Goal: Feedback & Contribution: Submit feedback/report problem

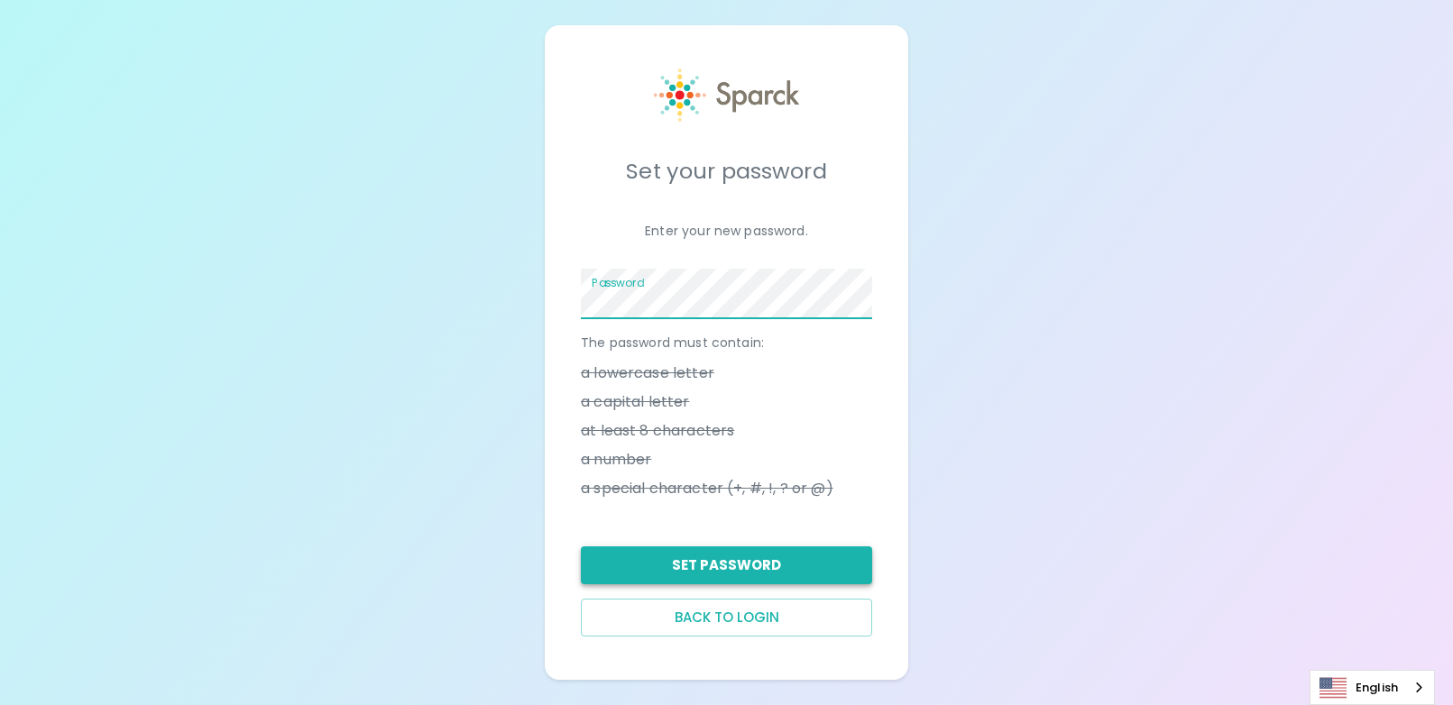
click at [725, 575] on button "Set Password" at bounding box center [726, 565] width 291 height 38
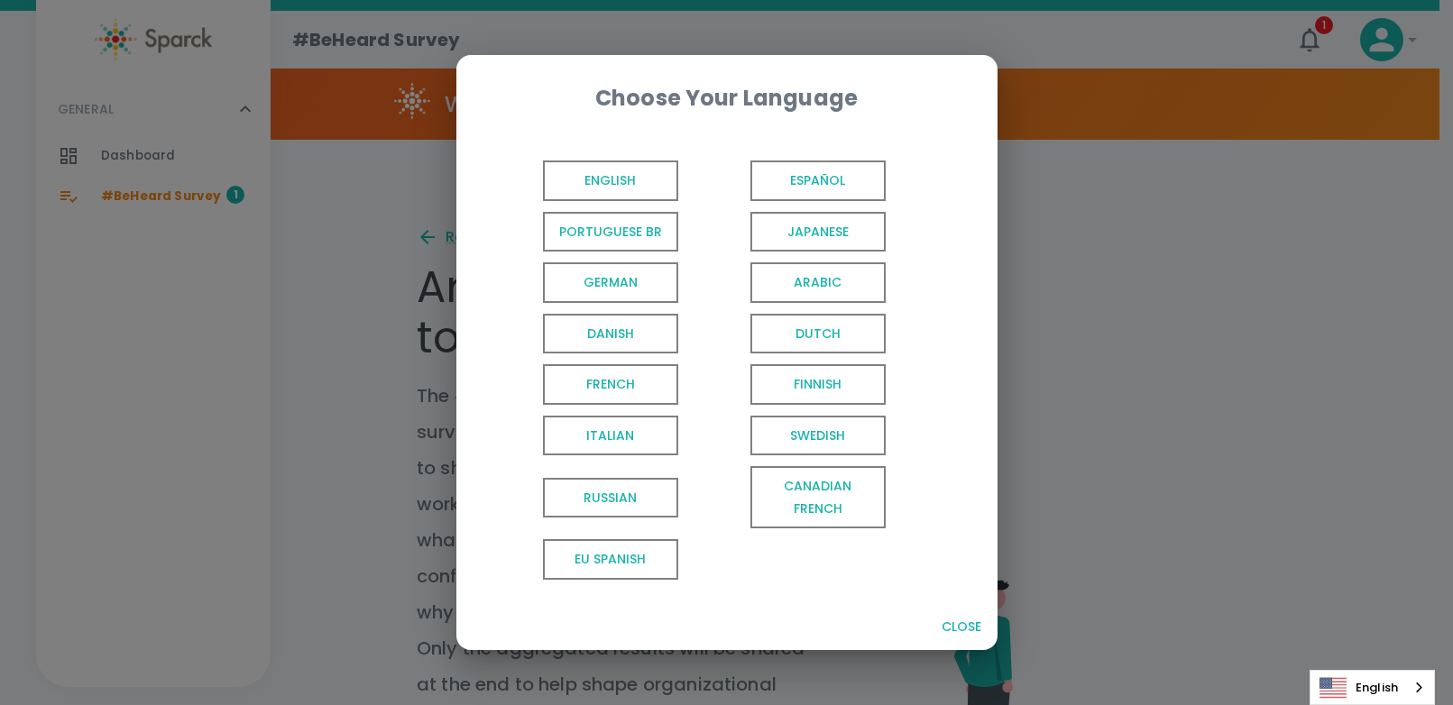
click at [630, 185] on span "English" at bounding box center [610, 180] width 135 height 41
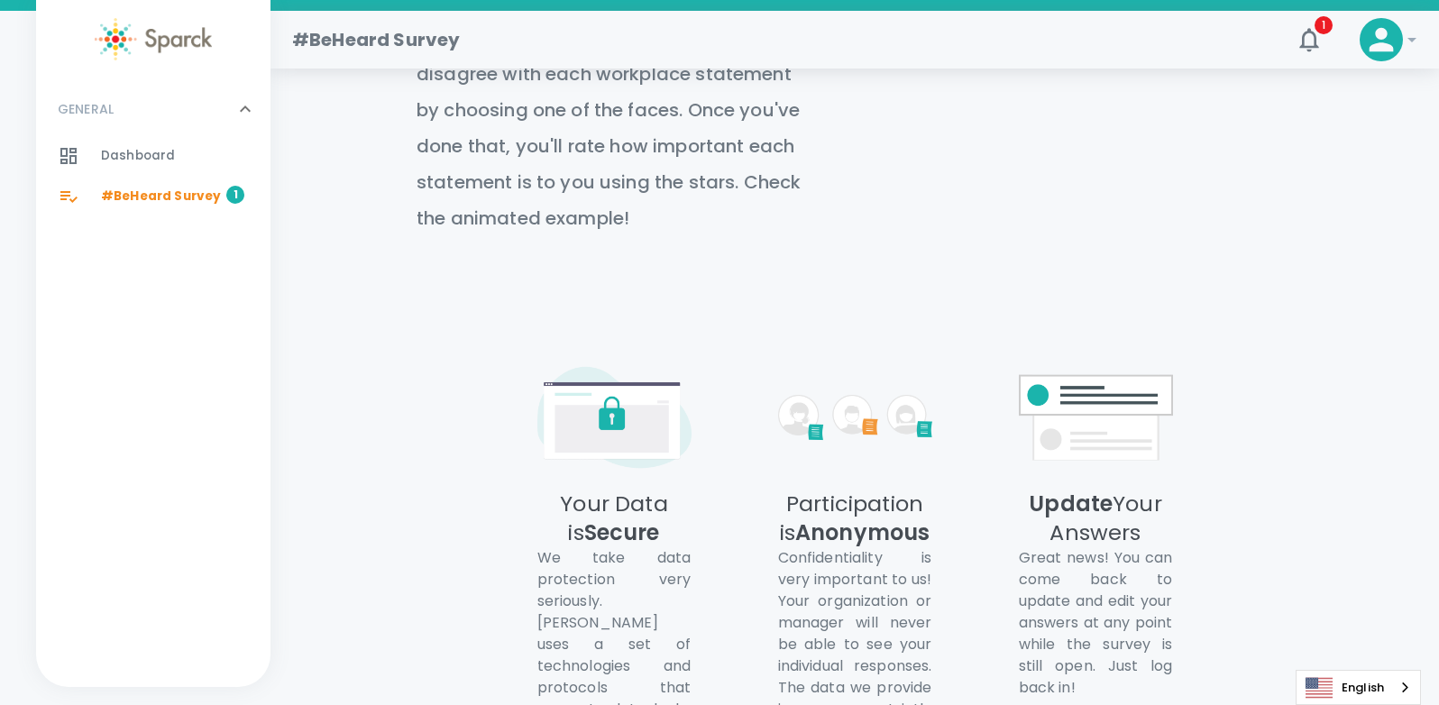
scroll to position [1055, 0]
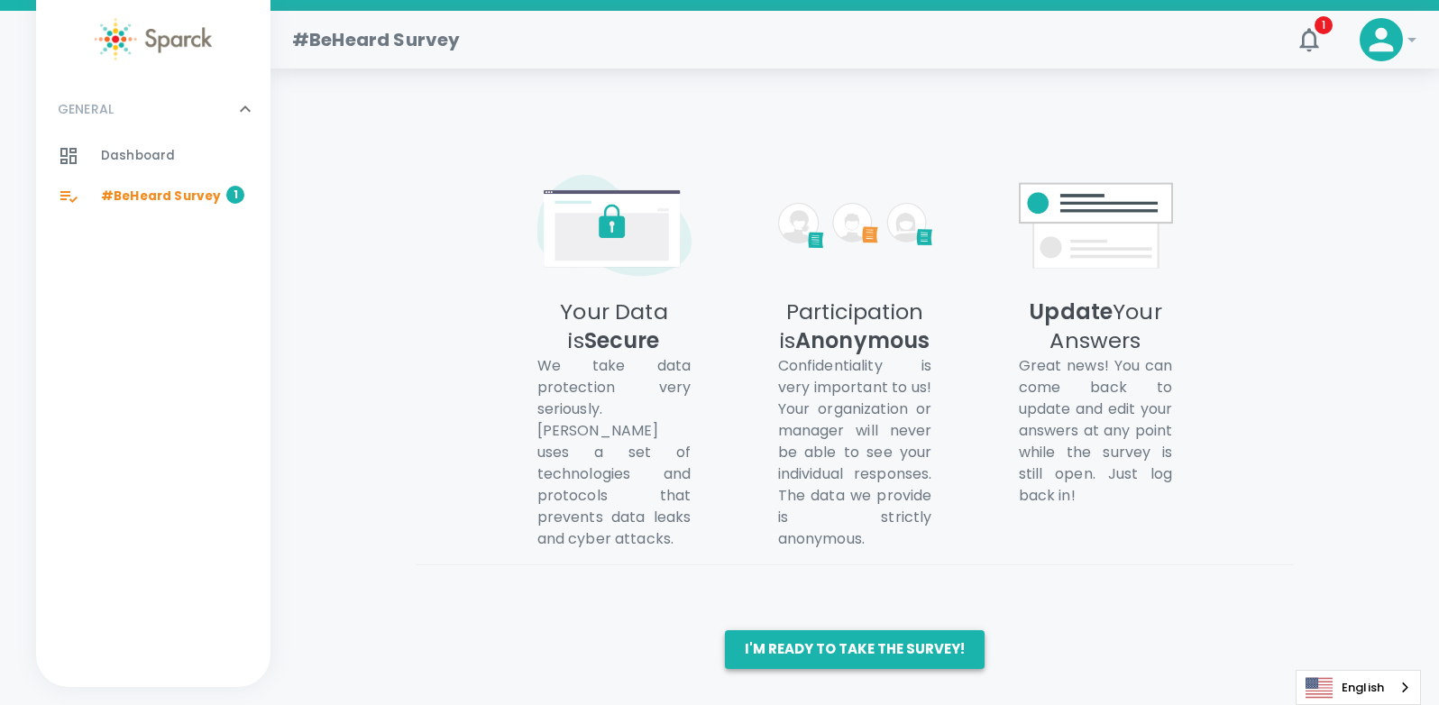
click at [866, 651] on button "I'm ready to take the survey!" at bounding box center [855, 649] width 260 height 38
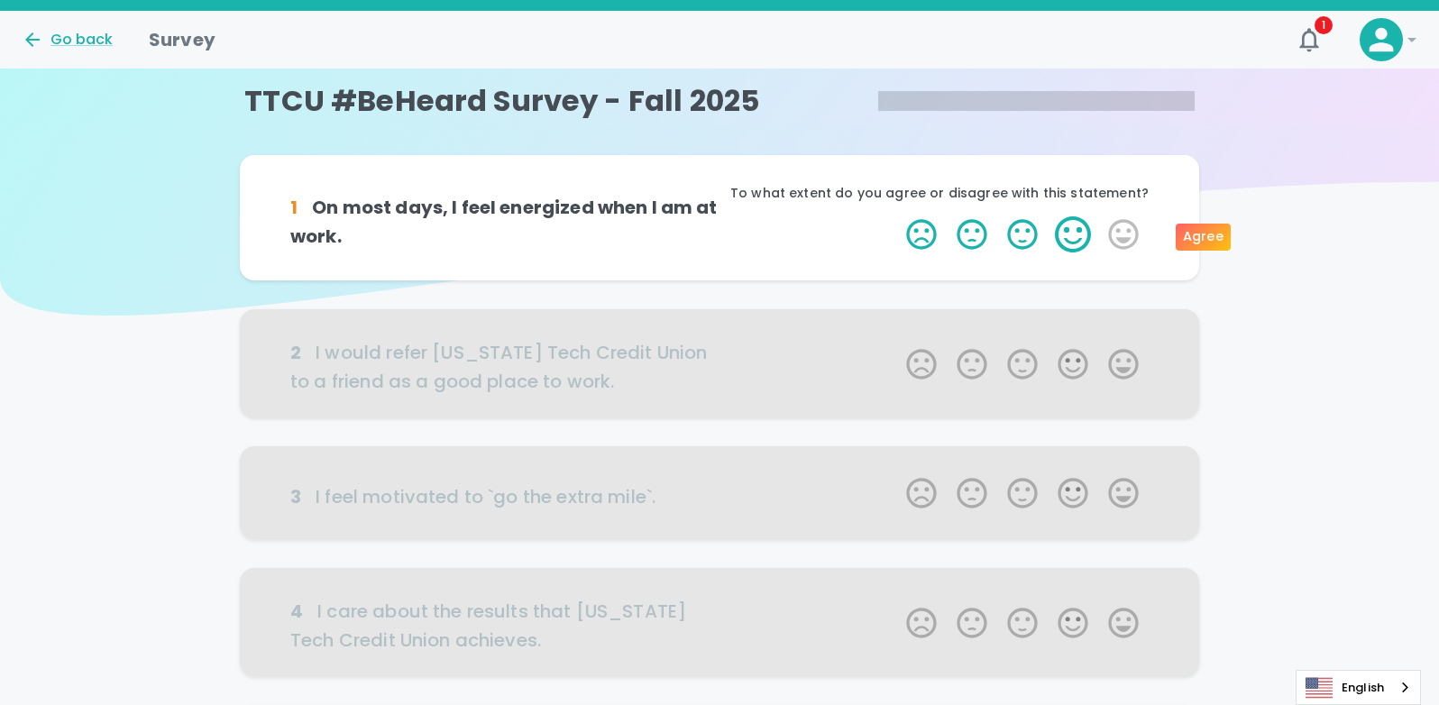
click at [1077, 235] on label "4 Stars" at bounding box center [1073, 234] width 50 height 36
click at [896, 216] on input "4 Stars" at bounding box center [895, 215] width 1 height 1
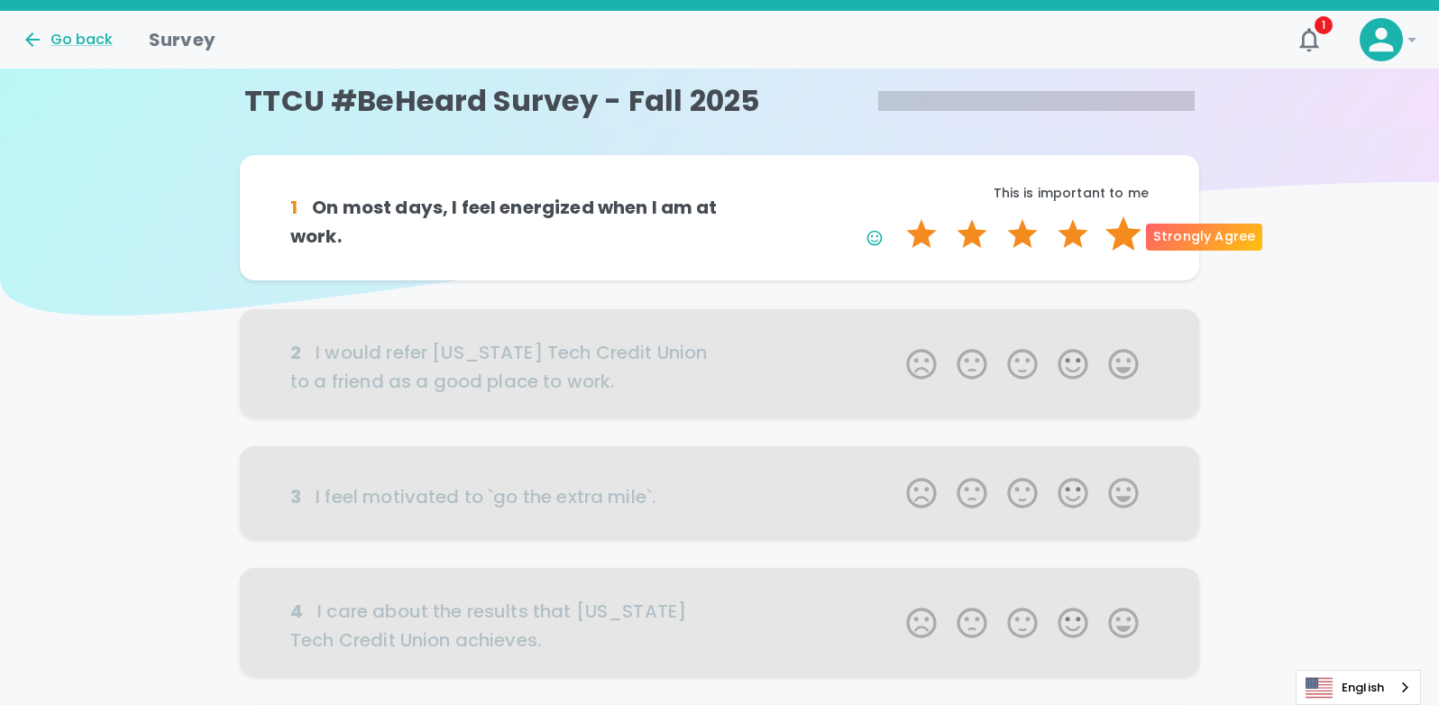
click at [1129, 240] on label "5 Stars" at bounding box center [1123, 234] width 50 height 36
click at [896, 216] on input "5 Stars" at bounding box center [895, 215] width 1 height 1
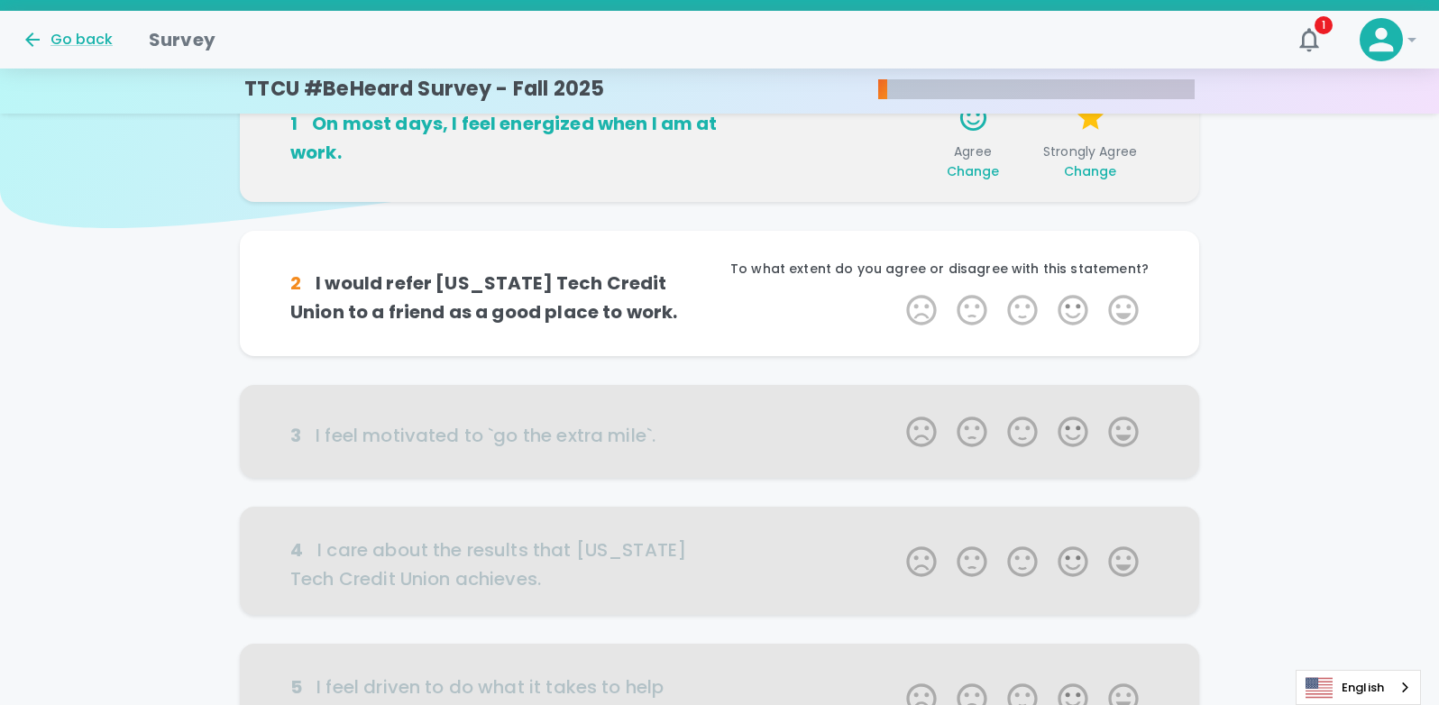
scroll to position [159, 0]
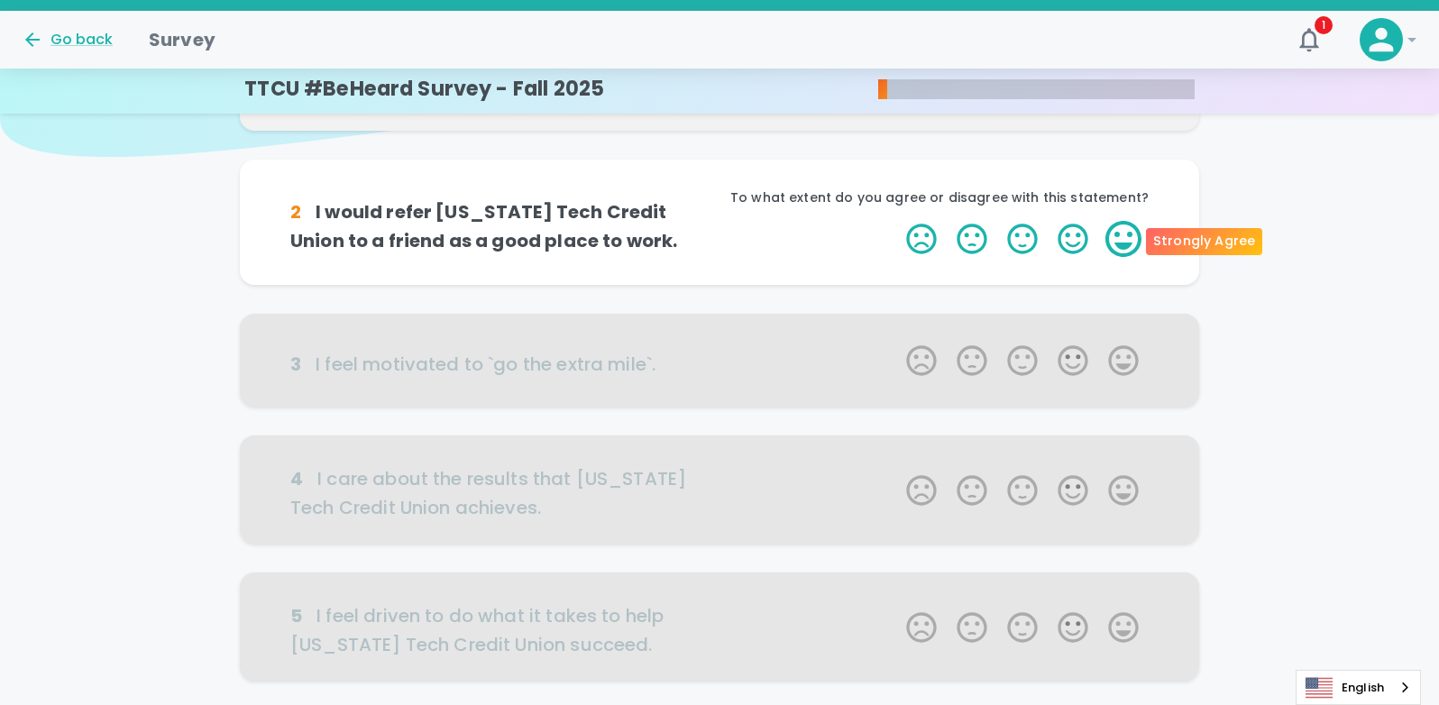
click at [1120, 246] on label "5 Stars" at bounding box center [1123, 239] width 50 height 36
click at [896, 221] on input "5 Stars" at bounding box center [895, 220] width 1 height 1
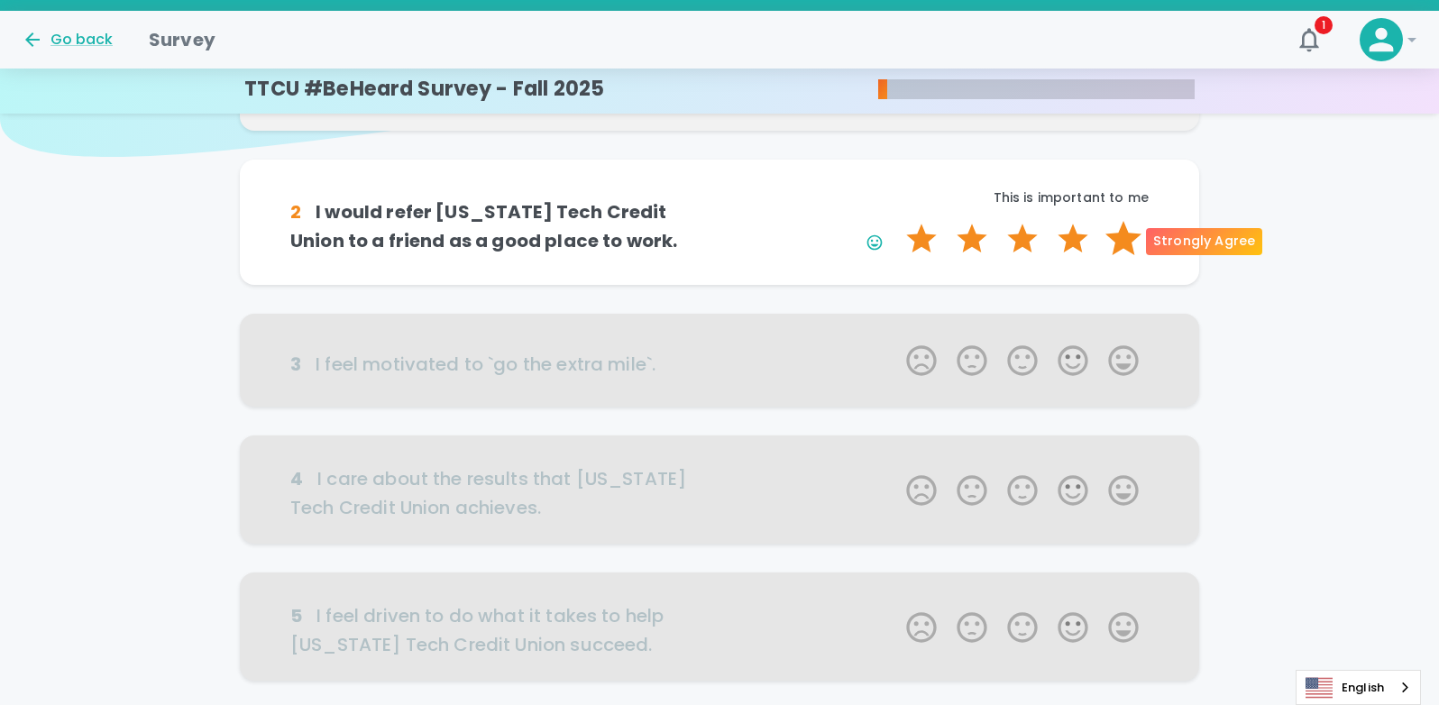
click at [1121, 244] on label "5 Stars" at bounding box center [1123, 239] width 50 height 36
click at [896, 221] on input "5 Stars" at bounding box center [895, 220] width 1 height 1
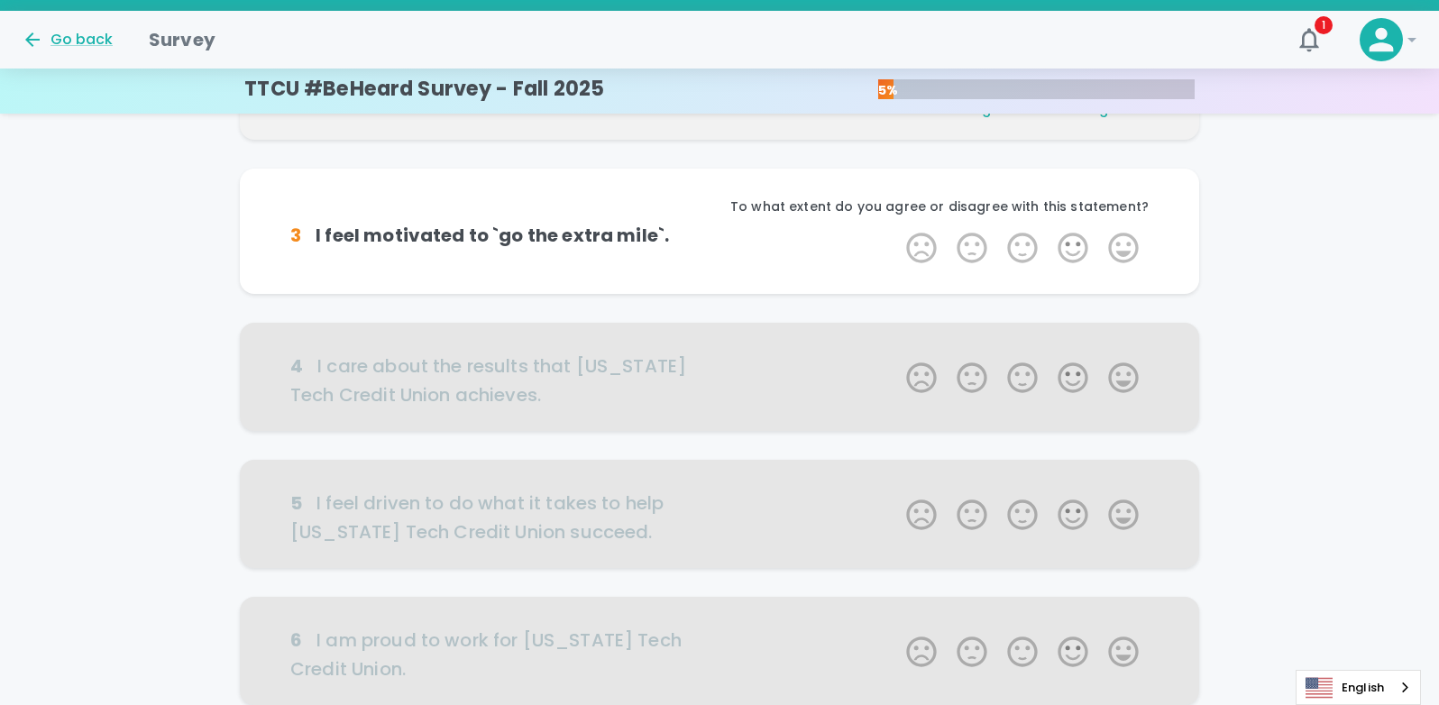
scroll to position [317, 0]
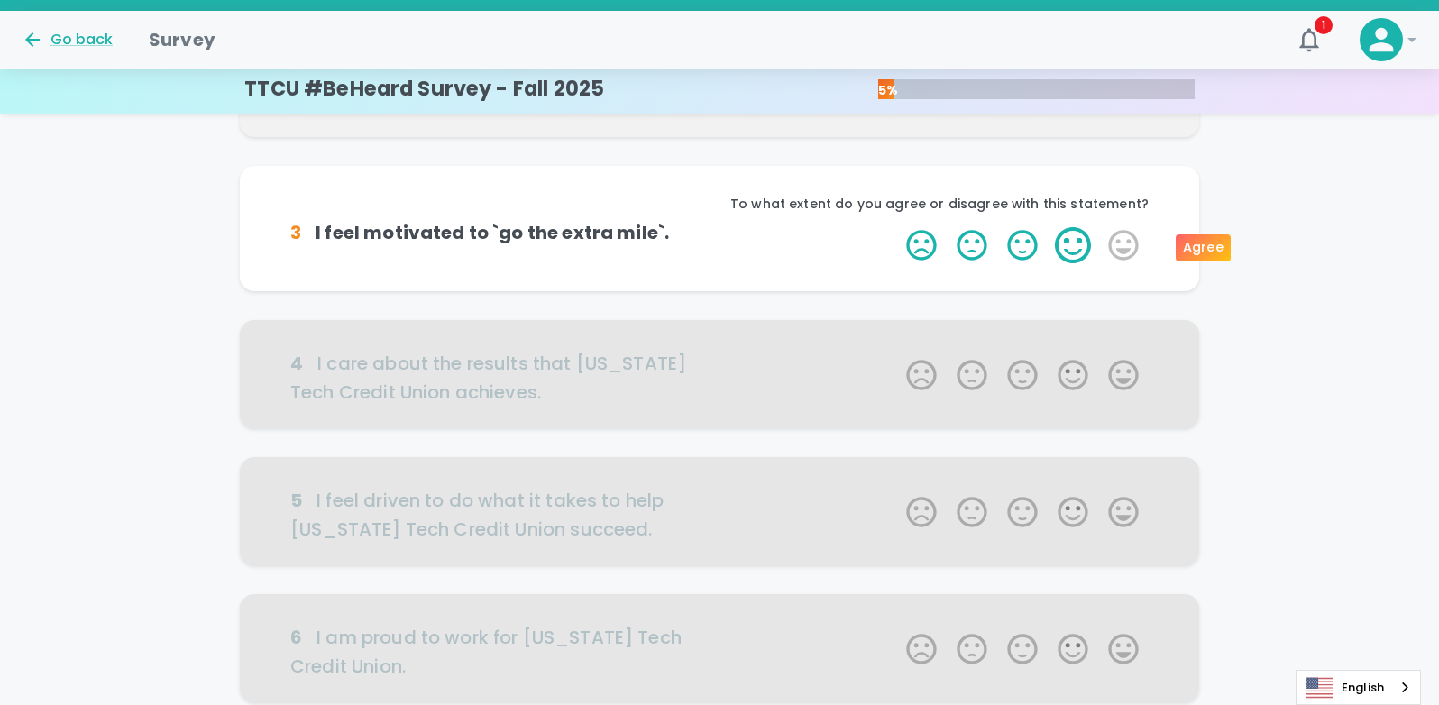
click at [1075, 244] on label "4 Stars" at bounding box center [1073, 245] width 50 height 36
click at [896, 227] on input "4 Stars" at bounding box center [895, 226] width 1 height 1
click at [1084, 249] on label "4 Stars" at bounding box center [1073, 245] width 50 height 36
click at [896, 227] on input "4 Stars" at bounding box center [895, 226] width 1 height 1
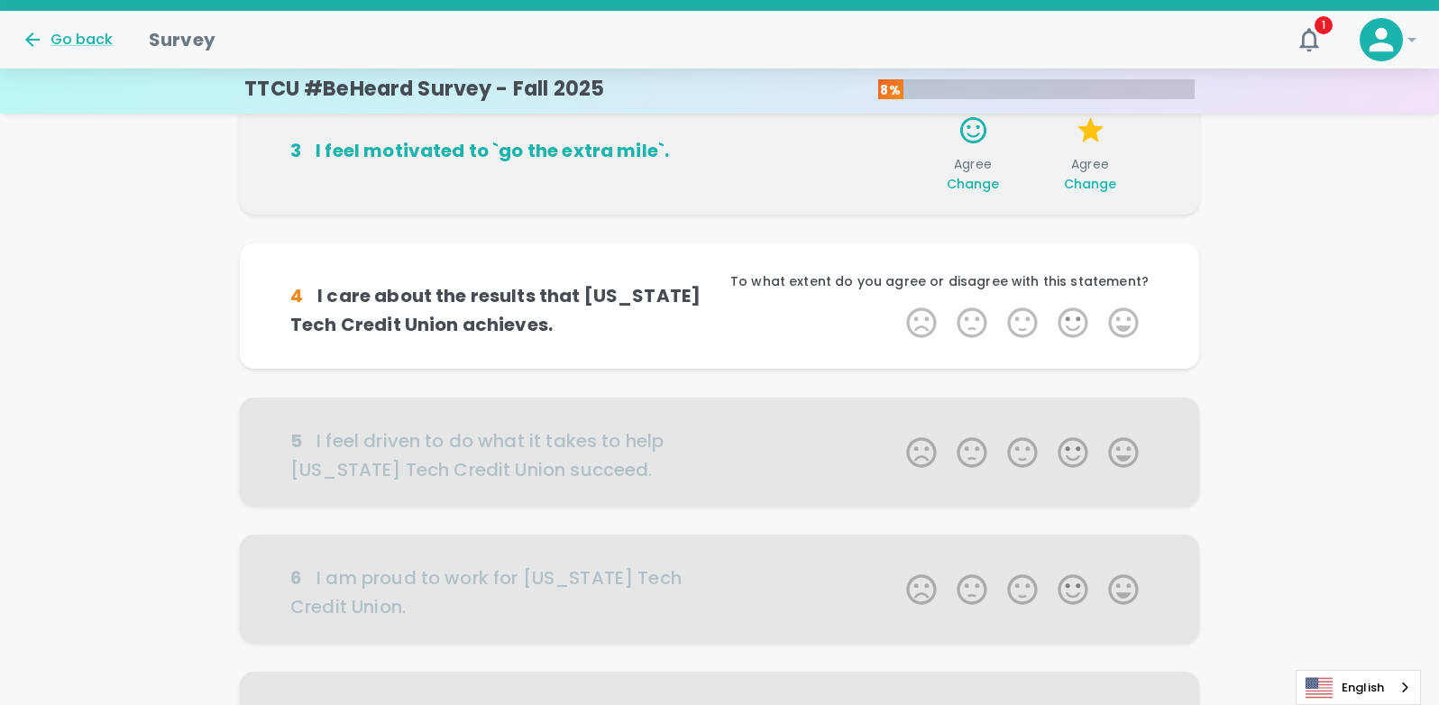
scroll to position [476, 0]
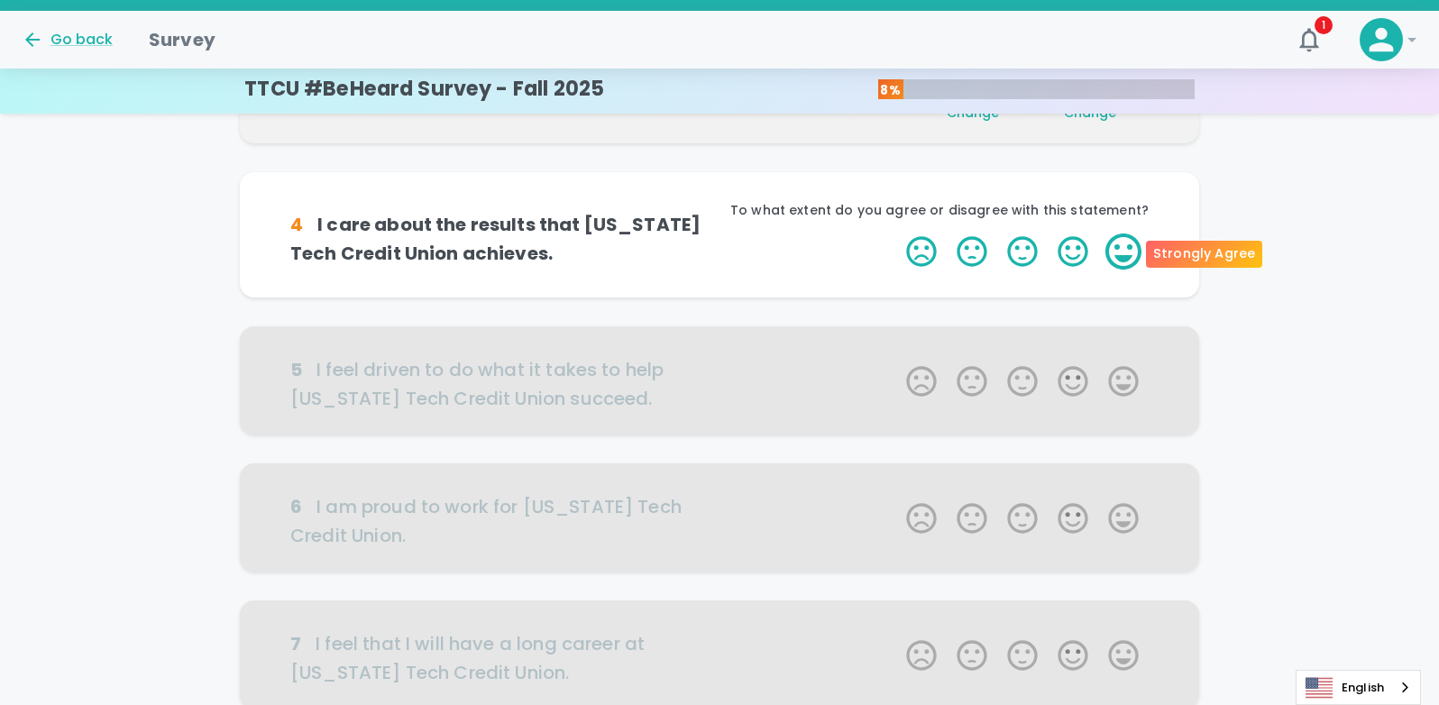
click at [1105, 250] on label "5 Stars" at bounding box center [1123, 252] width 50 height 36
click at [896, 234] on input "5 Stars" at bounding box center [895, 233] width 1 height 1
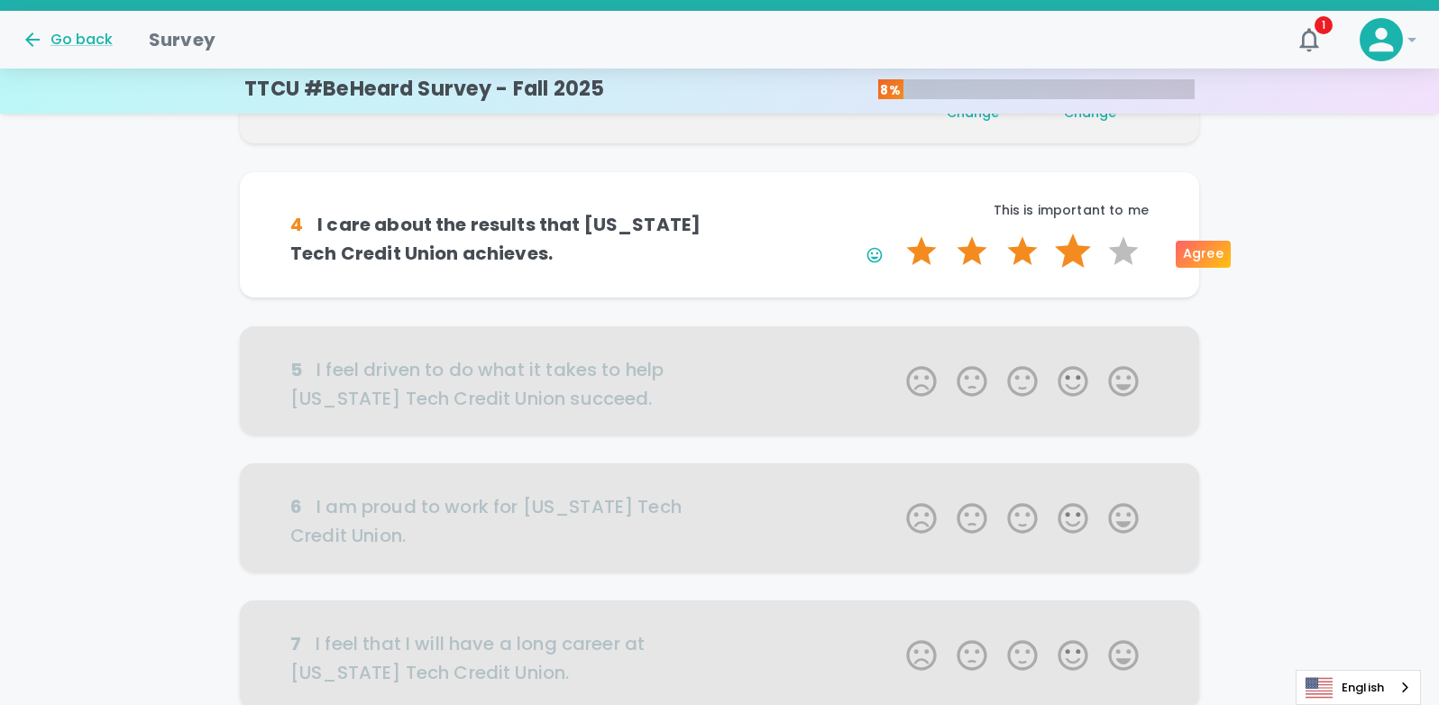
click at [1083, 250] on label "4 Stars" at bounding box center [1073, 252] width 50 height 36
click at [896, 234] on input "4 Stars" at bounding box center [895, 233] width 1 height 1
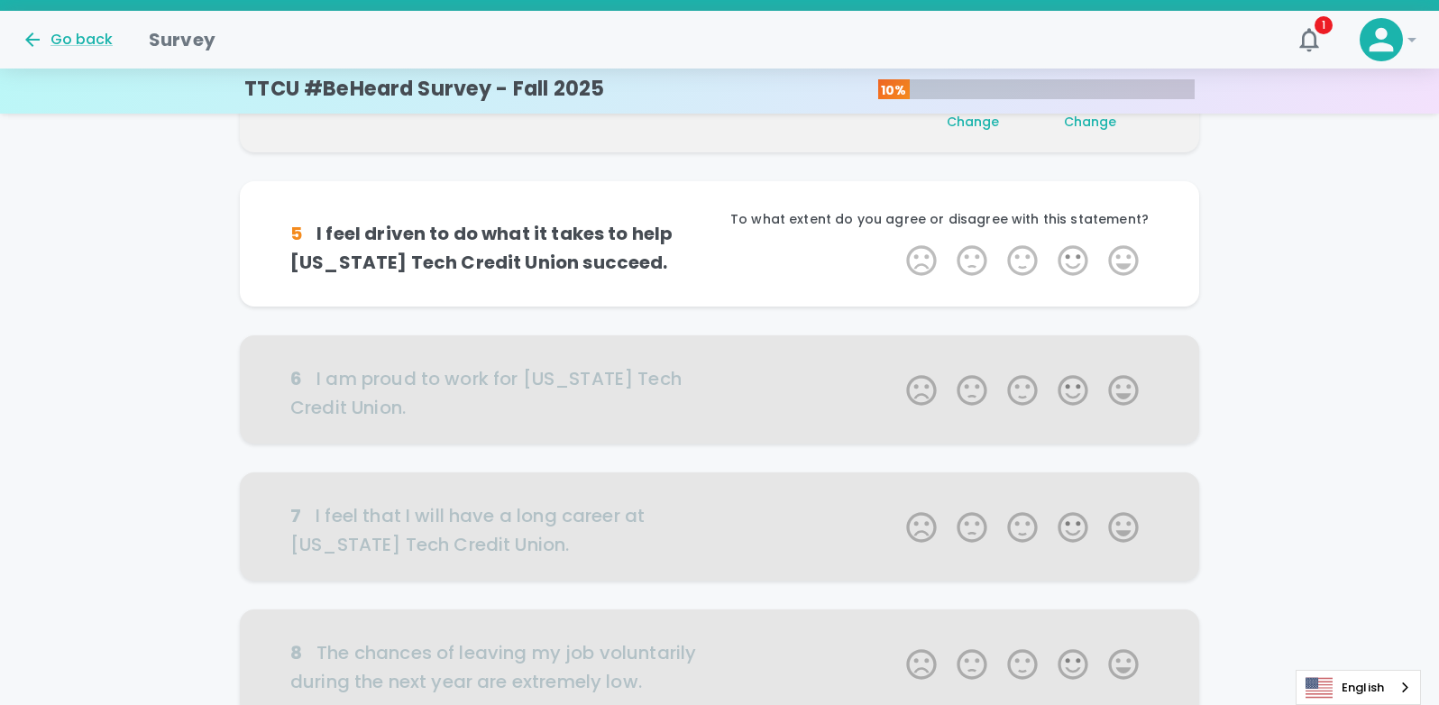
scroll to position [635, 0]
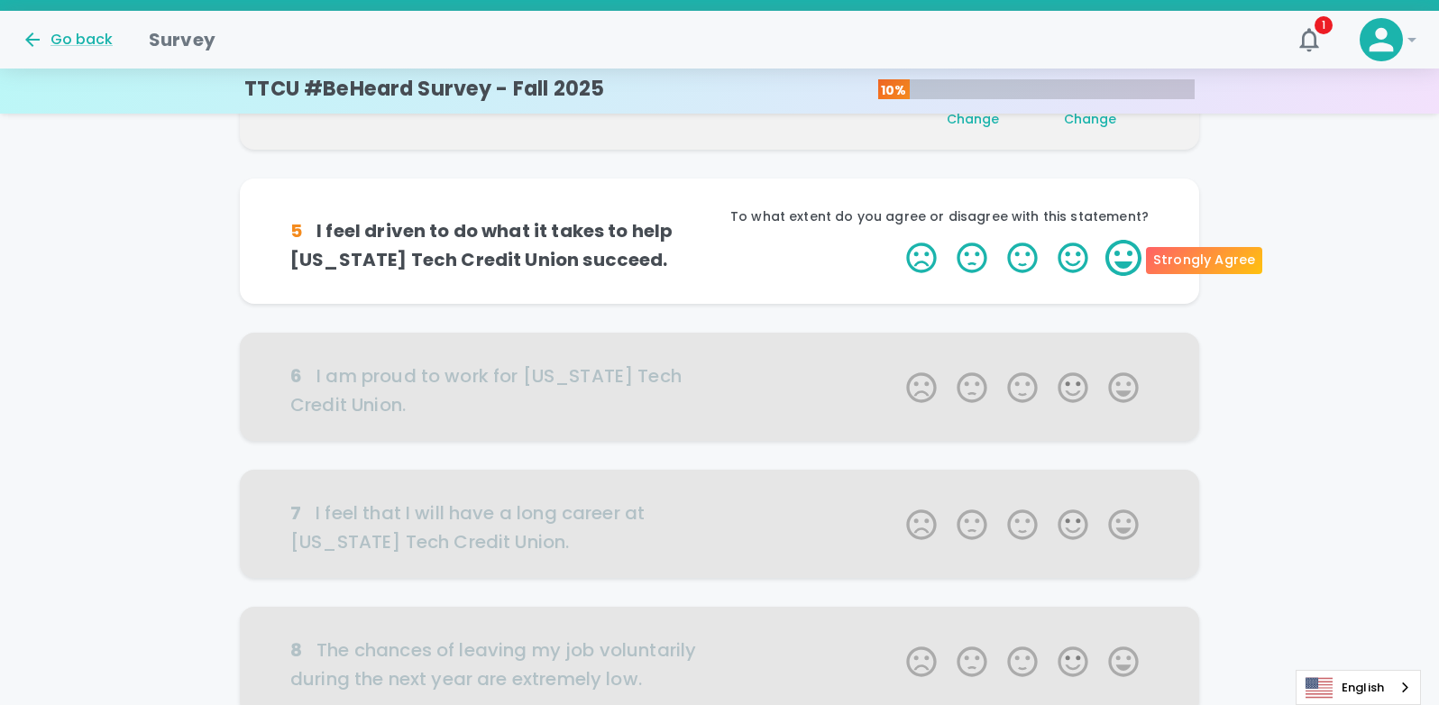
click at [1108, 258] on label "5 Stars" at bounding box center [1123, 258] width 50 height 36
click at [896, 240] on input "5 Stars" at bounding box center [895, 239] width 1 height 1
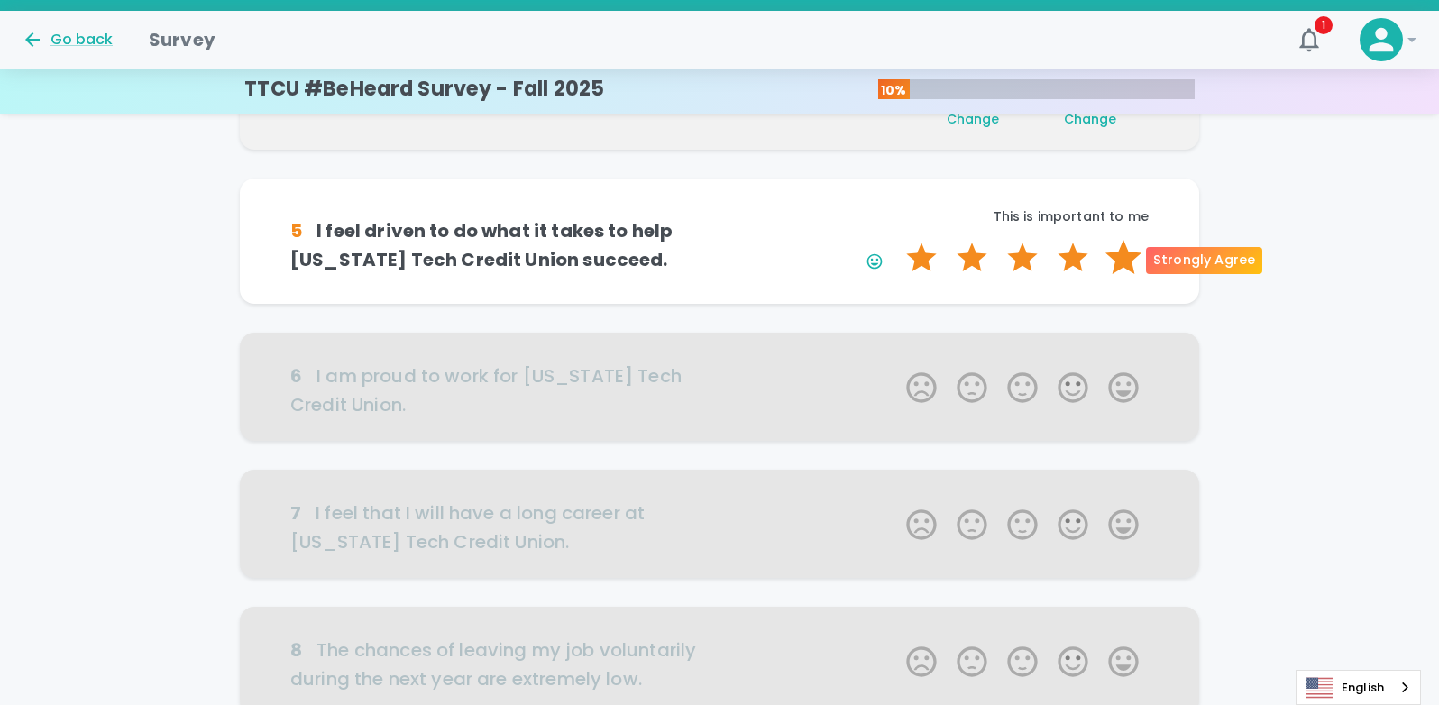
click at [1118, 255] on label "5 Stars" at bounding box center [1123, 258] width 50 height 36
click at [896, 240] on input "5 Stars" at bounding box center [895, 239] width 1 height 1
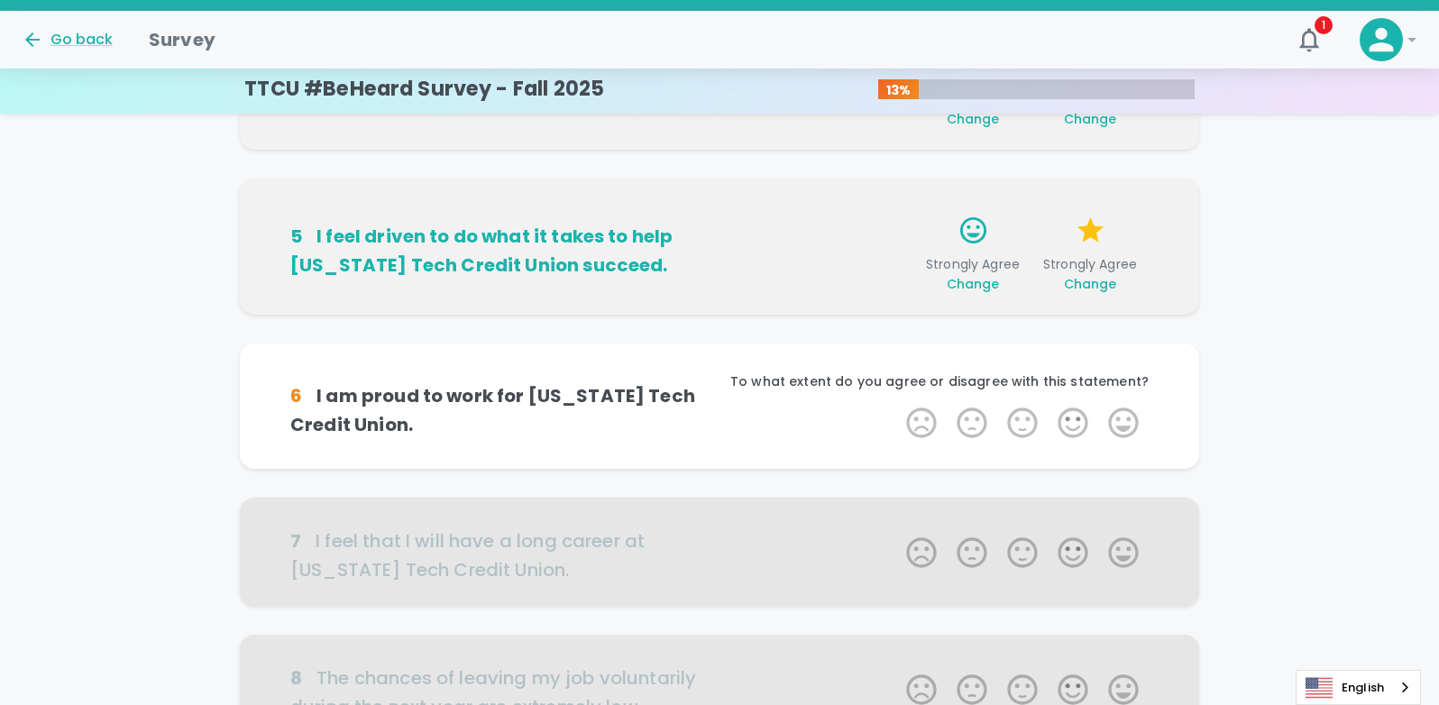
scroll to position [793, 0]
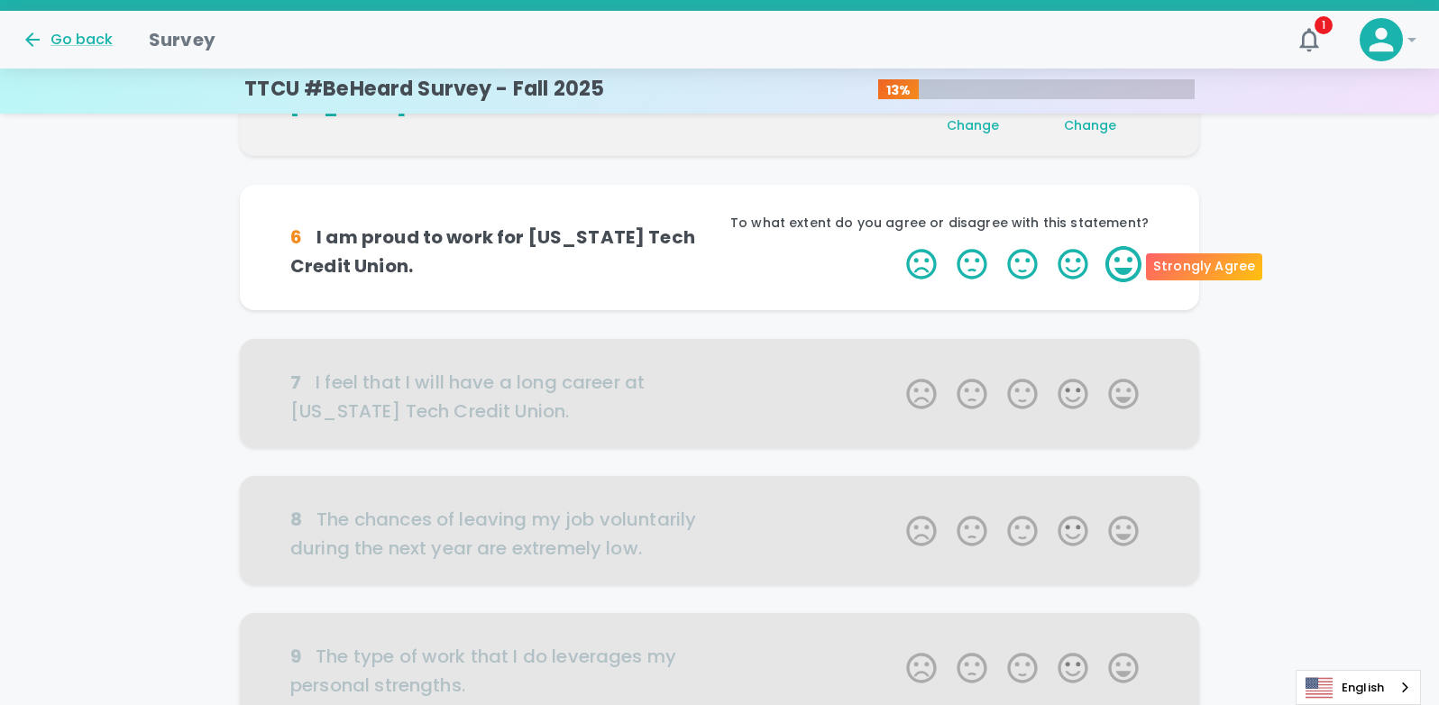
click at [1128, 261] on label "5 Stars" at bounding box center [1123, 264] width 50 height 36
click at [896, 246] on input "5 Stars" at bounding box center [895, 245] width 1 height 1
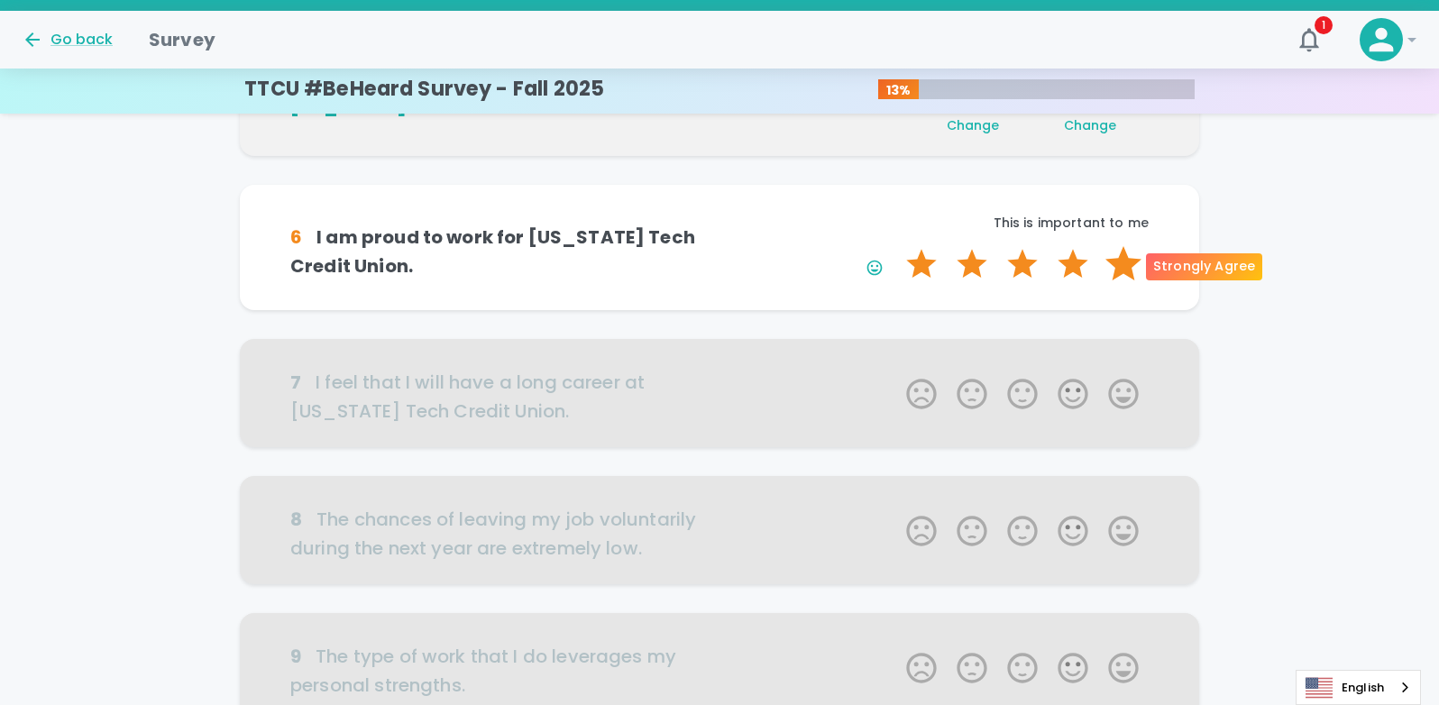
click at [1127, 261] on label "5 Stars" at bounding box center [1123, 264] width 50 height 36
click at [896, 246] on input "5 Stars" at bounding box center [895, 245] width 1 height 1
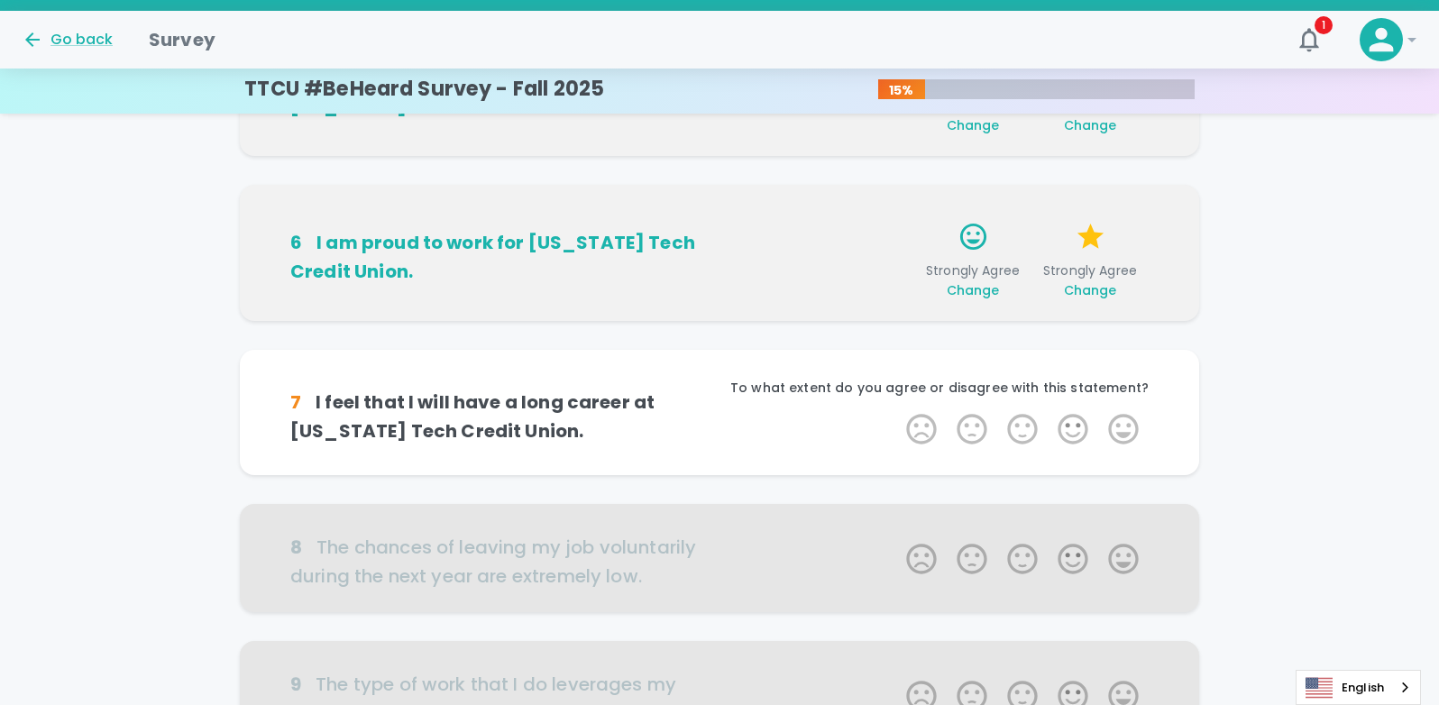
scroll to position [952, 0]
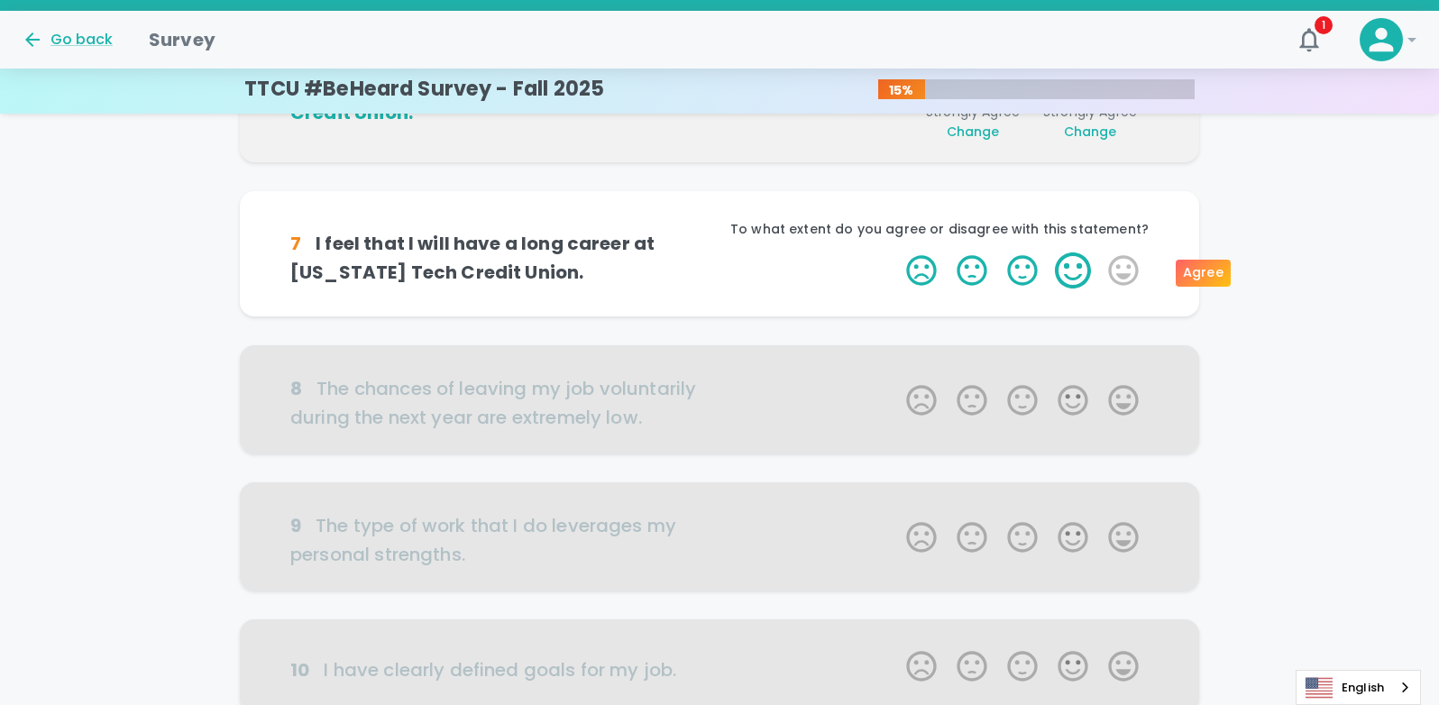
click at [1068, 269] on label "4 Stars" at bounding box center [1073, 270] width 50 height 36
click at [896, 252] on input "4 Stars" at bounding box center [895, 252] width 1 height 1
click at [1076, 270] on label "4 Stars" at bounding box center [1073, 270] width 50 height 36
click at [896, 252] on input "4 Stars" at bounding box center [895, 252] width 1 height 1
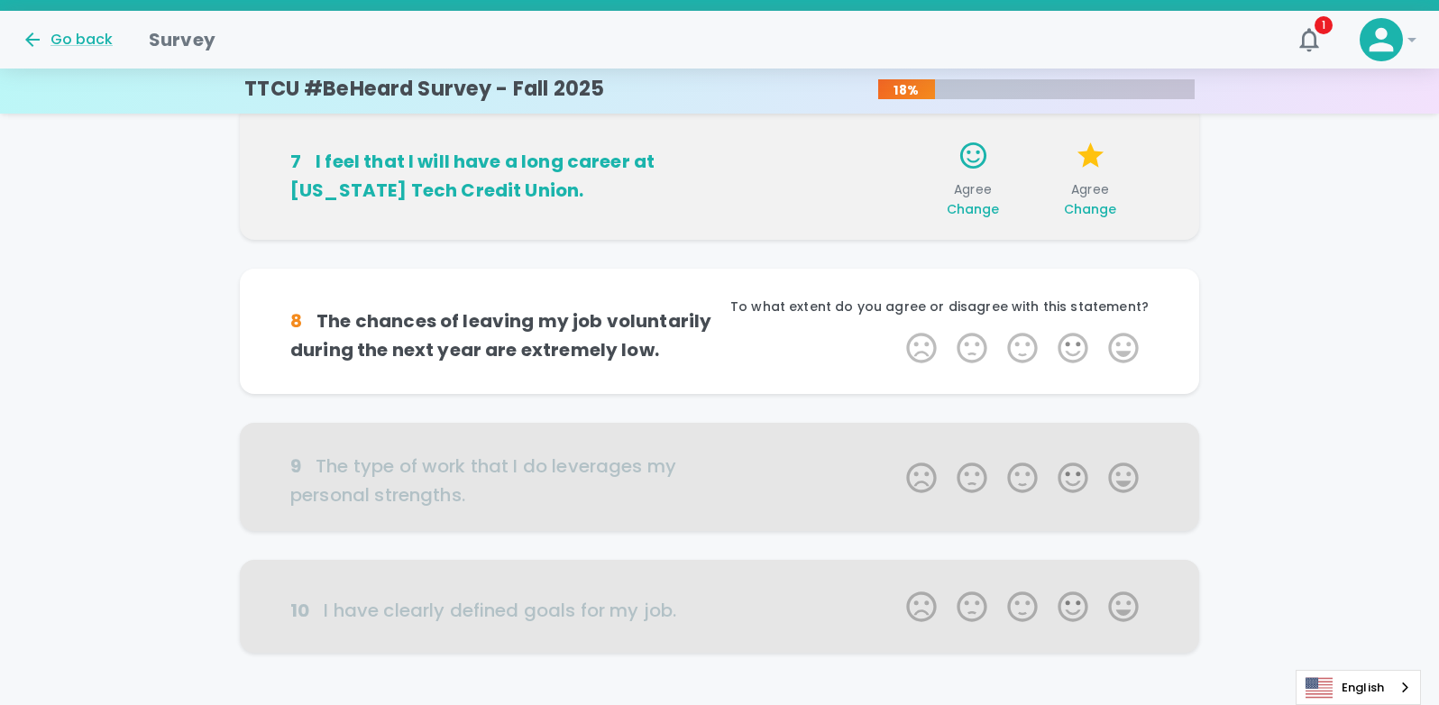
scroll to position [1111, 0]
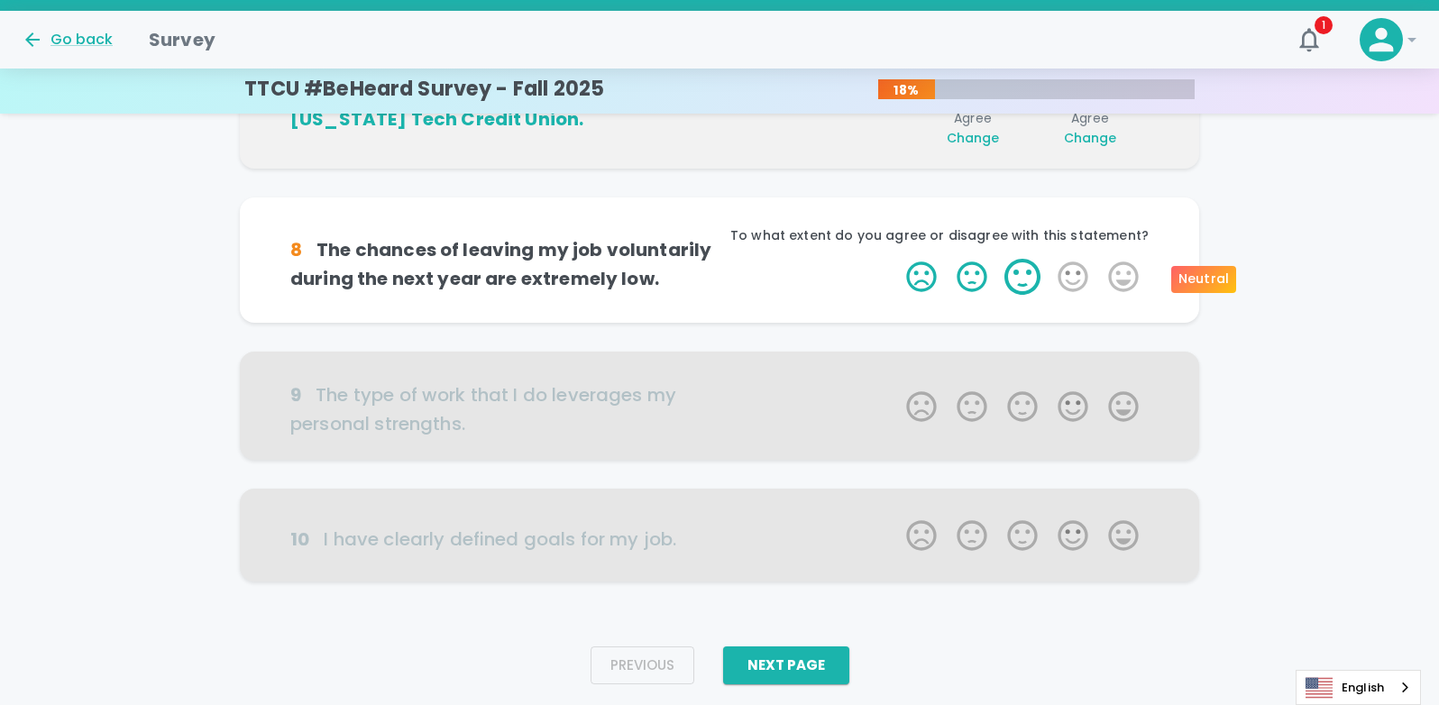
click at [1024, 286] on label "3 Stars" at bounding box center [1022, 277] width 50 height 36
click at [896, 259] on input "3 Stars" at bounding box center [895, 258] width 1 height 1
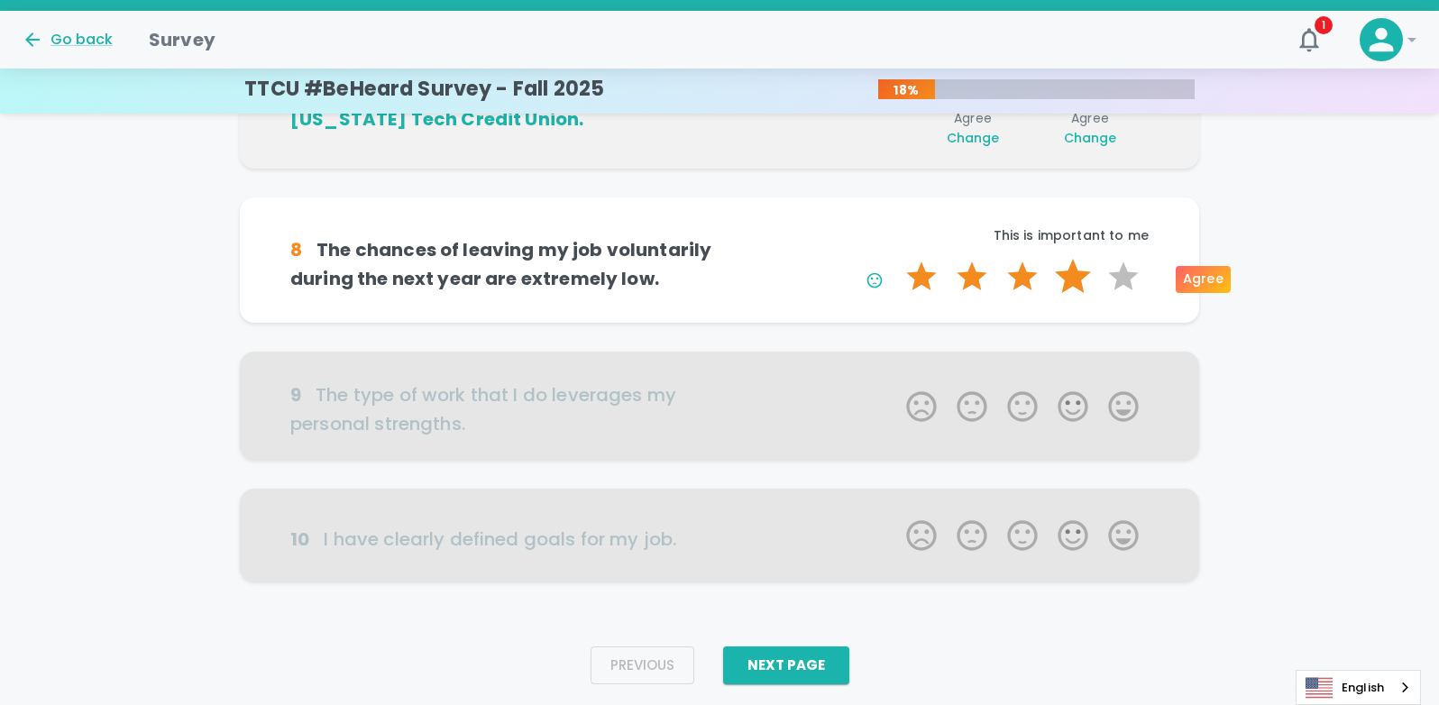
click at [1062, 273] on label "4 Stars" at bounding box center [1073, 277] width 50 height 36
click at [896, 259] on input "4 Stars" at bounding box center [895, 258] width 1 height 1
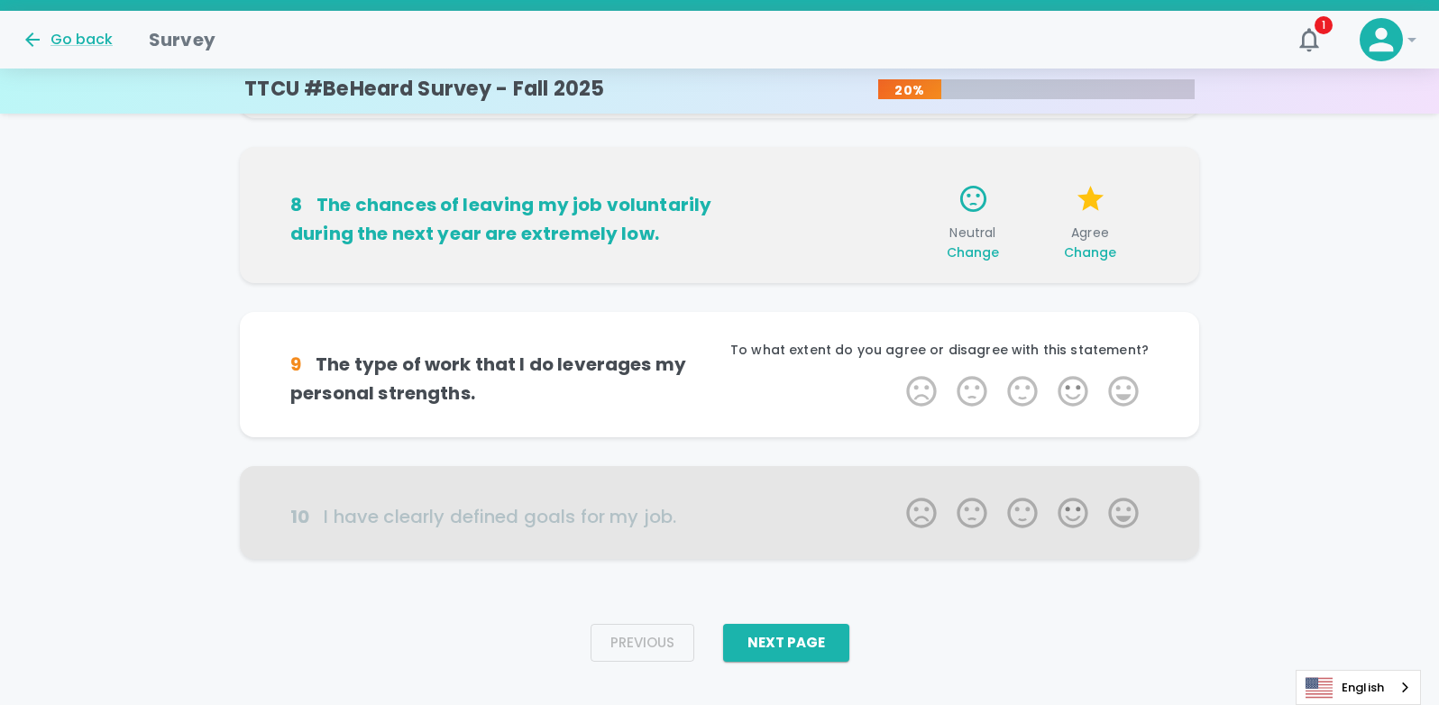
scroll to position [1162, 0]
click at [1031, 400] on label "3 Stars" at bounding box center [1022, 390] width 50 height 36
click at [896, 372] on input "3 Stars" at bounding box center [895, 371] width 1 height 1
click at [1024, 393] on label "3 Stars" at bounding box center [1022, 390] width 50 height 36
click at [896, 372] on input "3 Stars" at bounding box center [895, 371] width 1 height 1
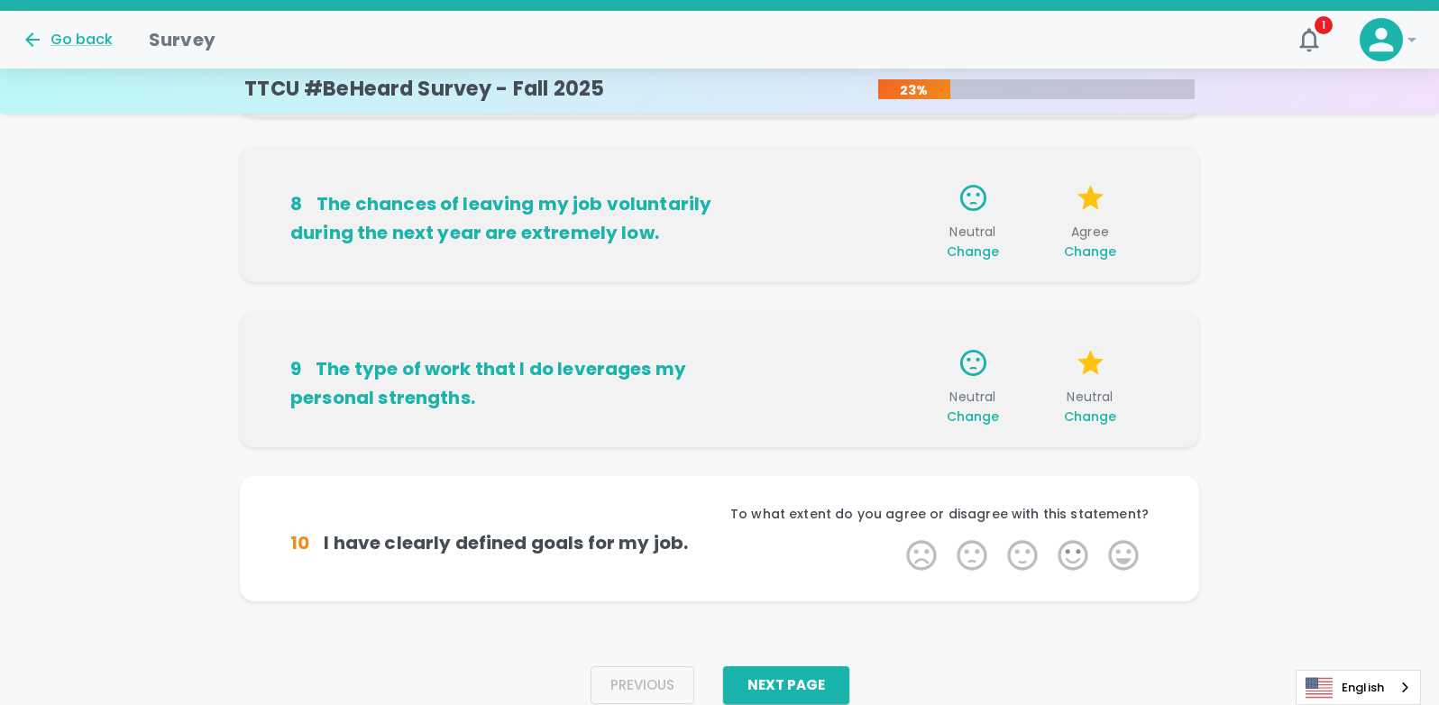
scroll to position [1190, 0]
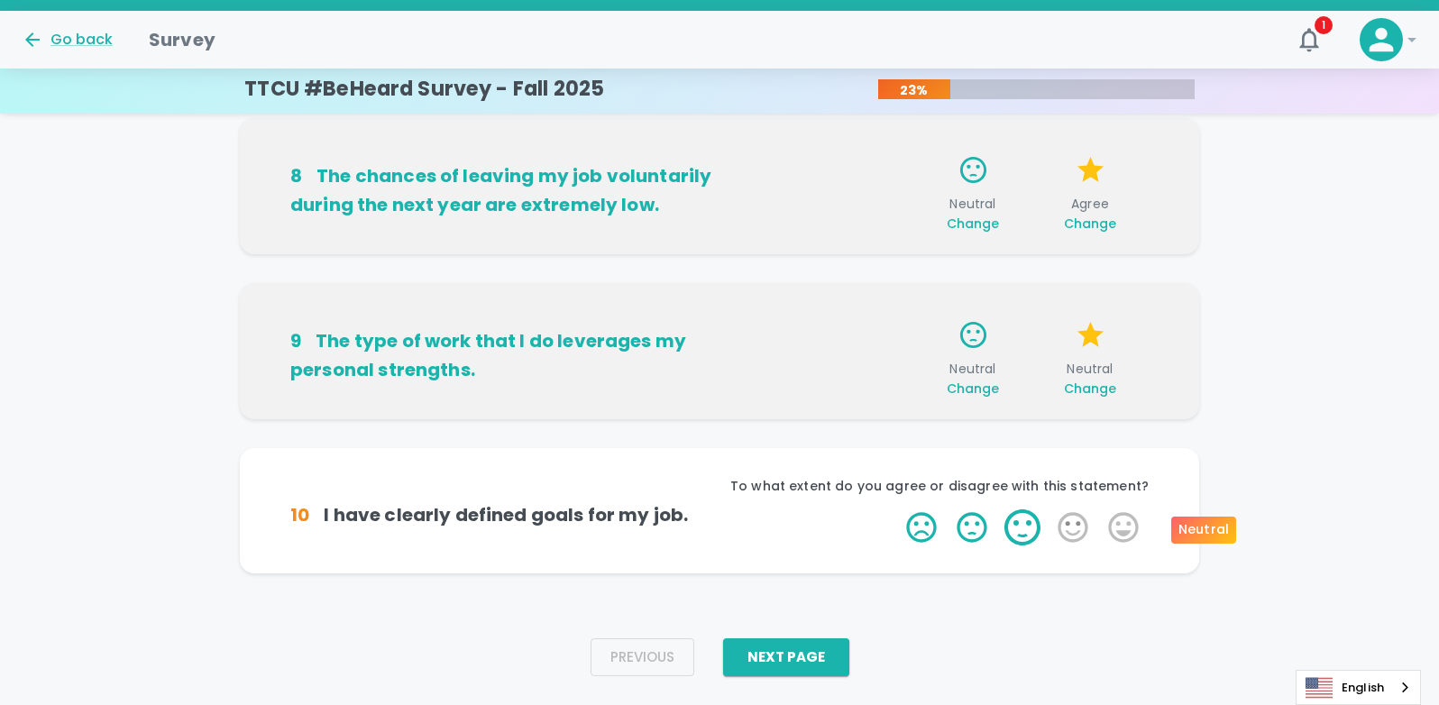
click at [1012, 527] on label "3 Stars" at bounding box center [1022, 527] width 50 height 36
click at [896, 509] on input "3 Stars" at bounding box center [895, 509] width 1 height 1
drag, startPoint x: 1075, startPoint y: 529, endPoint x: 1060, endPoint y: 536, distance: 15.7
click at [1075, 529] on label "4 Stars" at bounding box center [1073, 527] width 50 height 36
click at [896, 509] on input "4 Stars" at bounding box center [895, 509] width 1 height 1
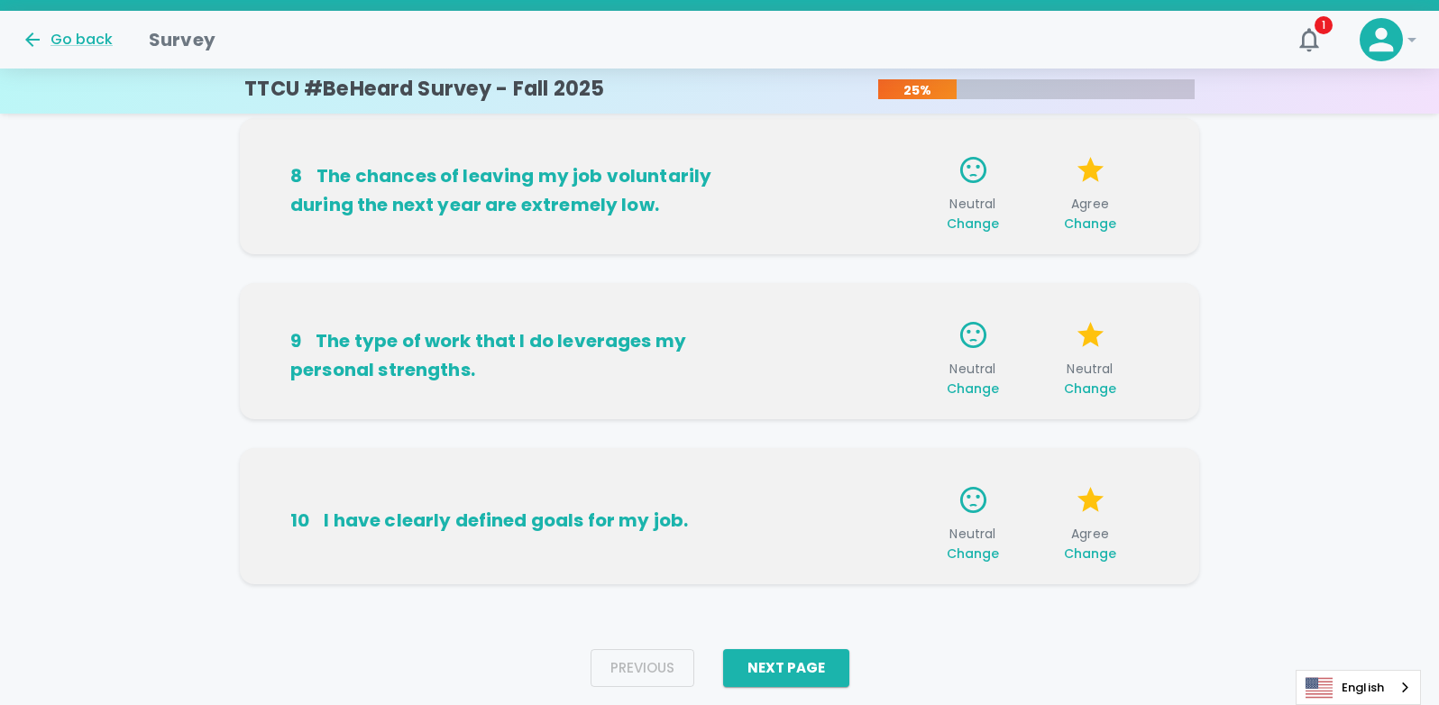
scroll to position [1233, 0]
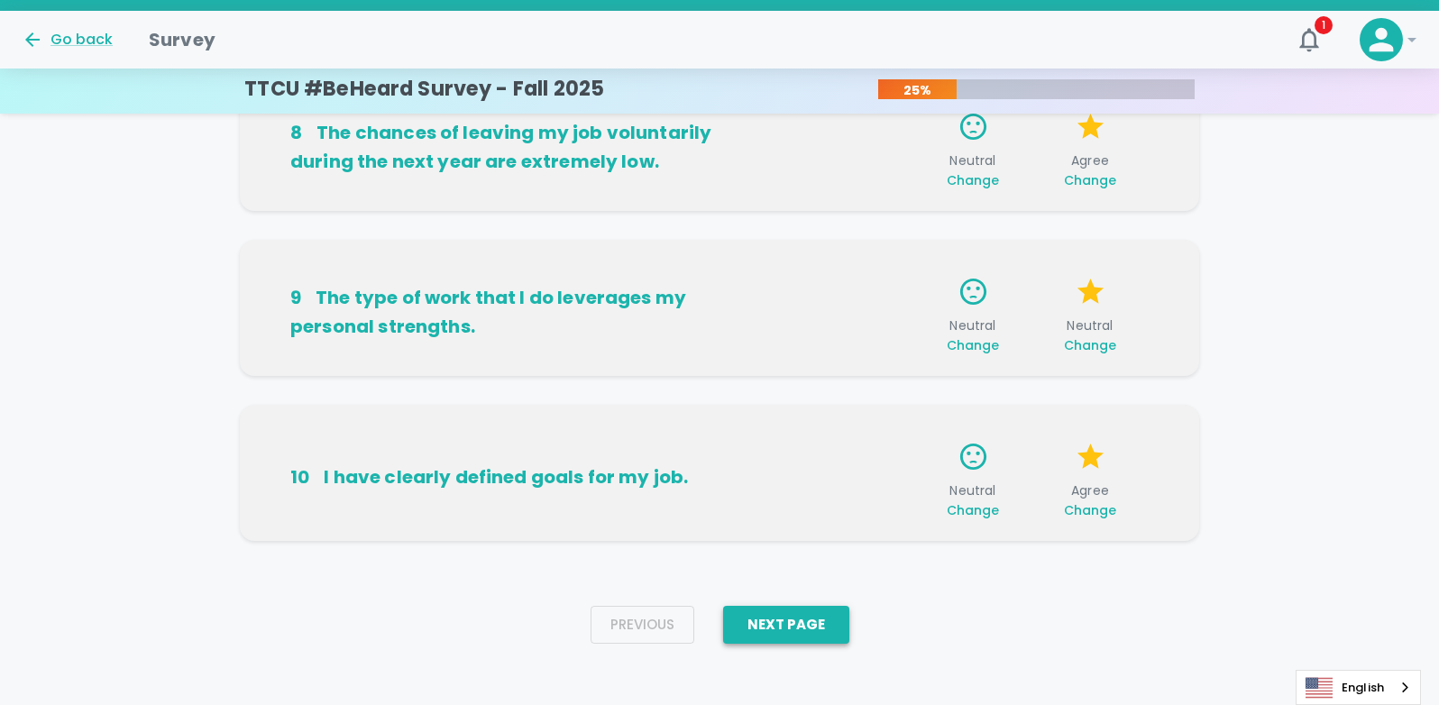
click at [773, 632] on button "Next Page" at bounding box center [786, 625] width 126 height 38
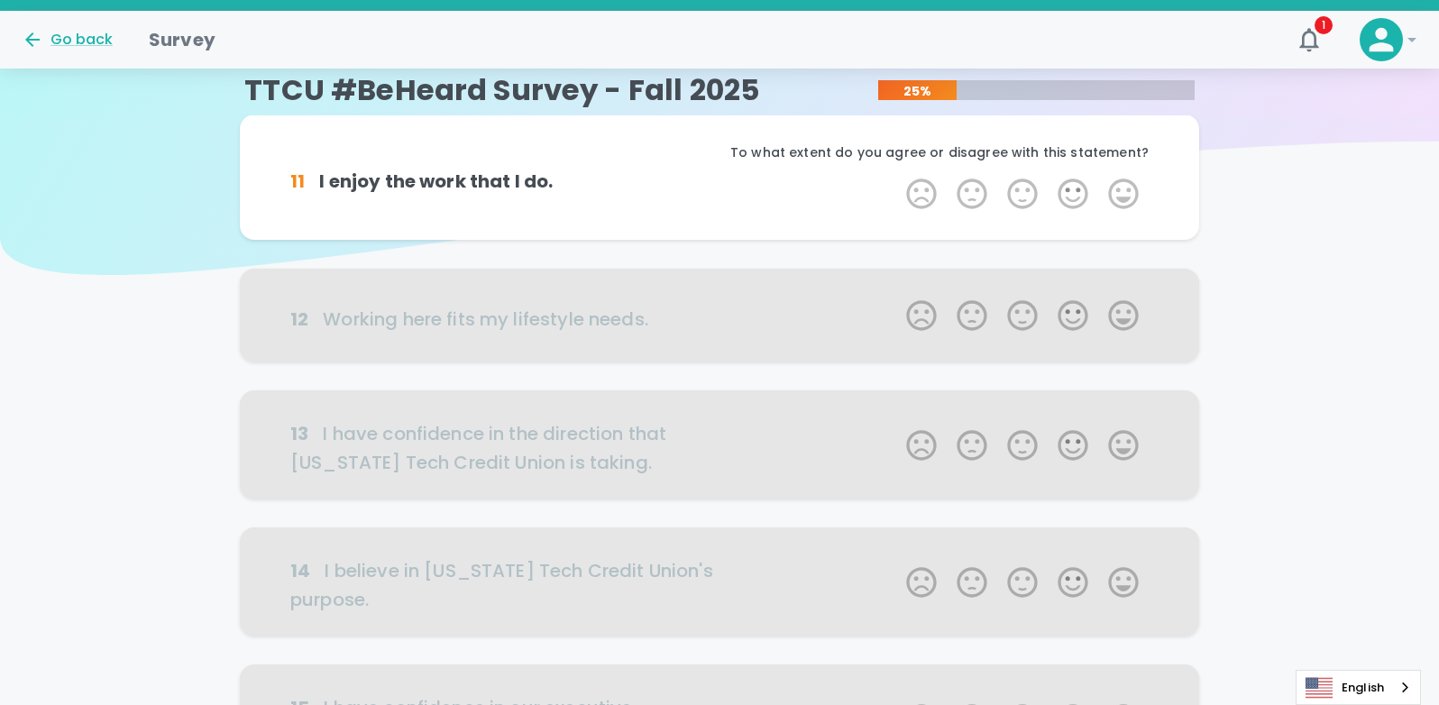
scroll to position [0, 0]
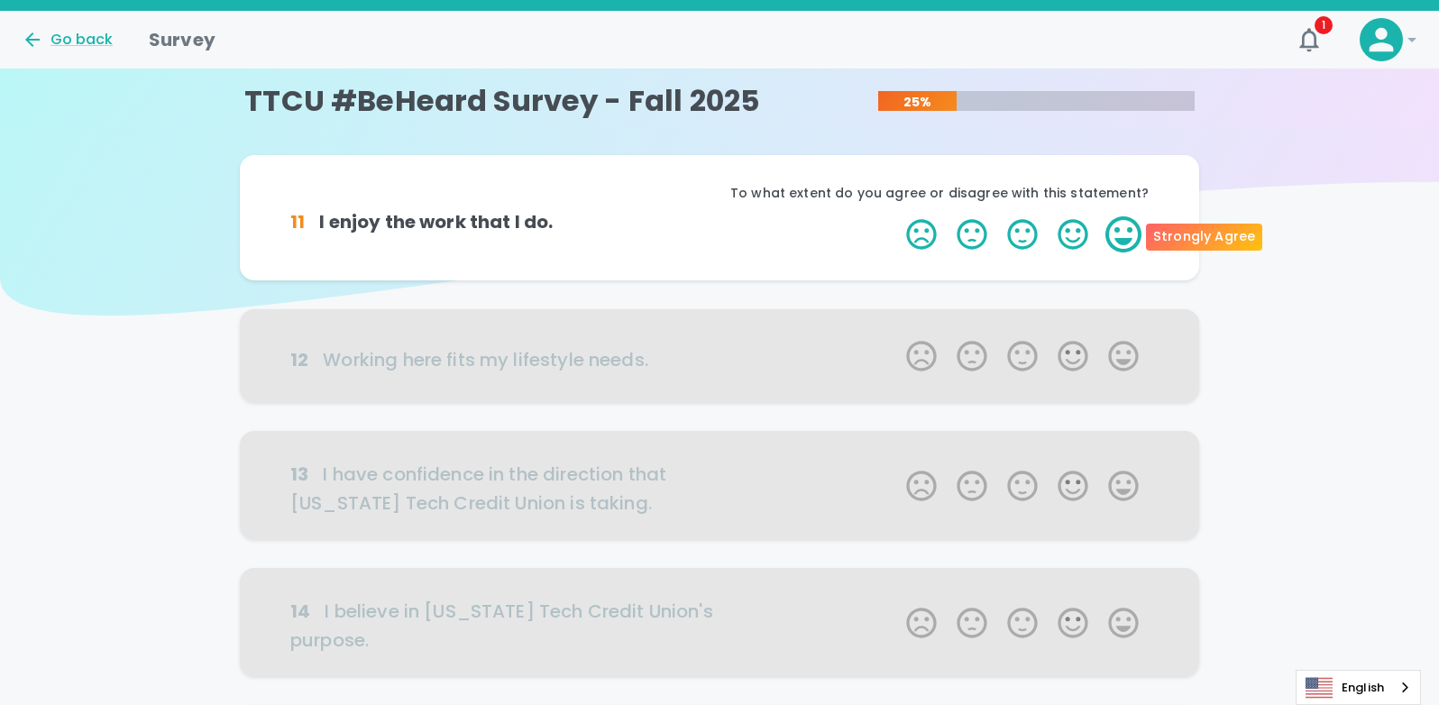
click at [1117, 233] on label "5 Stars" at bounding box center [1123, 234] width 50 height 36
click at [896, 216] on input "5 Stars" at bounding box center [895, 215] width 1 height 1
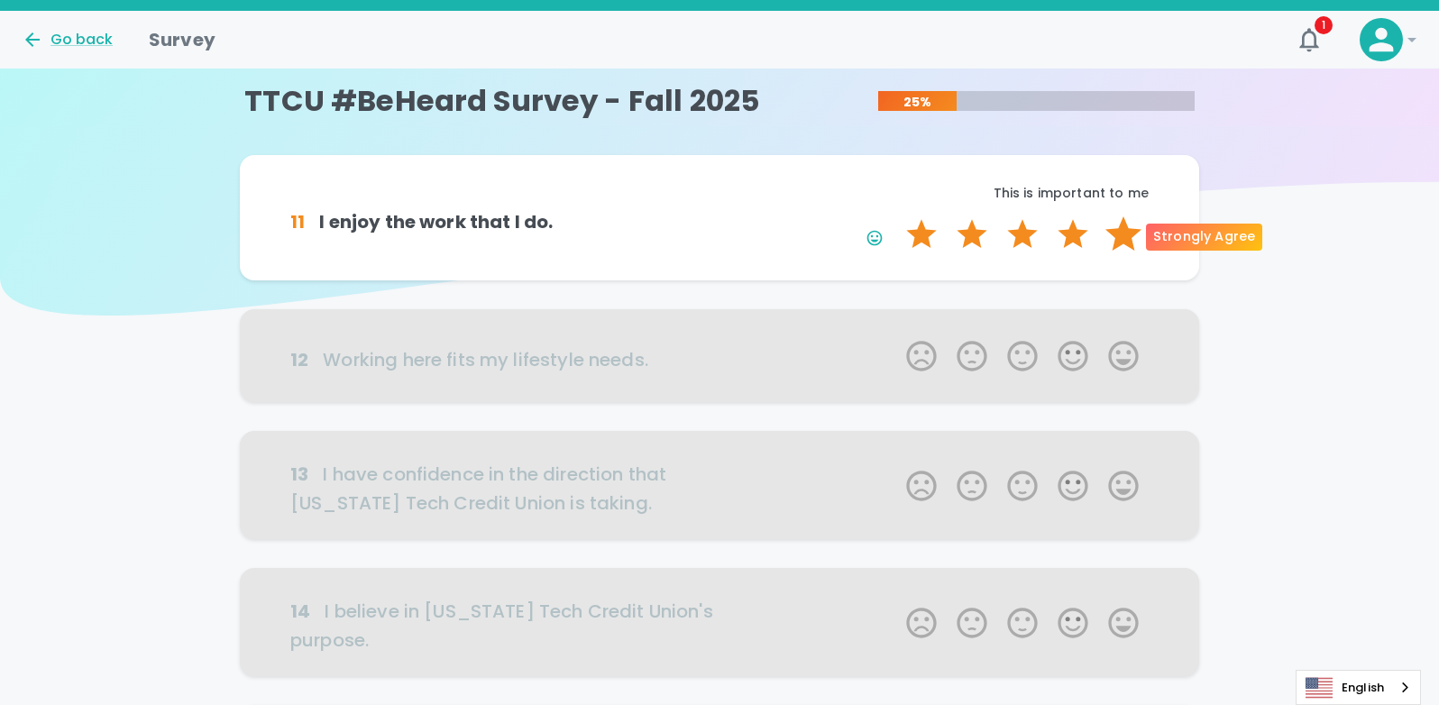
click at [1134, 240] on label "5 Stars" at bounding box center [1123, 234] width 50 height 36
click at [896, 216] on input "5 Stars" at bounding box center [895, 215] width 1 height 1
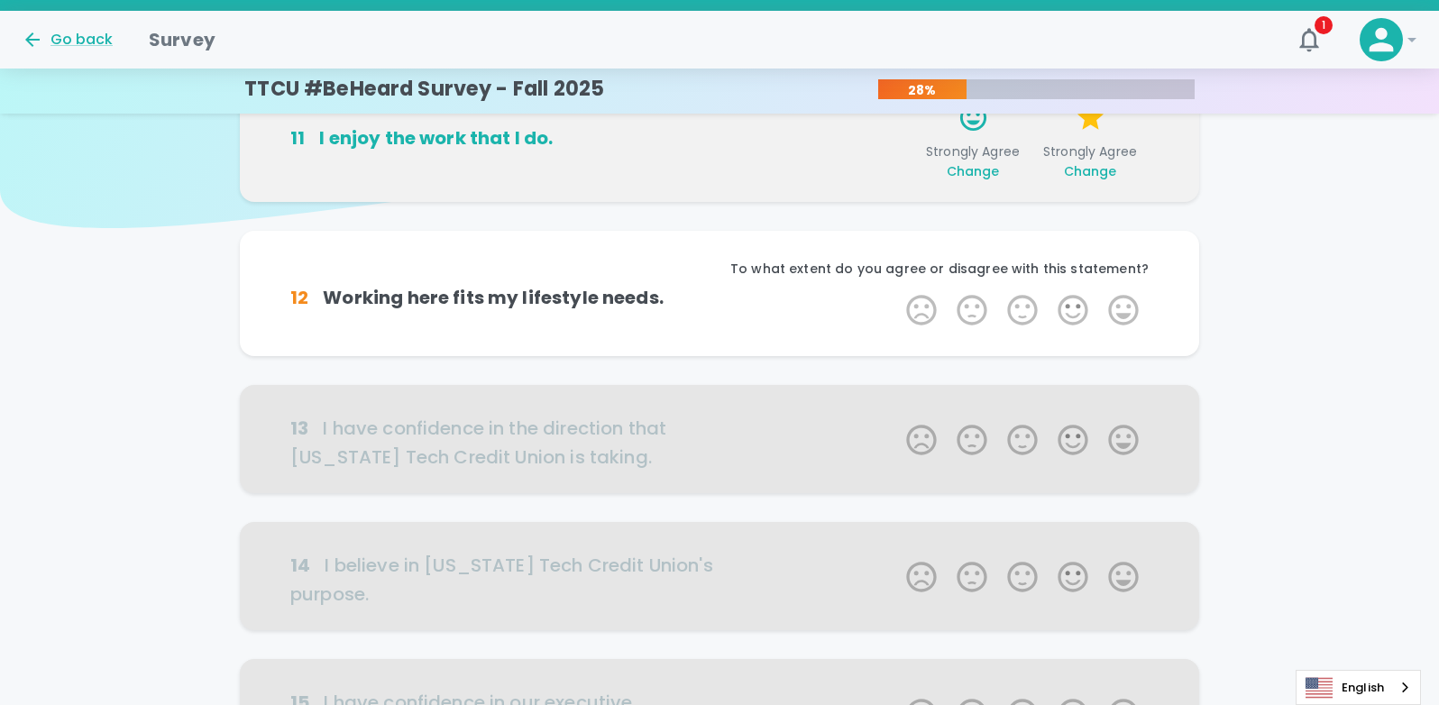
scroll to position [159, 0]
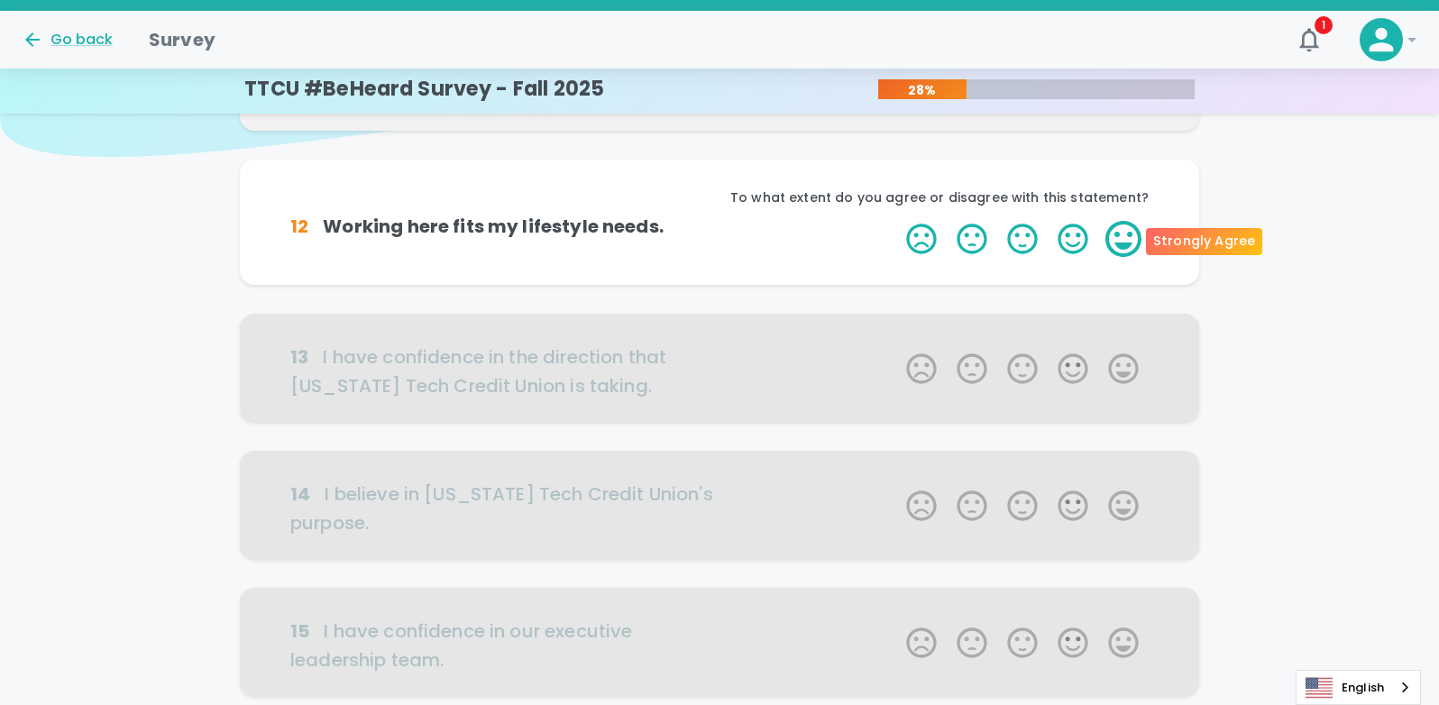
click at [1120, 246] on label "5 Stars" at bounding box center [1123, 239] width 50 height 36
click at [896, 221] on input "5 Stars" at bounding box center [895, 220] width 1 height 1
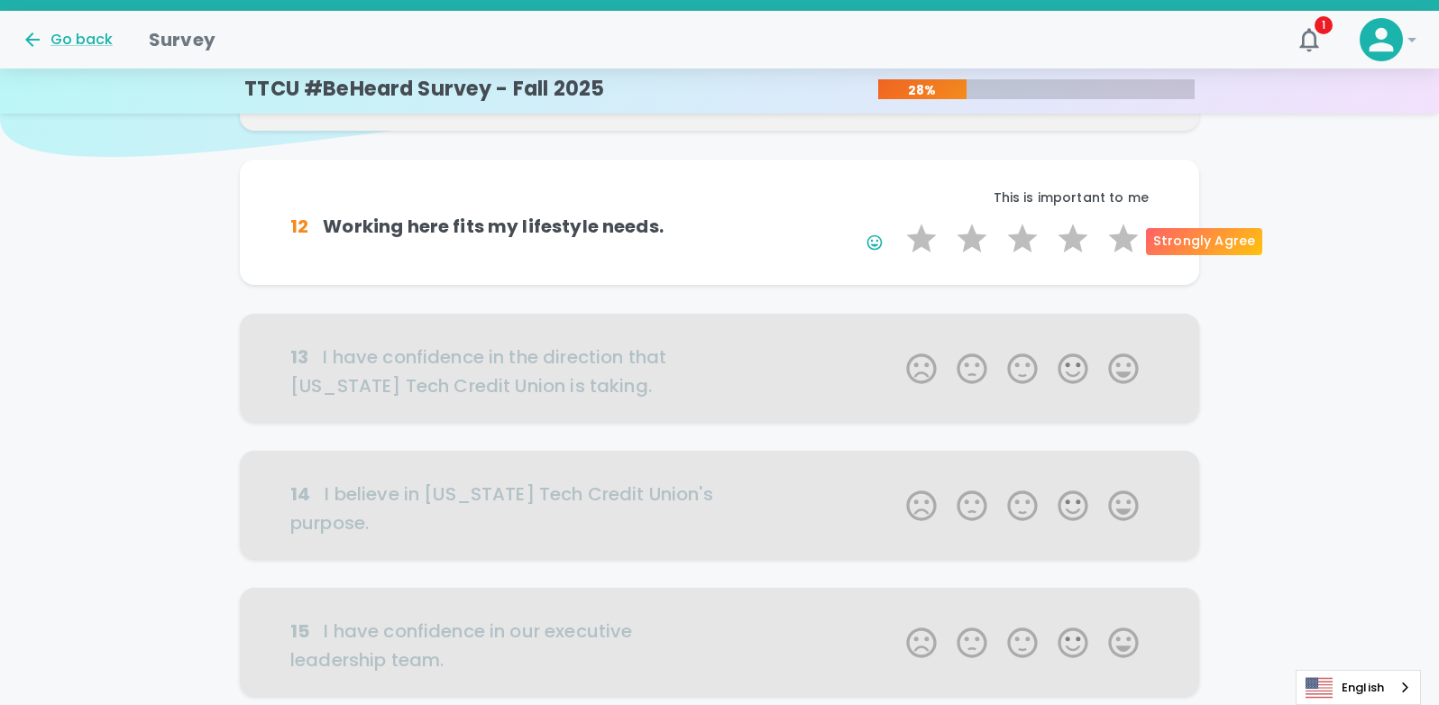
click at [1120, 246] on label "5 Stars" at bounding box center [1123, 239] width 50 height 36
click at [896, 221] on input "5 Stars" at bounding box center [895, 220] width 1 height 1
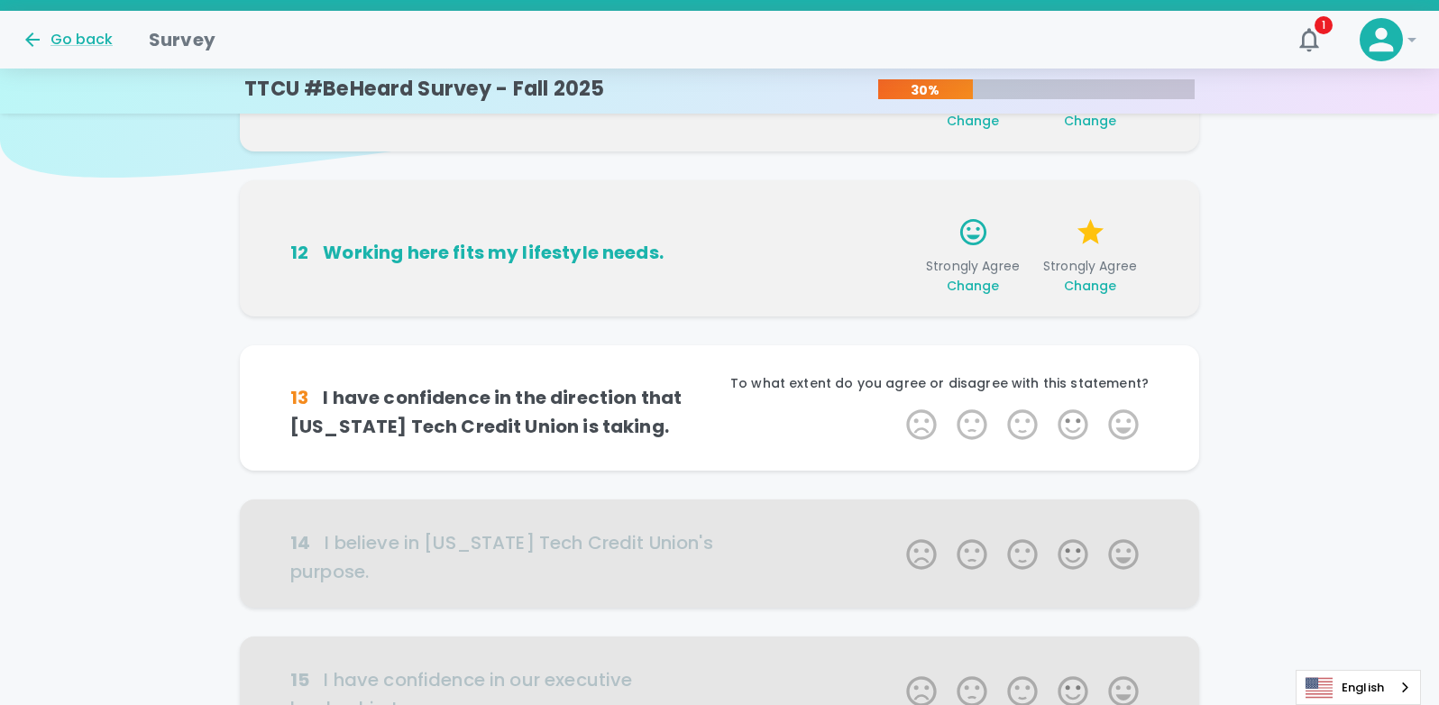
scroll to position [137, 0]
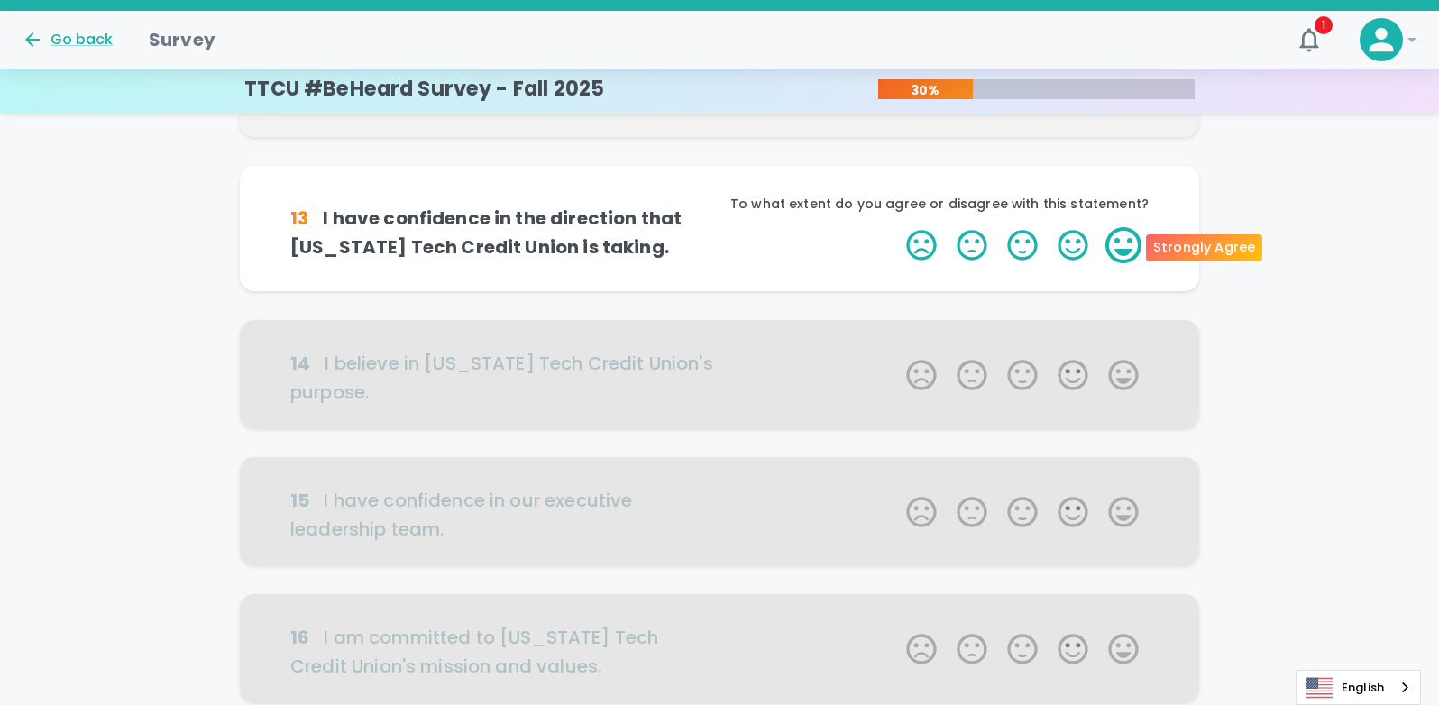
click at [1131, 249] on label "5 Stars" at bounding box center [1123, 245] width 50 height 36
click at [896, 227] on input "5 Stars" at bounding box center [895, 226] width 1 height 1
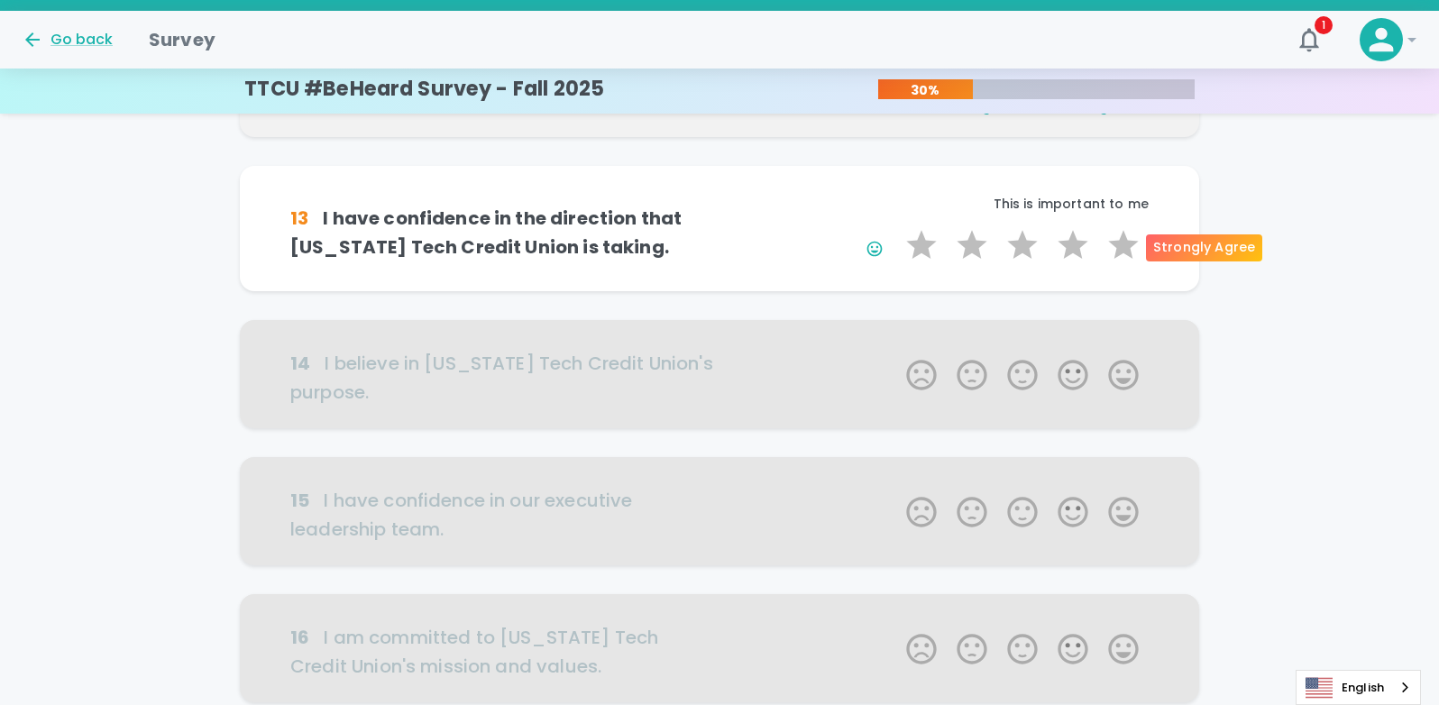
click at [1131, 249] on label "5 Stars" at bounding box center [1123, 245] width 50 height 36
click at [896, 227] on input "5 Stars" at bounding box center [895, 226] width 1 height 1
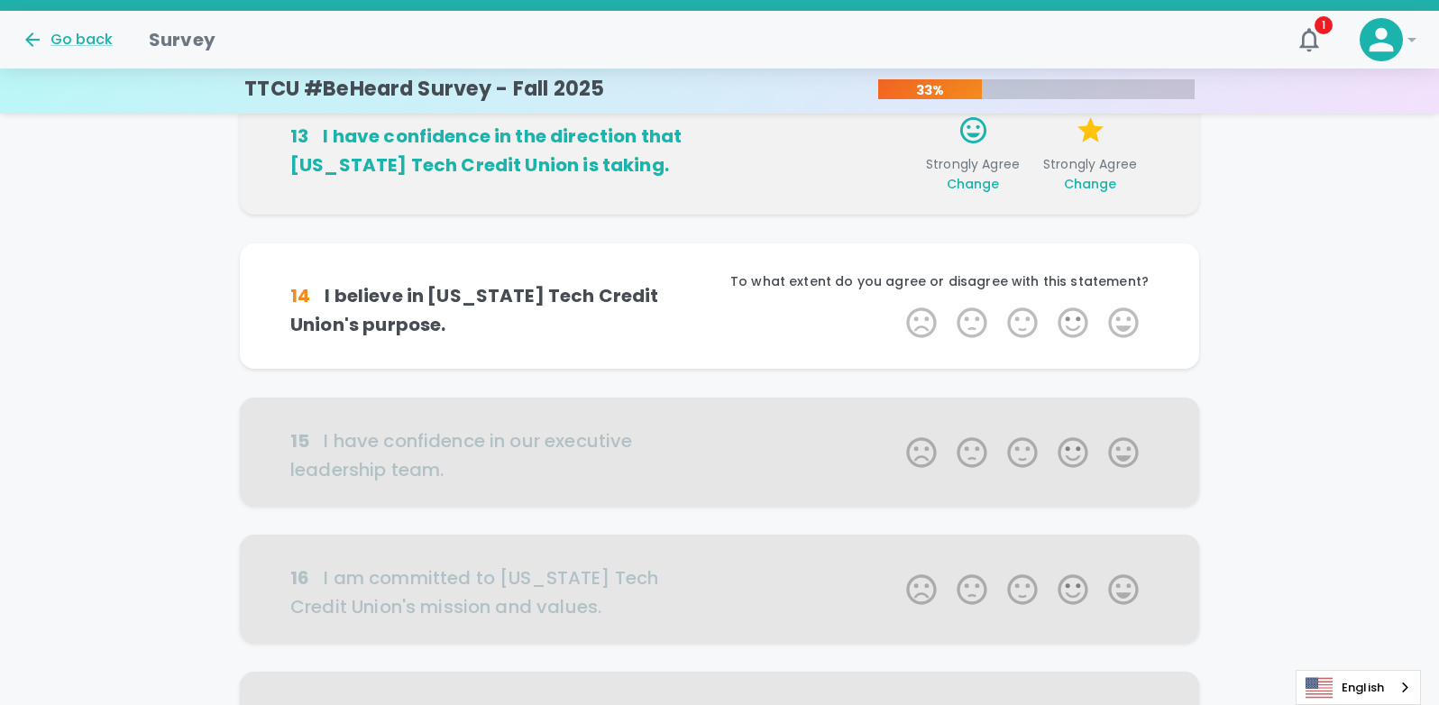
scroll to position [476, 0]
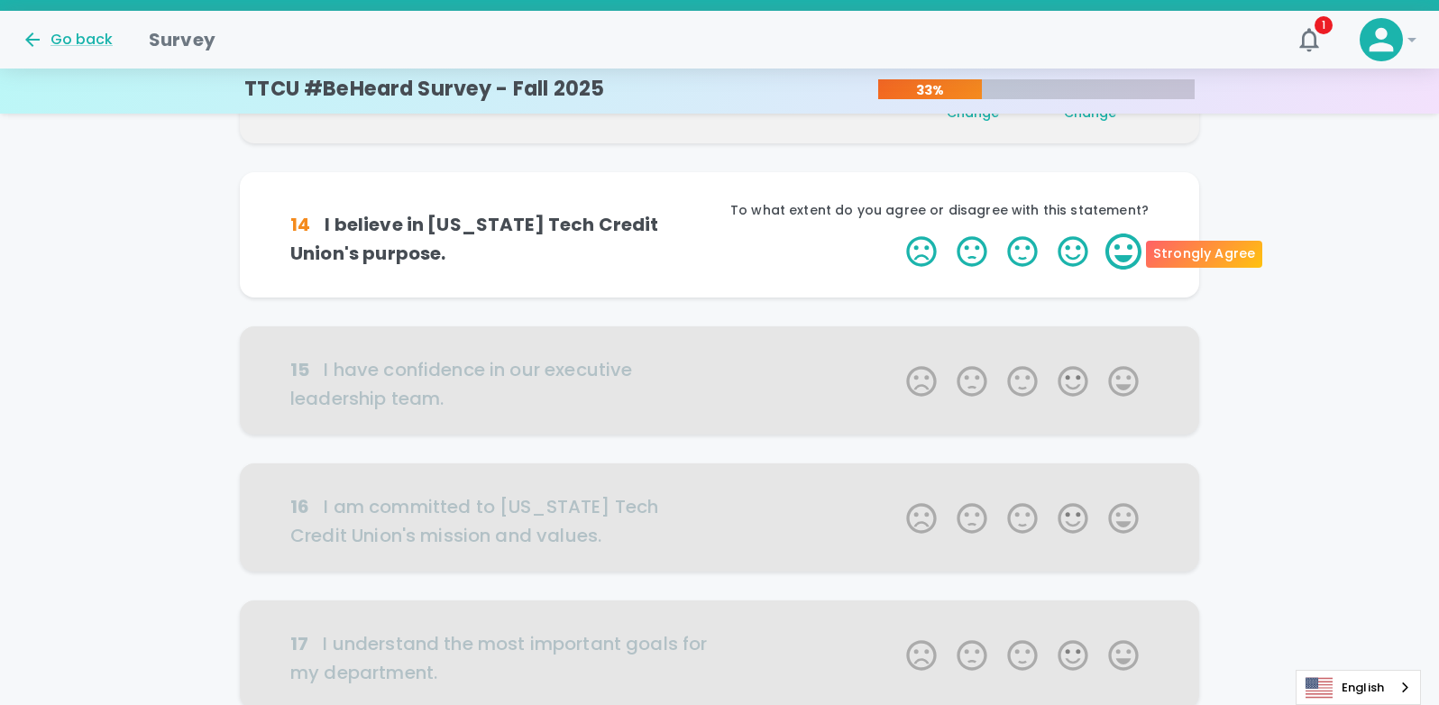
click at [1117, 253] on label "5 Stars" at bounding box center [1123, 252] width 50 height 36
click at [896, 234] on input "5 Stars" at bounding box center [895, 233] width 1 height 1
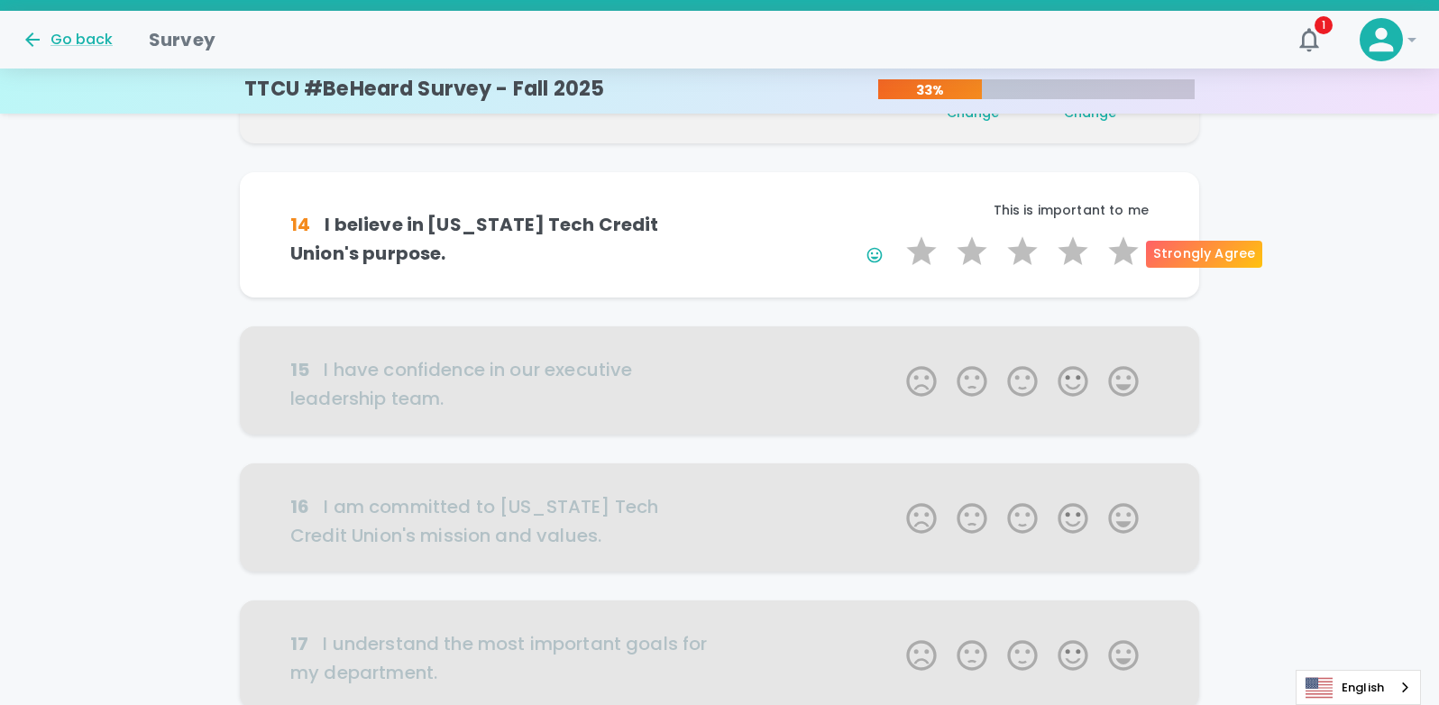
click at [1117, 253] on label "5 Stars" at bounding box center [1123, 252] width 50 height 36
click at [896, 234] on input "5 Stars" at bounding box center [895, 233] width 1 height 1
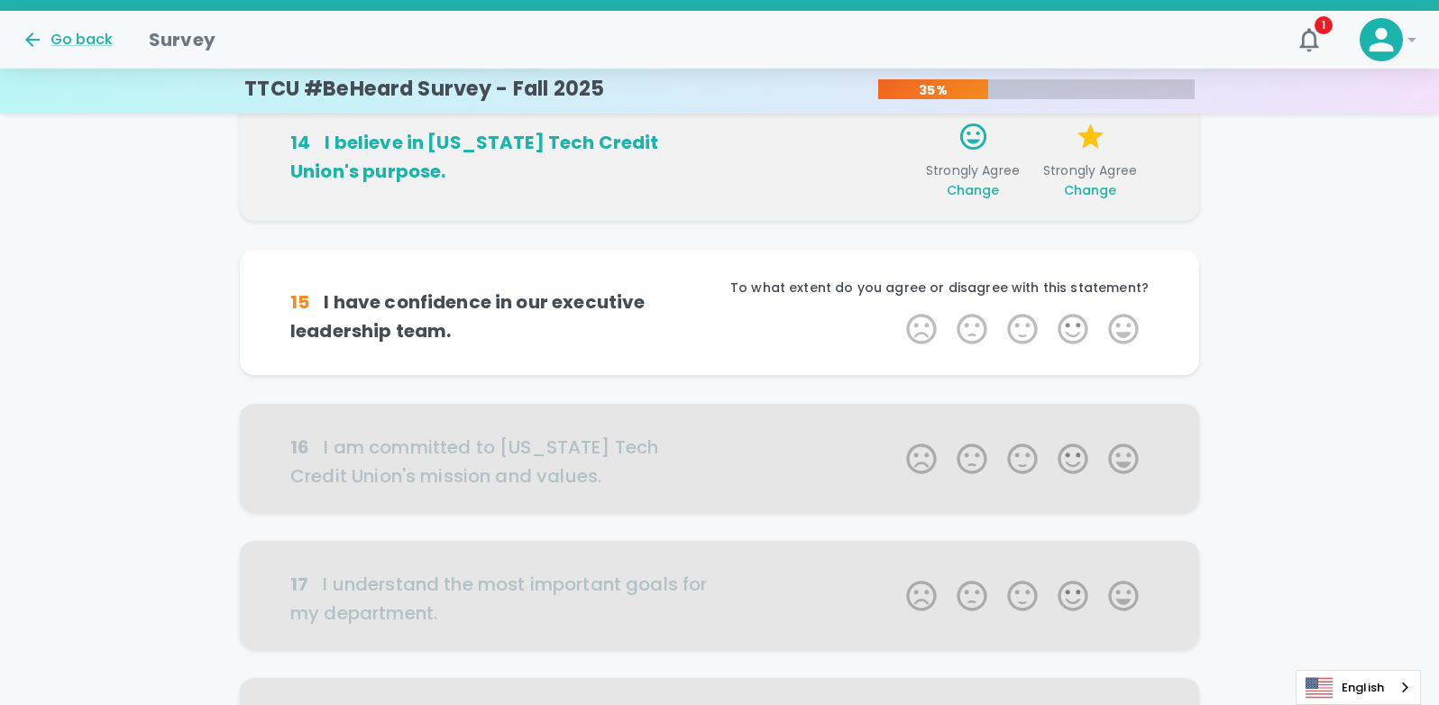
scroll to position [635, 0]
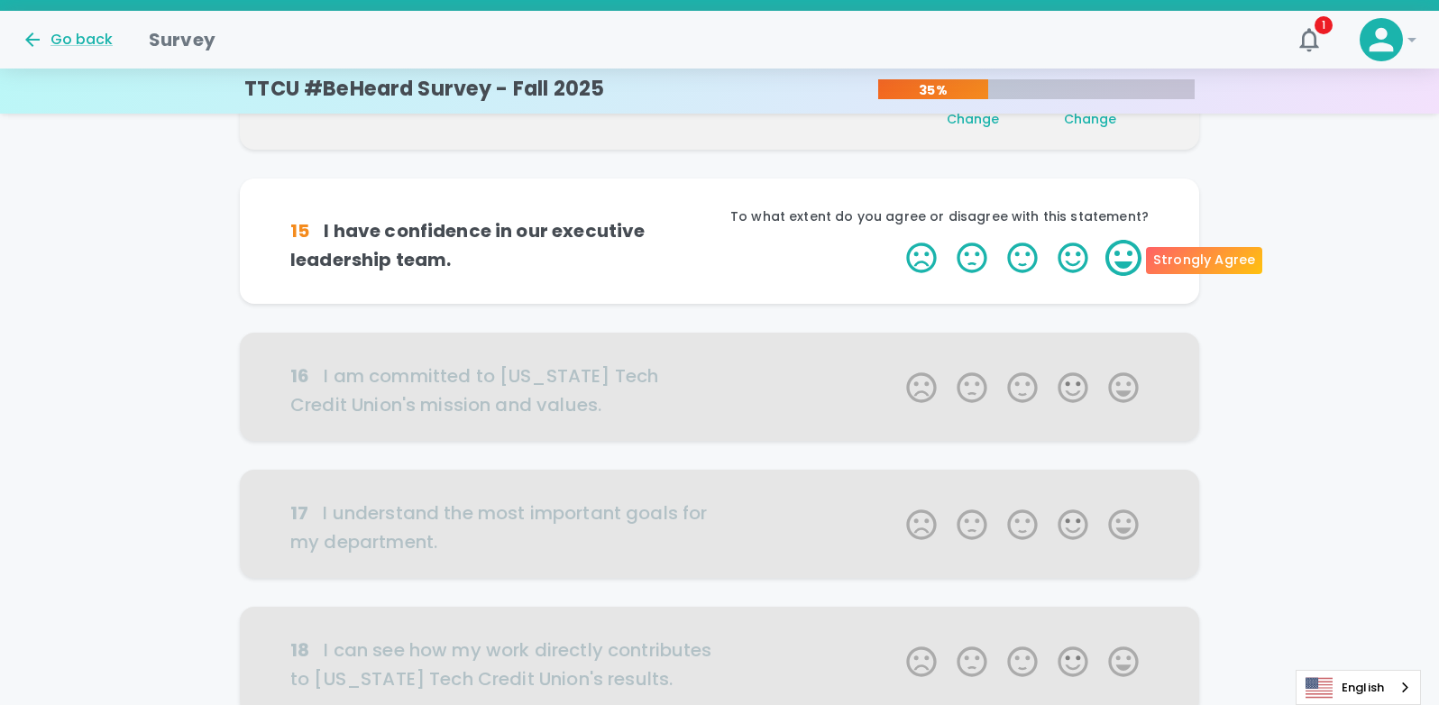
click at [1118, 254] on label "5 Stars" at bounding box center [1123, 258] width 50 height 36
click at [896, 240] on input "5 Stars" at bounding box center [895, 239] width 1 height 1
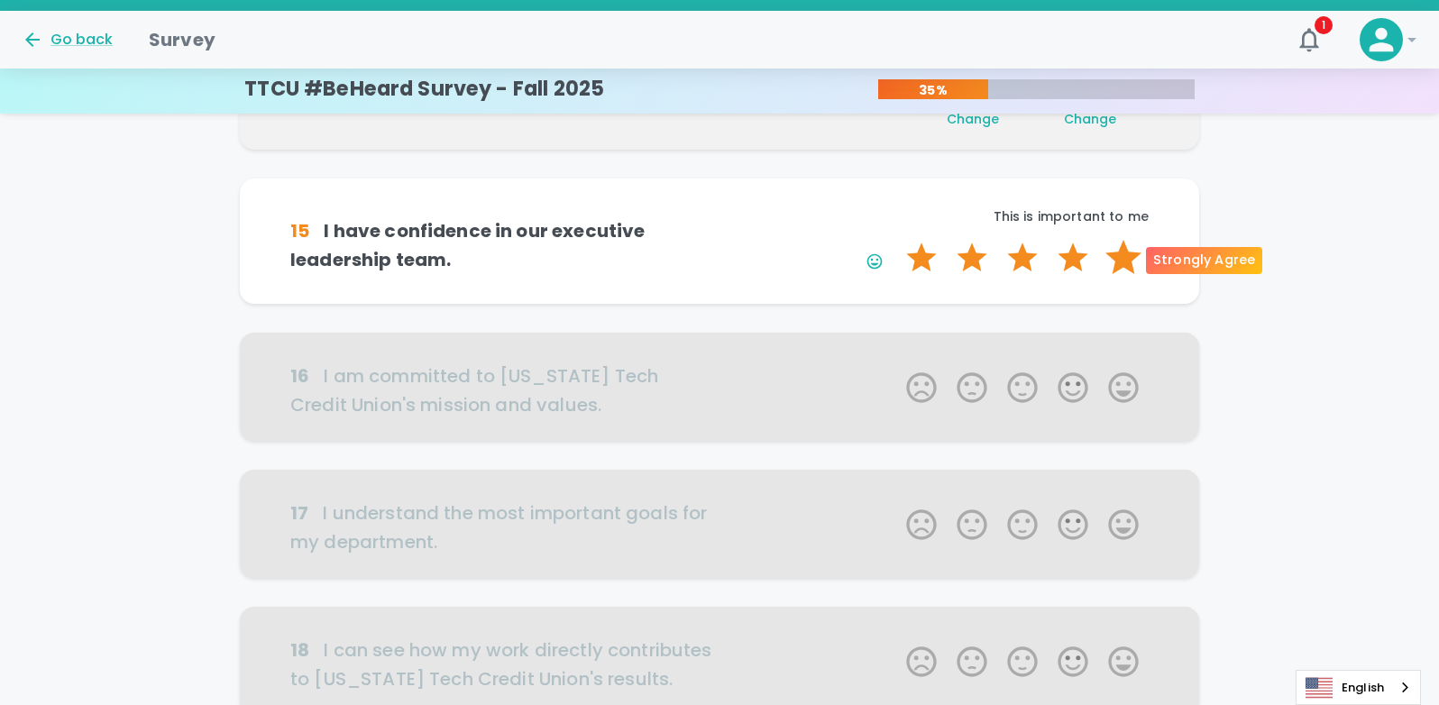
click at [1114, 254] on label "5 Stars" at bounding box center [1123, 258] width 50 height 36
click at [896, 240] on input "5 Stars" at bounding box center [895, 239] width 1 height 1
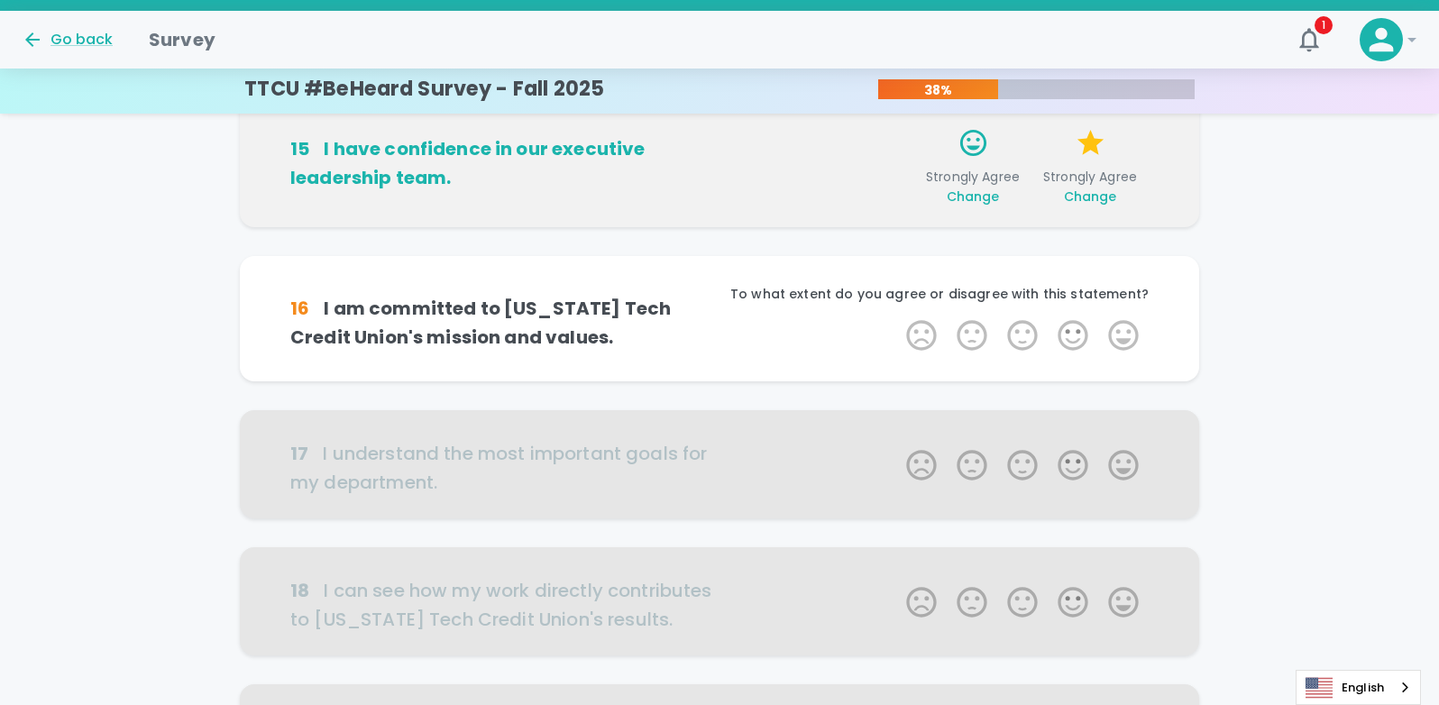
scroll to position [793, 0]
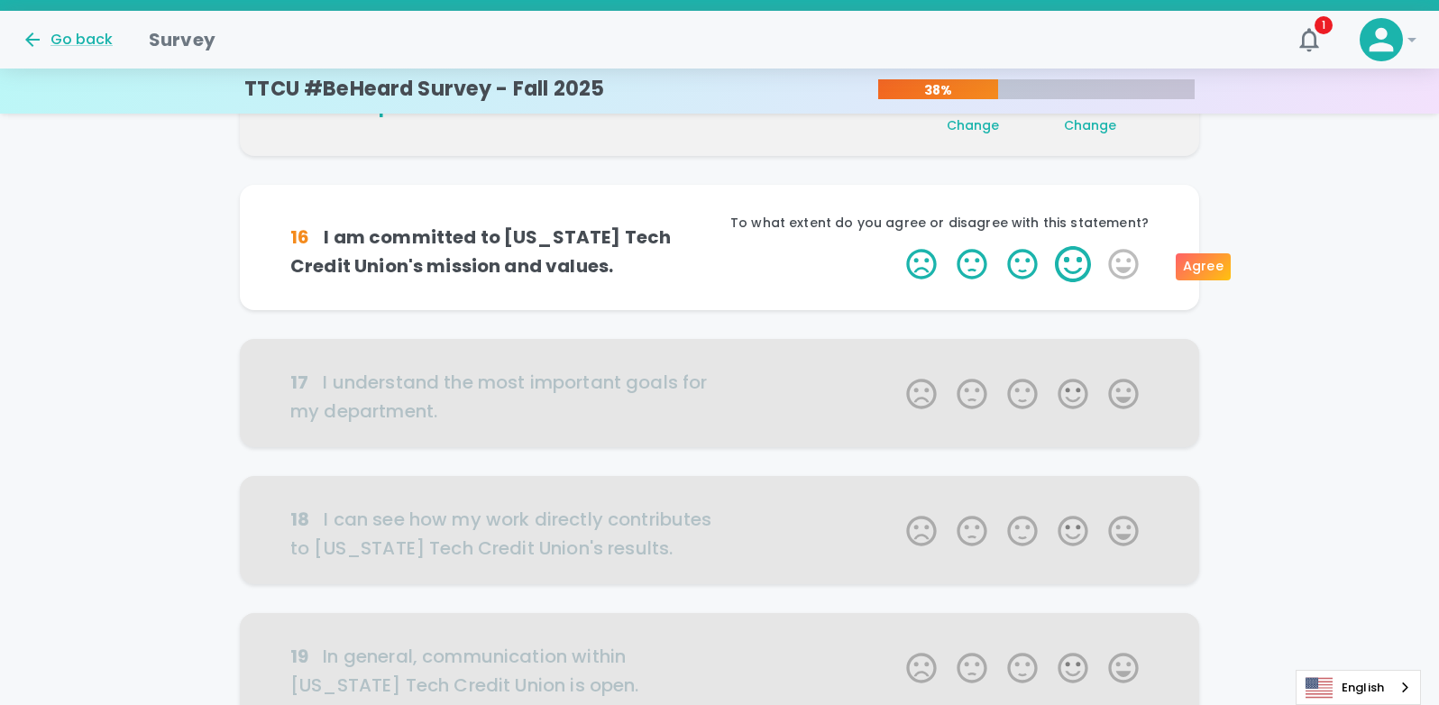
click at [1086, 267] on label "4 Stars" at bounding box center [1073, 264] width 50 height 36
click at [896, 246] on input "4 Stars" at bounding box center [895, 245] width 1 height 1
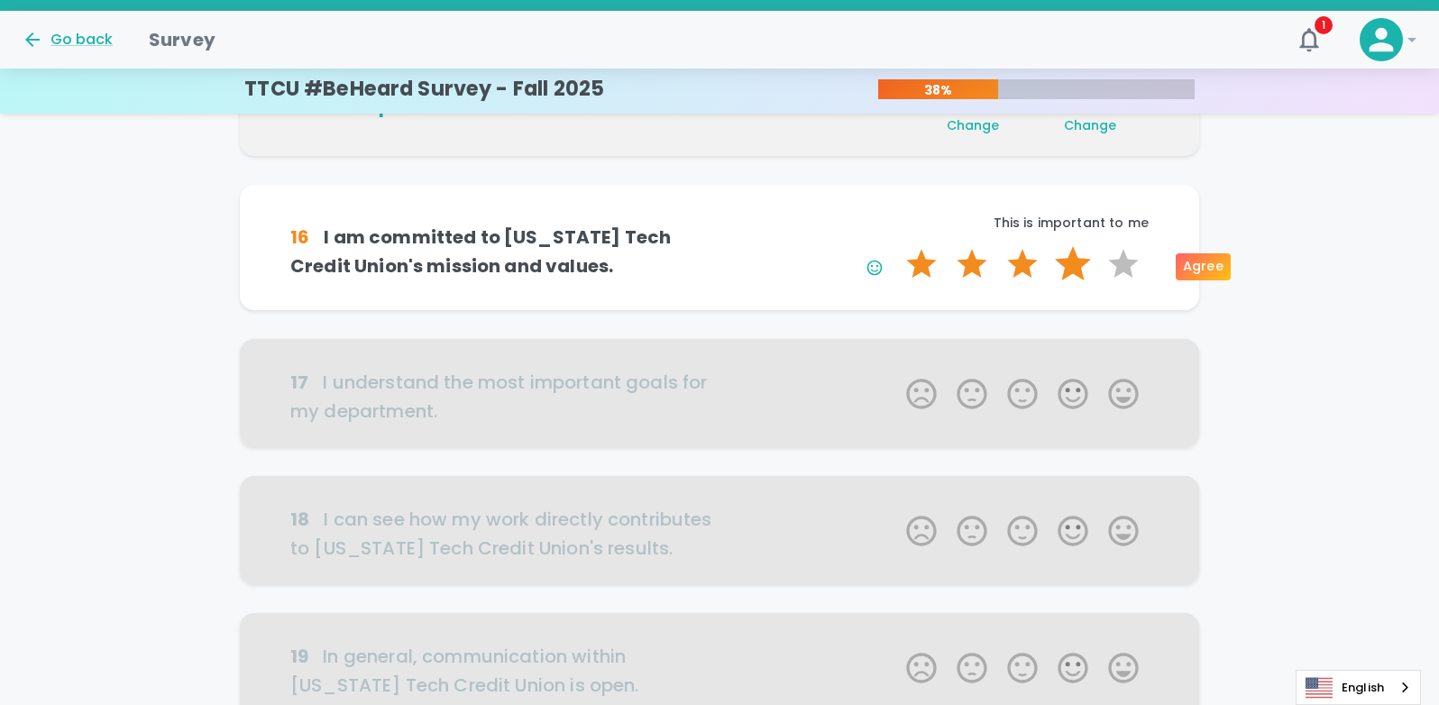
click at [1070, 264] on label "4 Stars" at bounding box center [1073, 264] width 50 height 36
click at [896, 246] on input "4 Stars" at bounding box center [895, 245] width 1 height 1
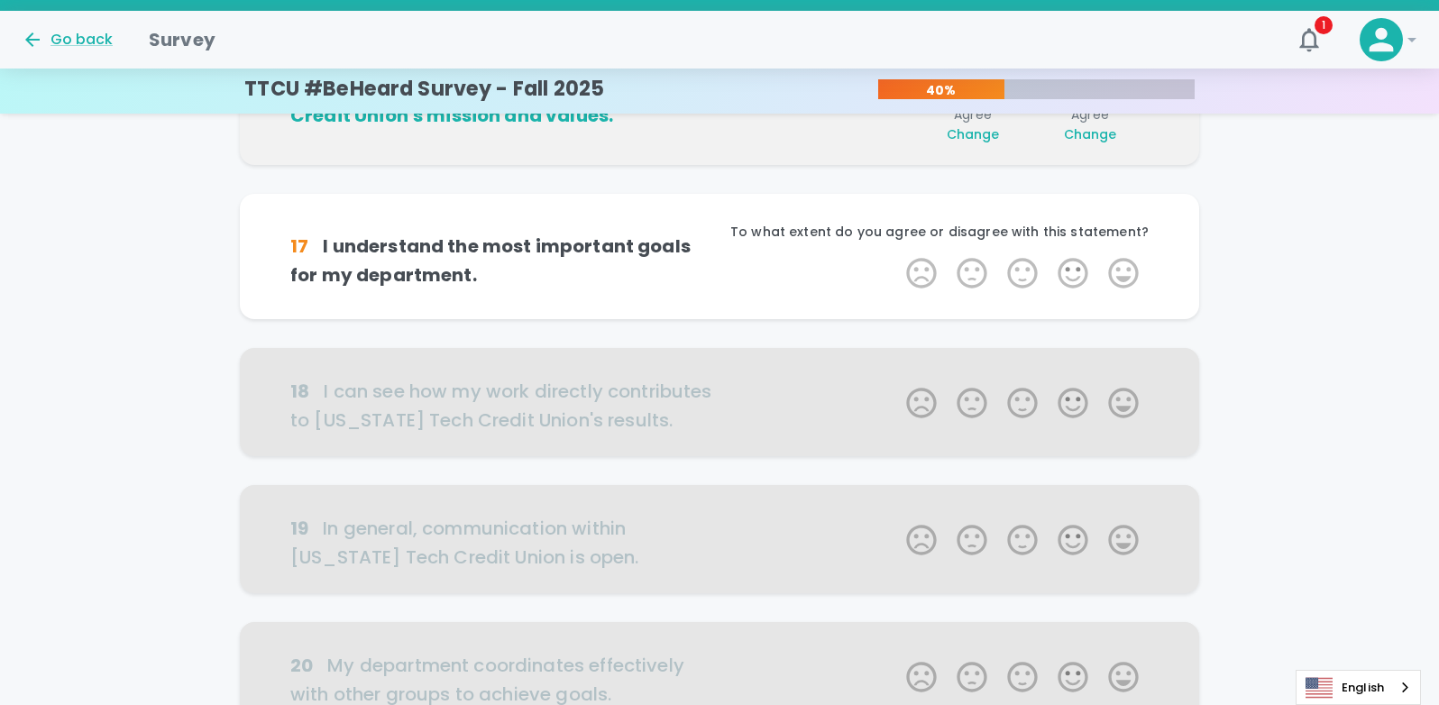
scroll to position [952, 0]
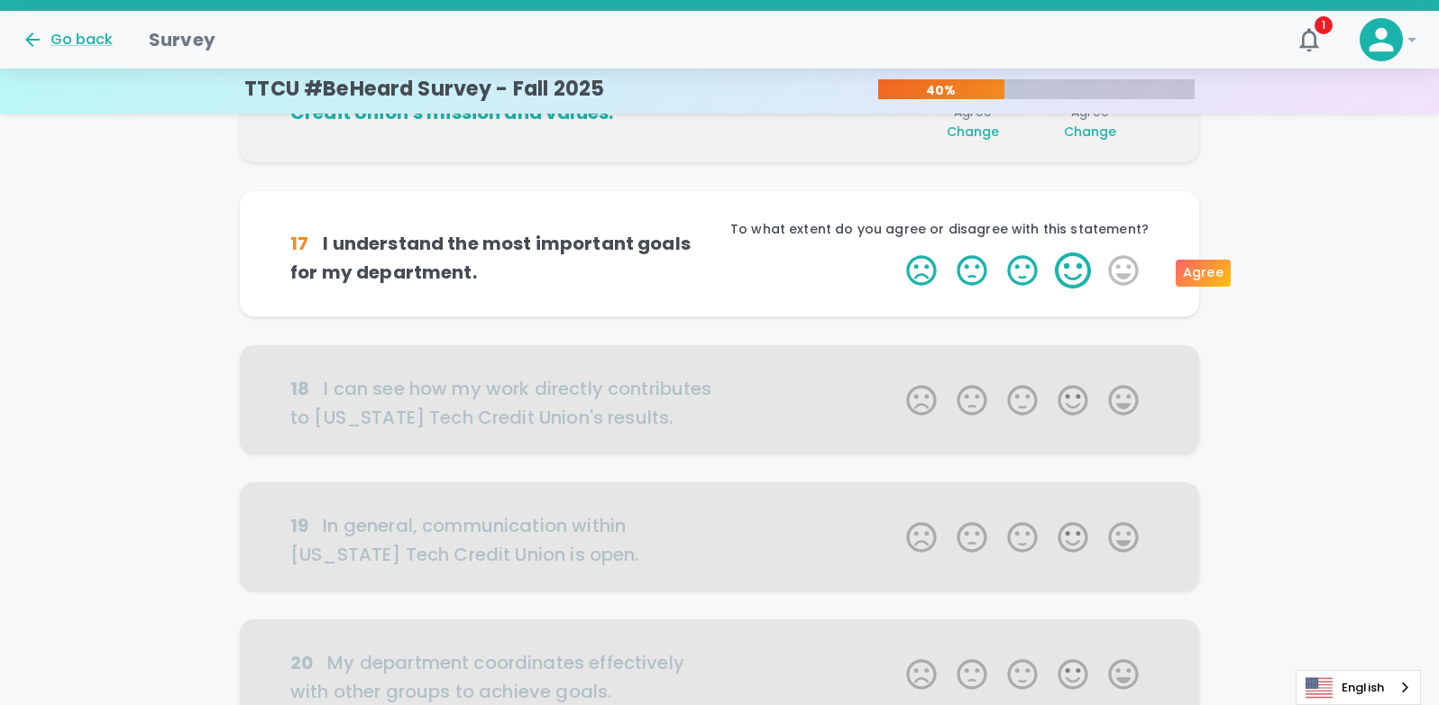
click at [1068, 275] on label "4 Stars" at bounding box center [1073, 270] width 50 height 36
click at [896, 252] on input "4 Stars" at bounding box center [895, 252] width 1 height 1
click at [1068, 275] on label "4 Stars" at bounding box center [1073, 270] width 50 height 36
click at [896, 252] on input "4 Stars" at bounding box center [895, 252] width 1 height 1
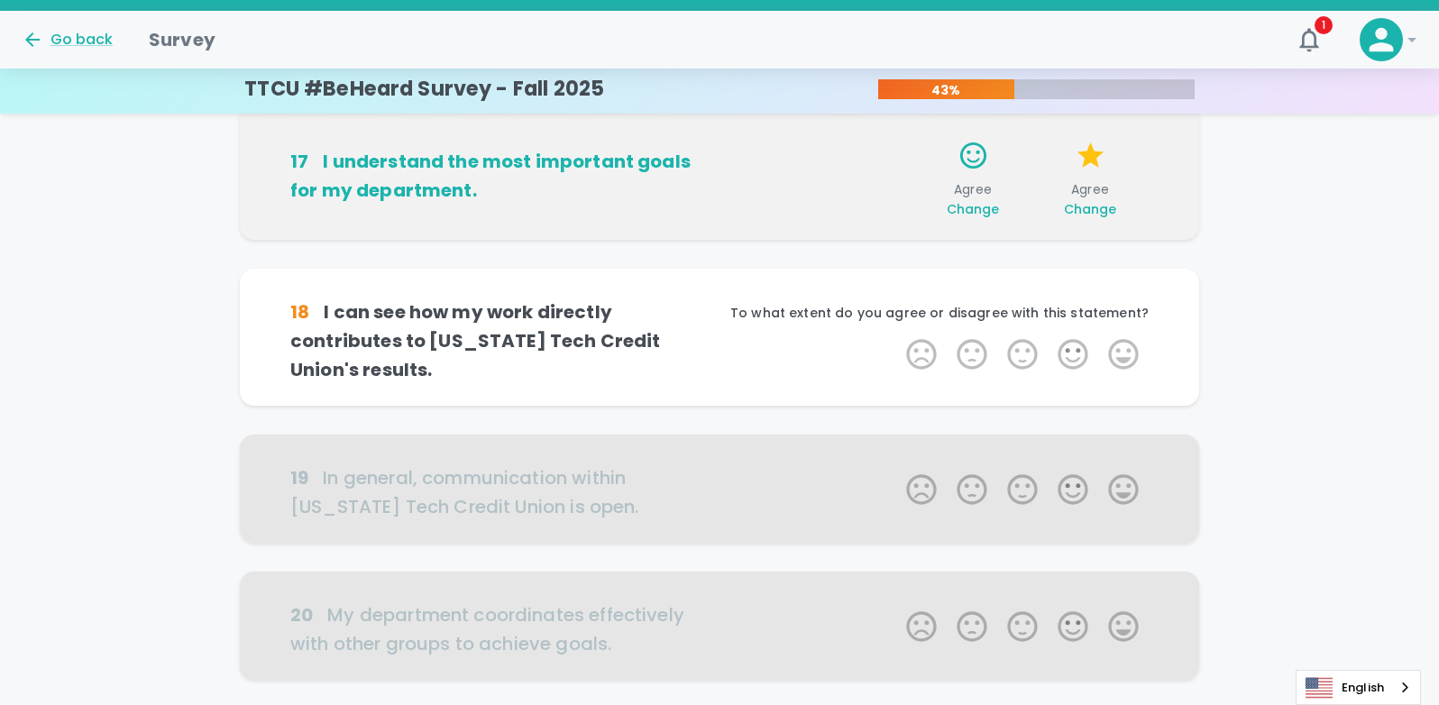
scroll to position [1111, 0]
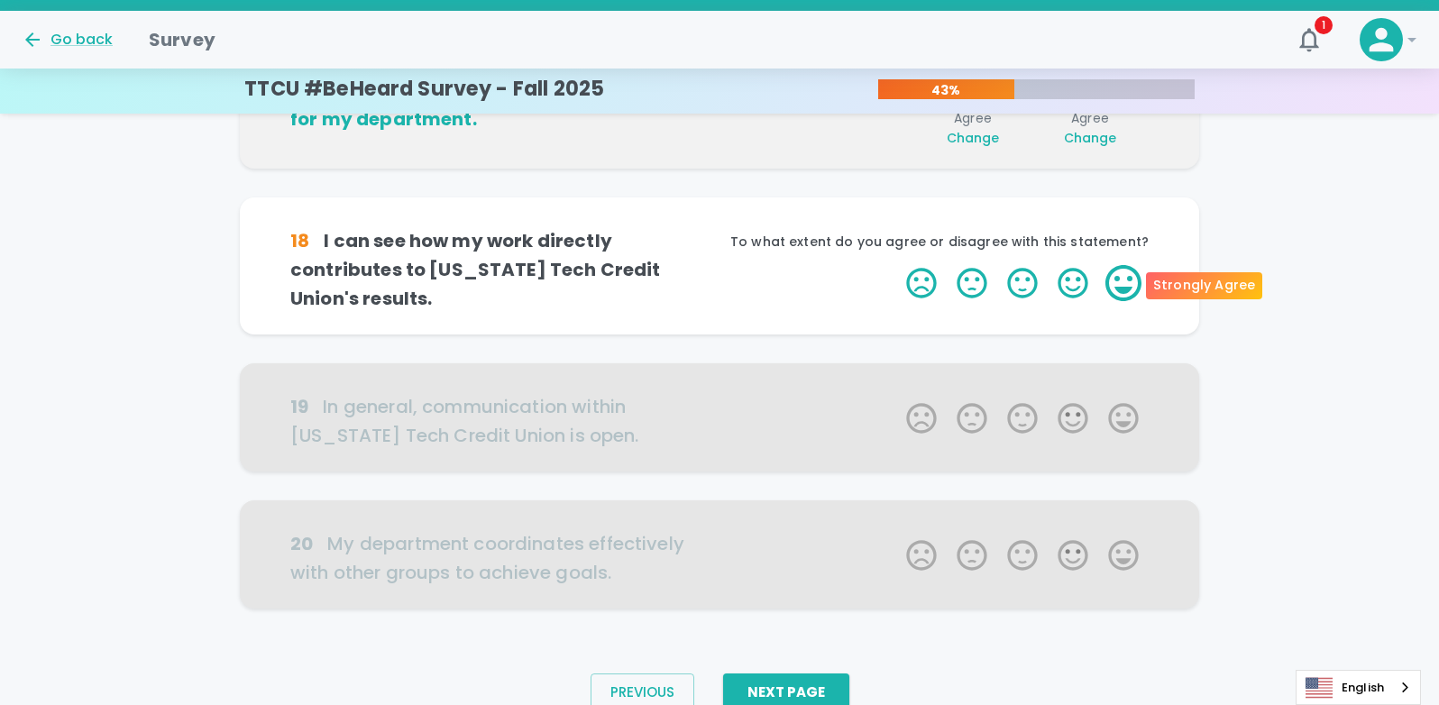
click at [1134, 287] on label "5 Stars" at bounding box center [1123, 283] width 50 height 36
click at [896, 265] on input "5 Stars" at bounding box center [895, 264] width 1 height 1
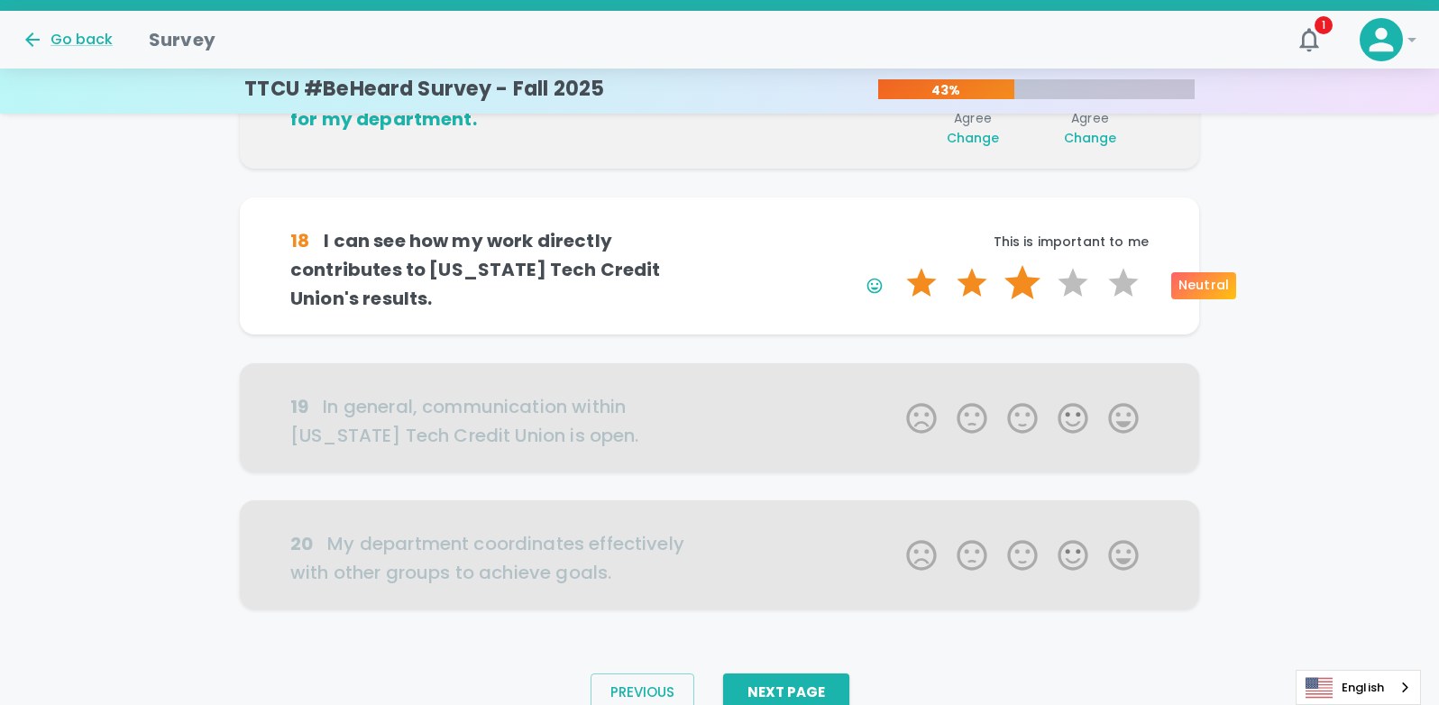
click at [1011, 272] on label "3 Stars" at bounding box center [1022, 283] width 50 height 36
click at [896, 265] on input "3 Stars" at bounding box center [895, 264] width 1 height 1
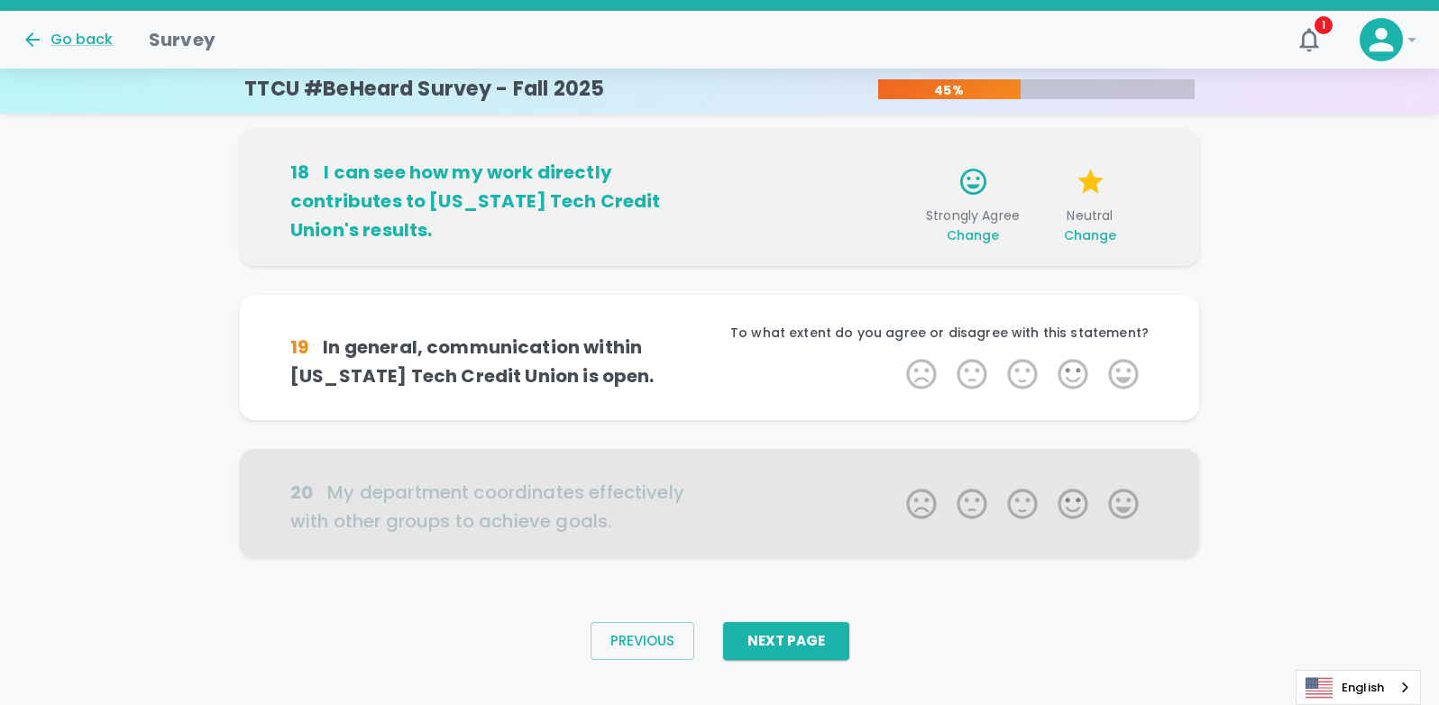
scroll to position [1189, 0]
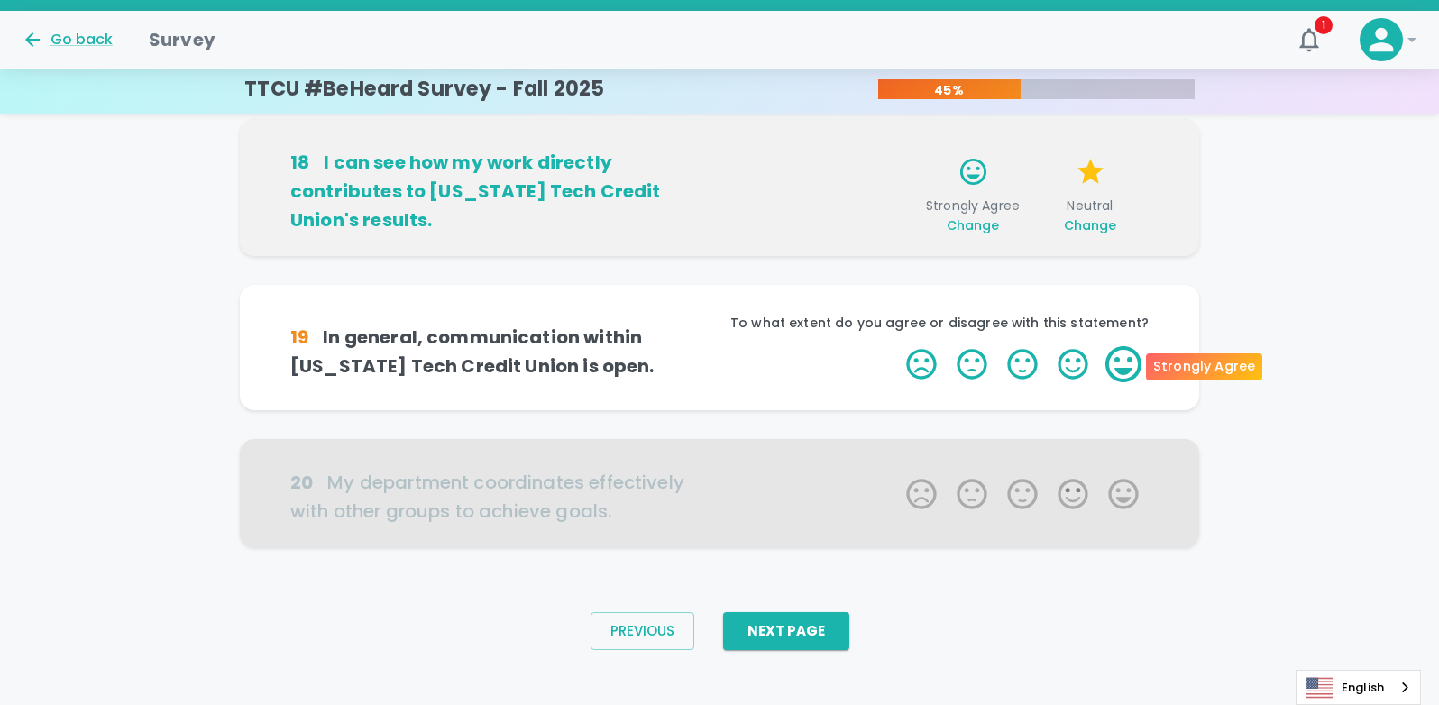
click at [1130, 353] on label "5 Stars" at bounding box center [1123, 364] width 50 height 36
click at [896, 346] on input "5 Stars" at bounding box center [895, 345] width 1 height 1
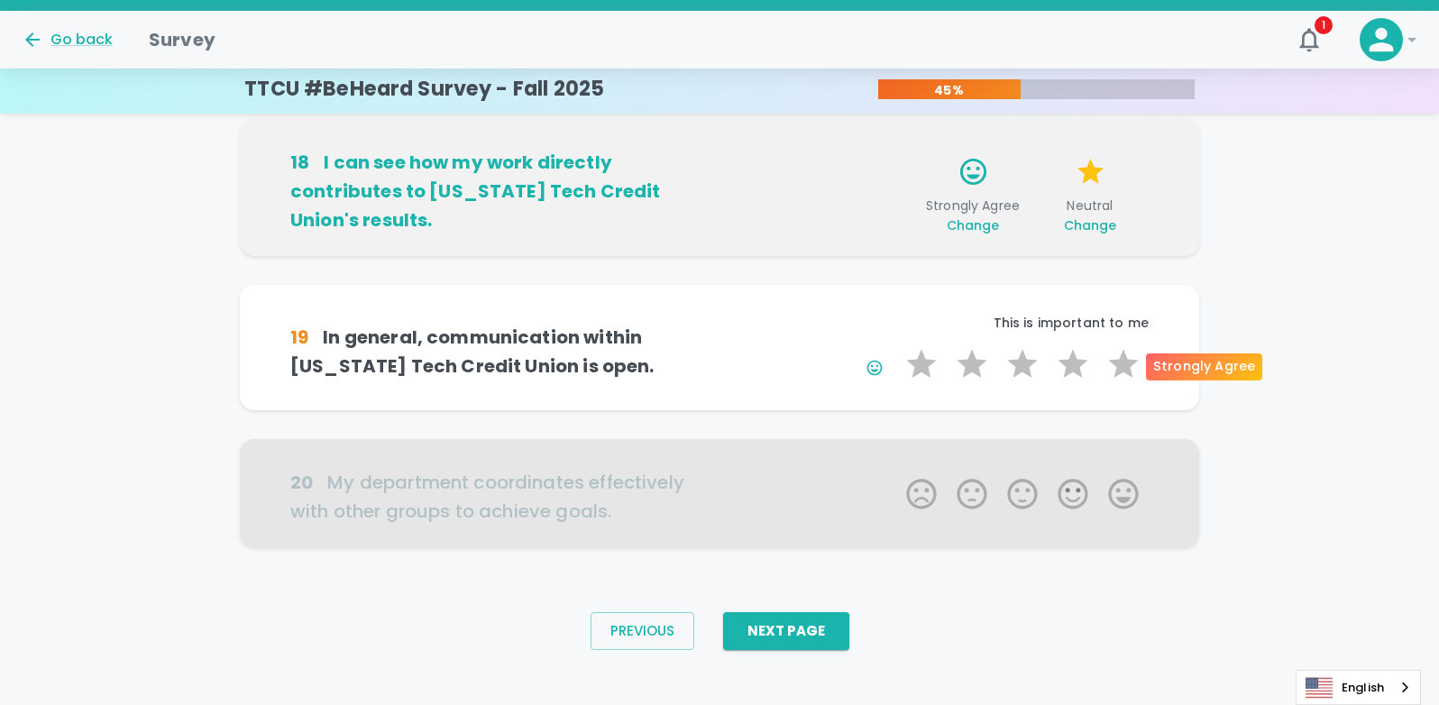
click at [1130, 353] on label "5 Stars" at bounding box center [1123, 364] width 50 height 36
click at [896, 346] on input "5 Stars" at bounding box center [895, 345] width 1 height 1
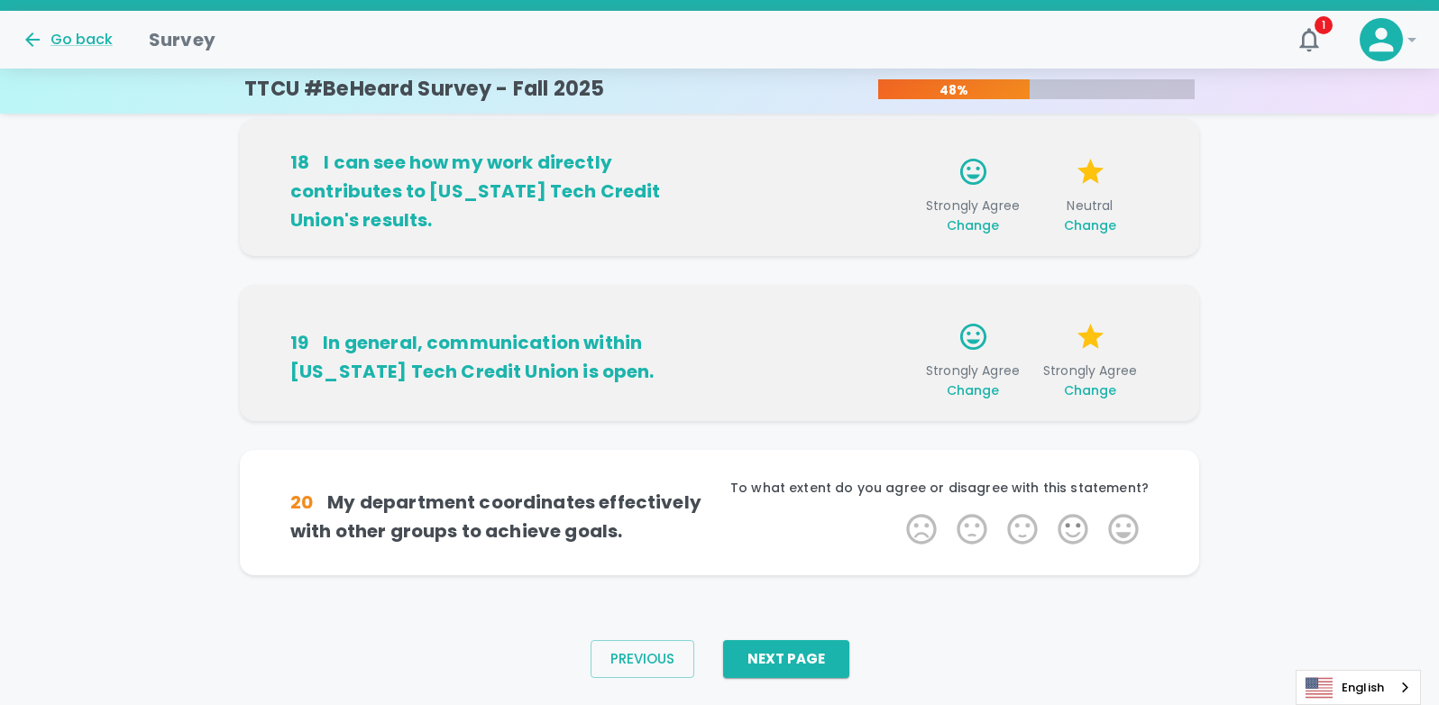
scroll to position [1206, 0]
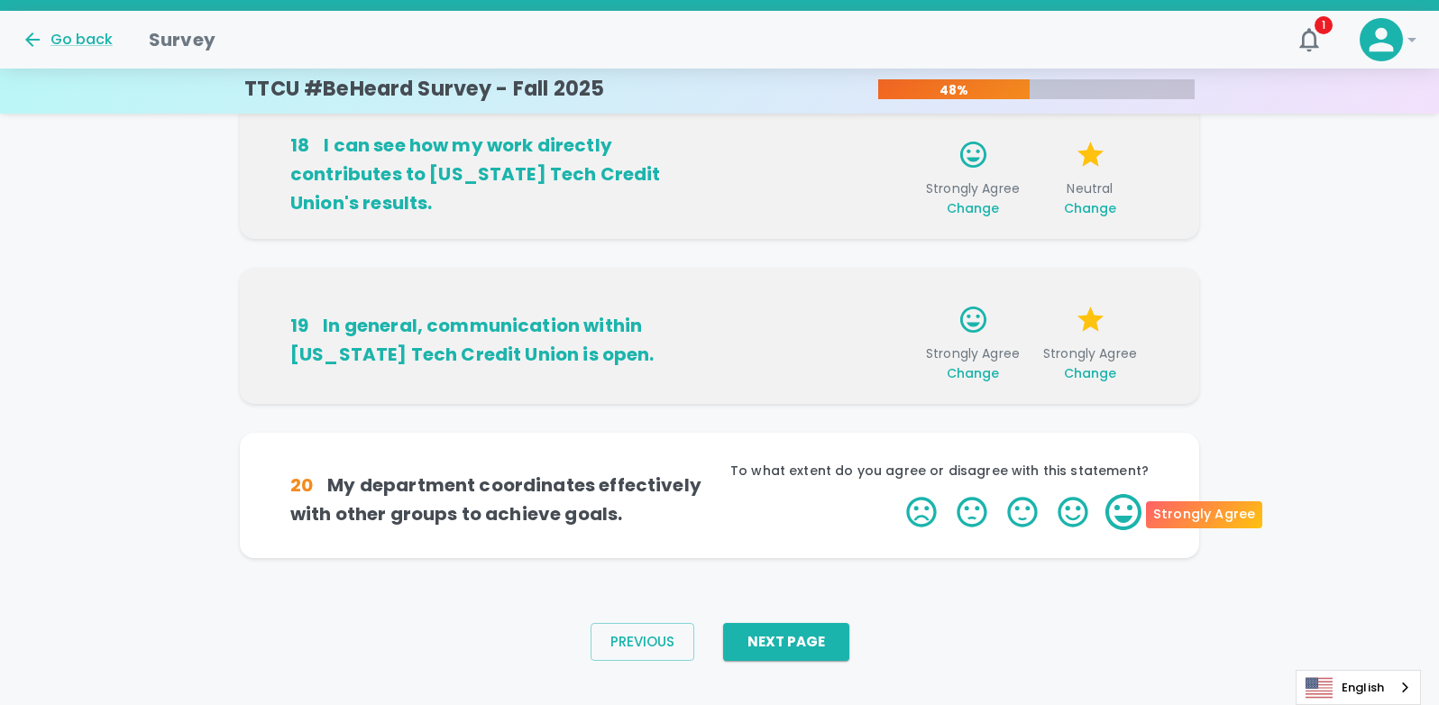
click at [1126, 505] on label "5 Stars" at bounding box center [1123, 512] width 50 height 36
click at [896, 494] on input "5 Stars" at bounding box center [895, 493] width 1 height 1
click at [1126, 505] on label "5 Stars" at bounding box center [1123, 512] width 50 height 36
click at [896, 494] on input "5 Stars" at bounding box center [895, 493] width 1 height 1
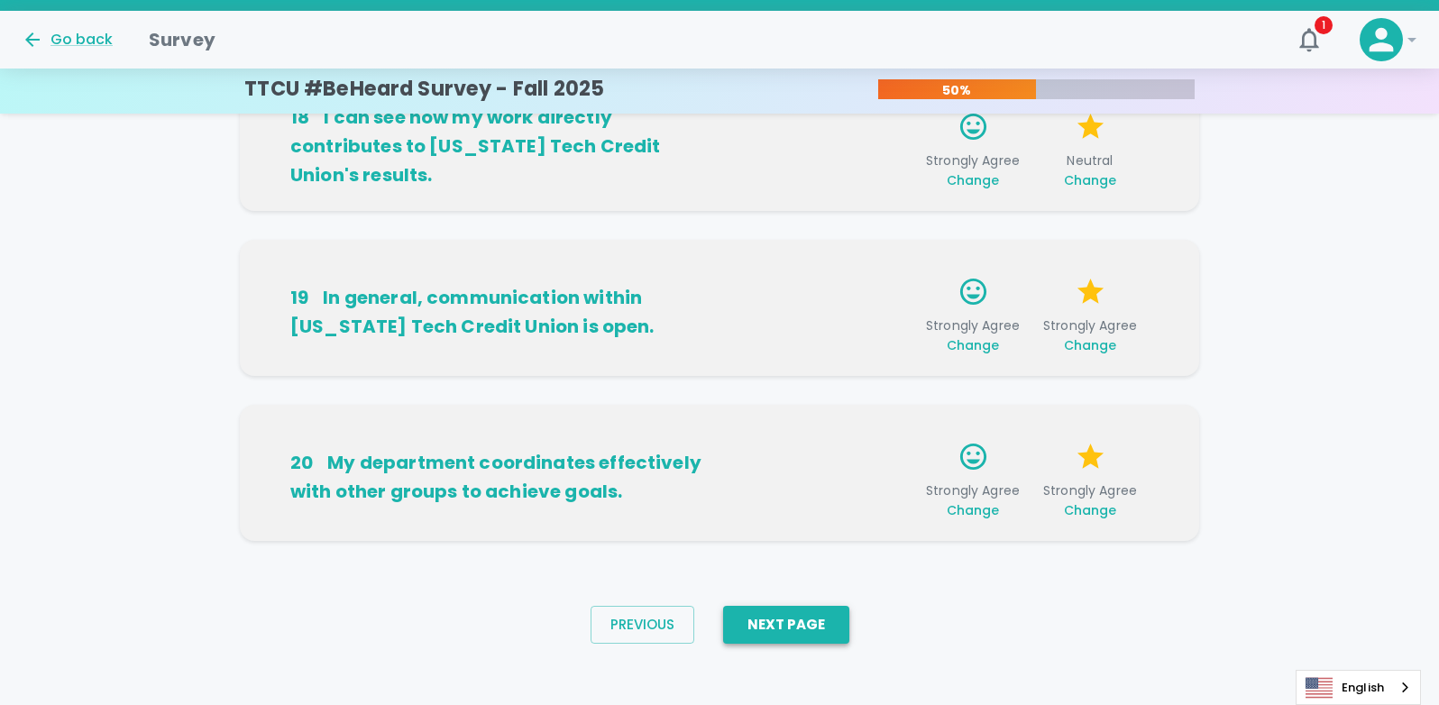
click at [757, 626] on button "Next Page" at bounding box center [786, 625] width 126 height 38
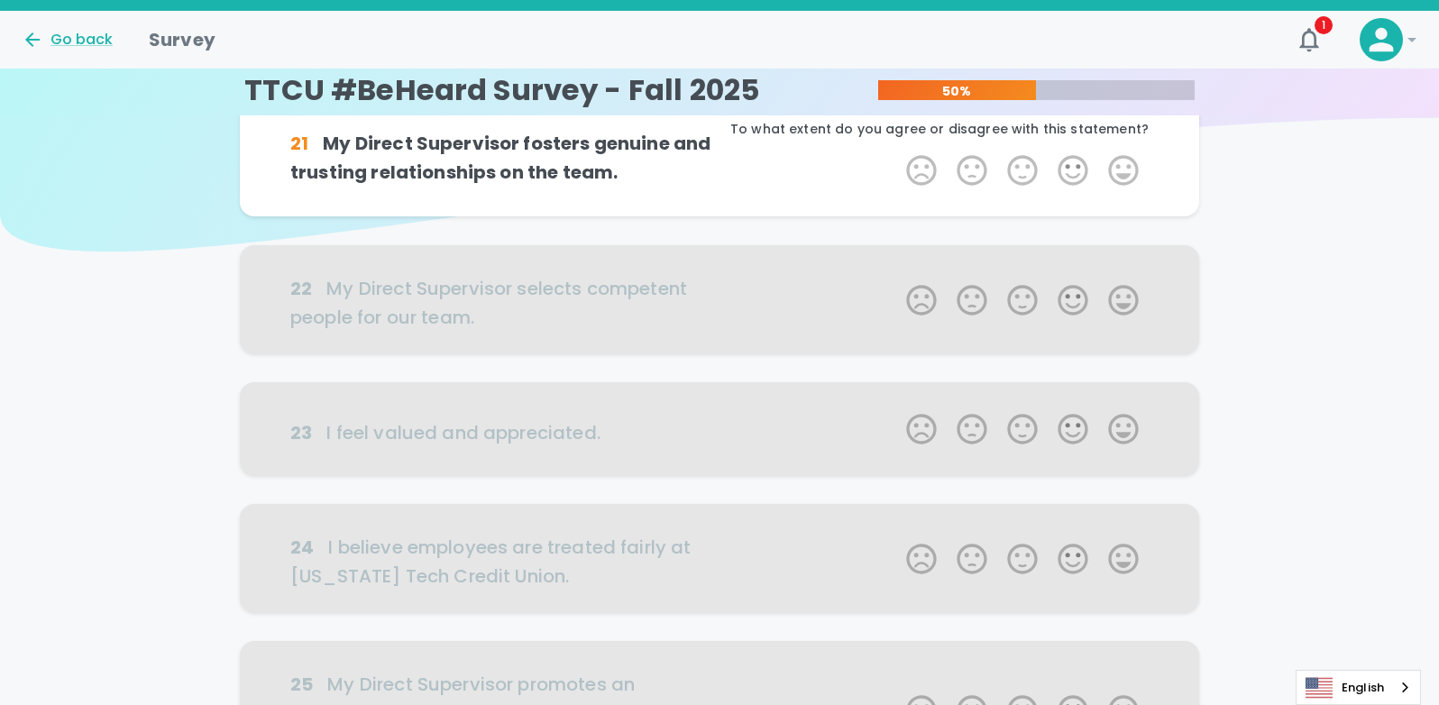
scroll to position [0, 0]
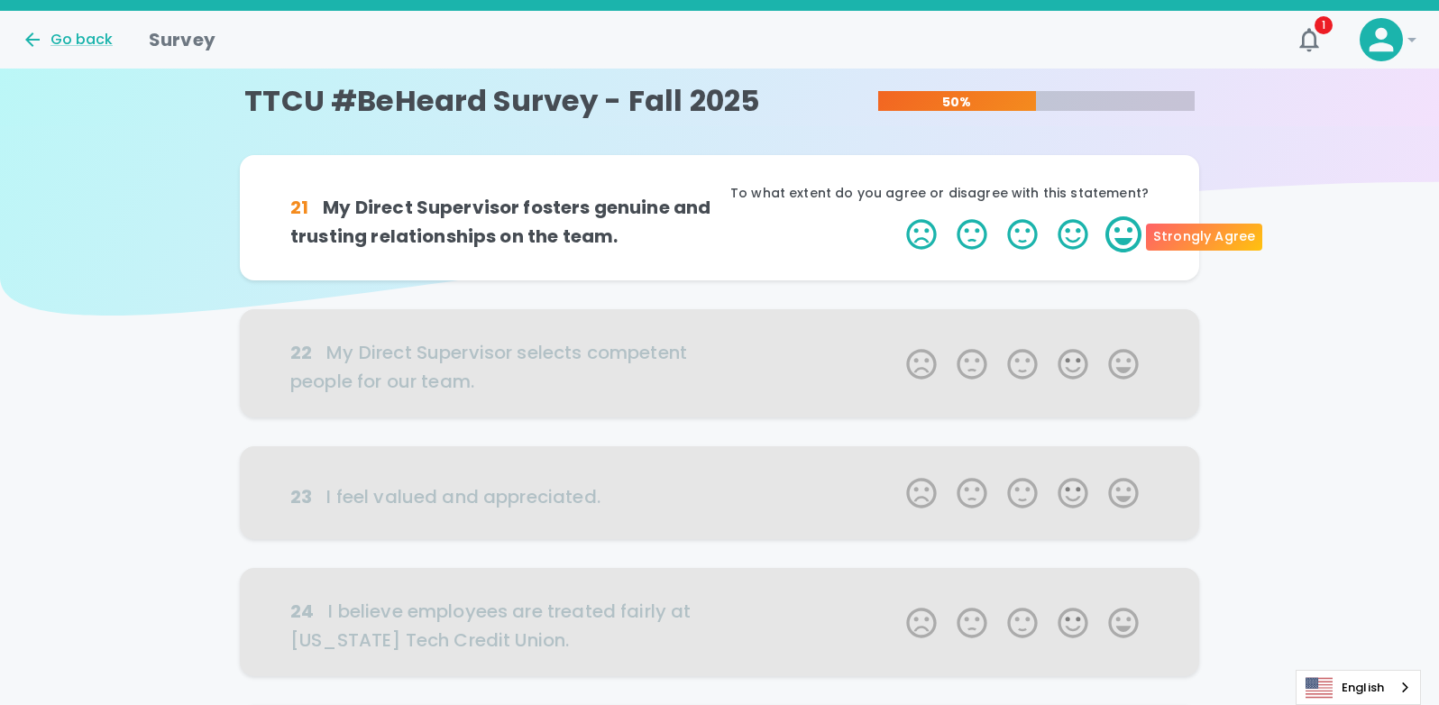
click at [1118, 245] on label "5 Stars" at bounding box center [1123, 234] width 50 height 36
click at [896, 216] on input "5 Stars" at bounding box center [895, 215] width 1 height 1
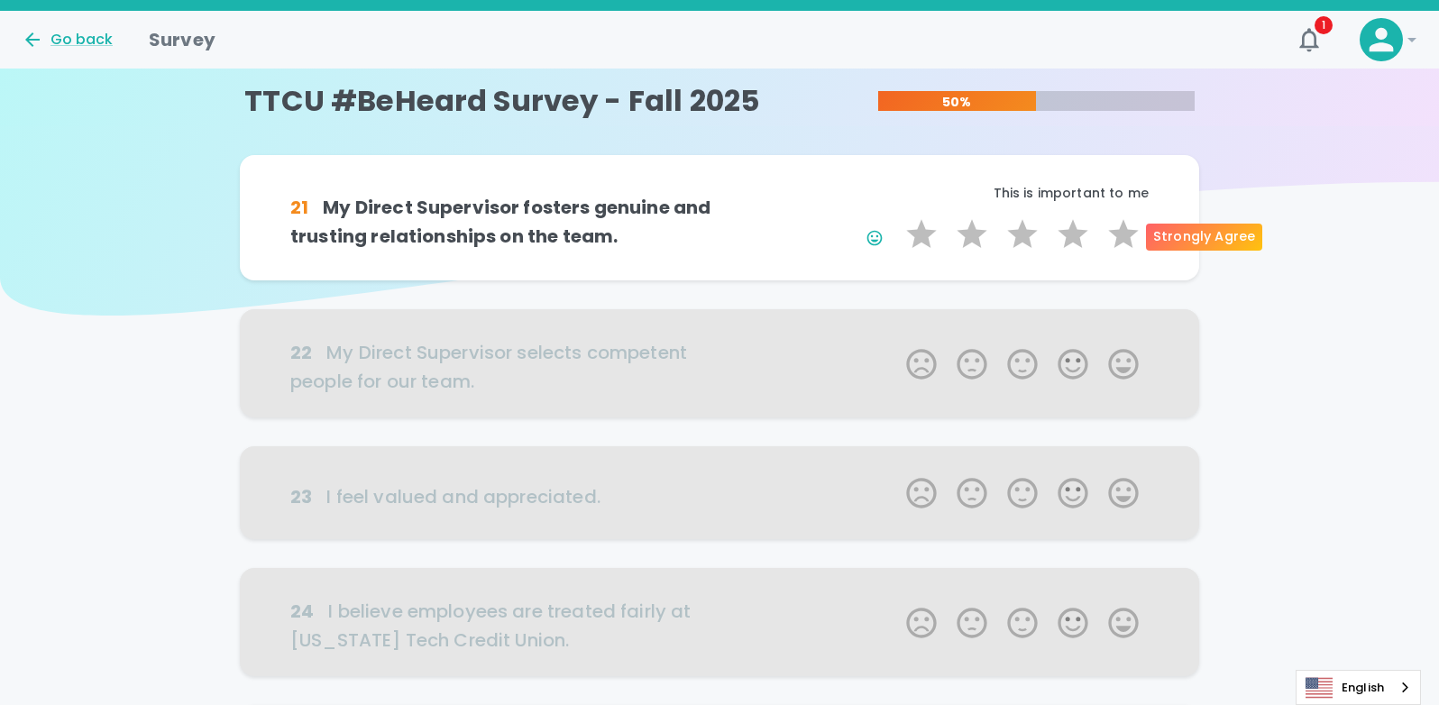
click at [1118, 245] on label "5 Stars" at bounding box center [1123, 234] width 50 height 36
click at [896, 216] on input "5 Stars" at bounding box center [895, 215] width 1 height 1
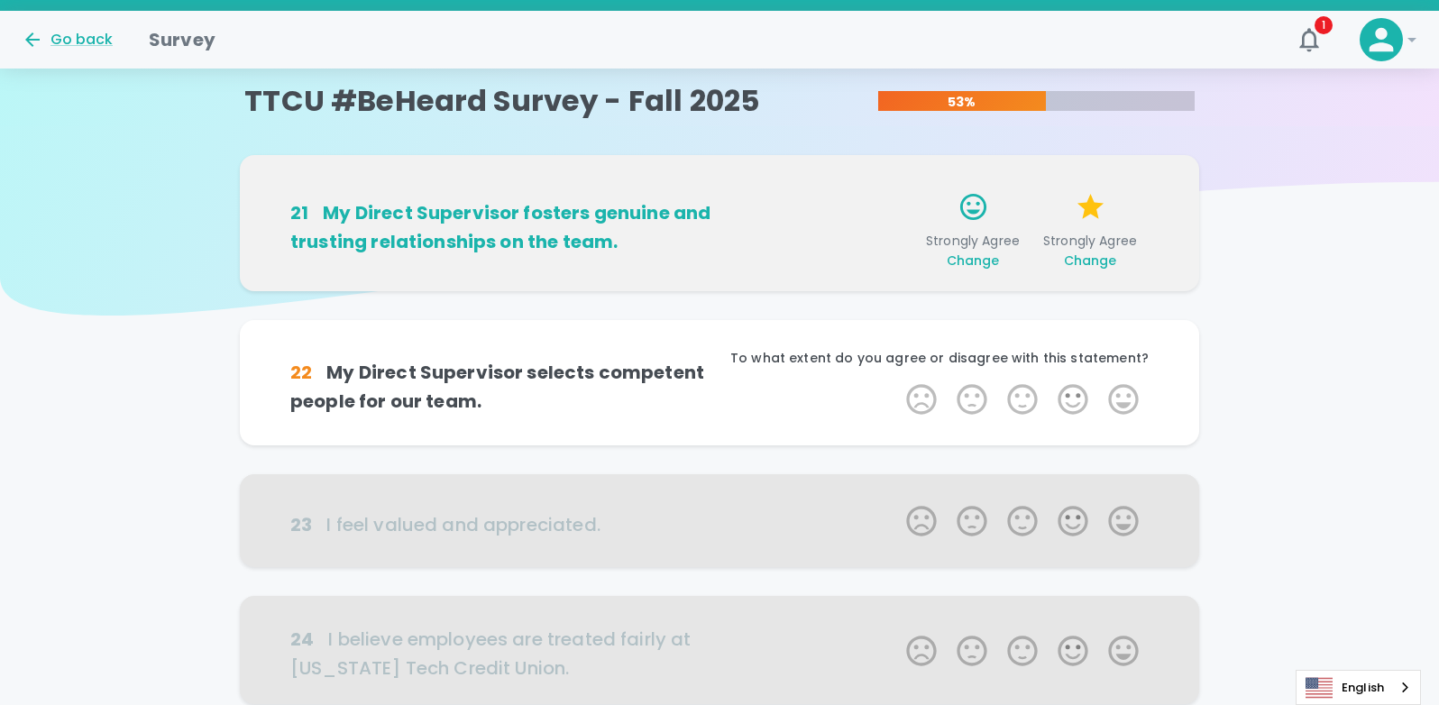
scroll to position [159, 0]
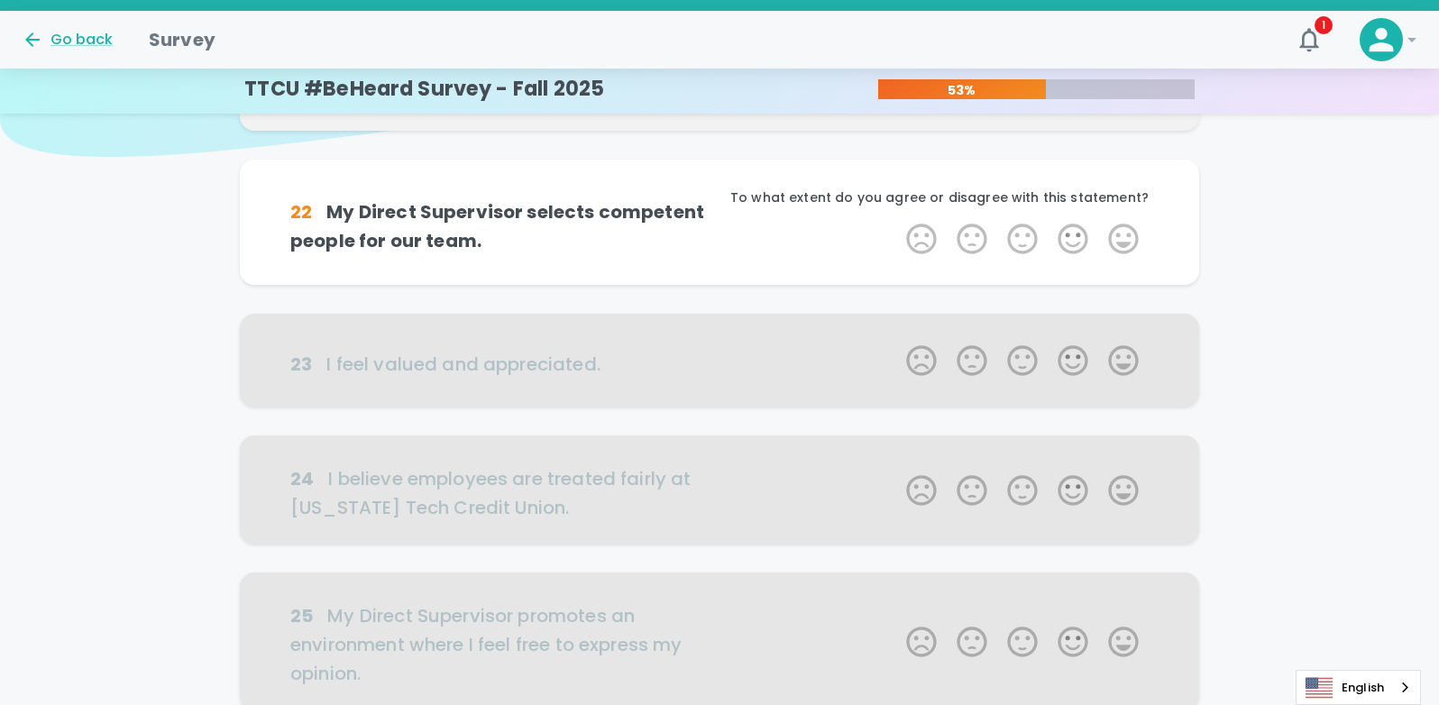
click at [1118, 245] on label "5 Stars" at bounding box center [1123, 239] width 50 height 36
click at [896, 221] on input "5 Stars" at bounding box center [895, 220] width 1 height 1
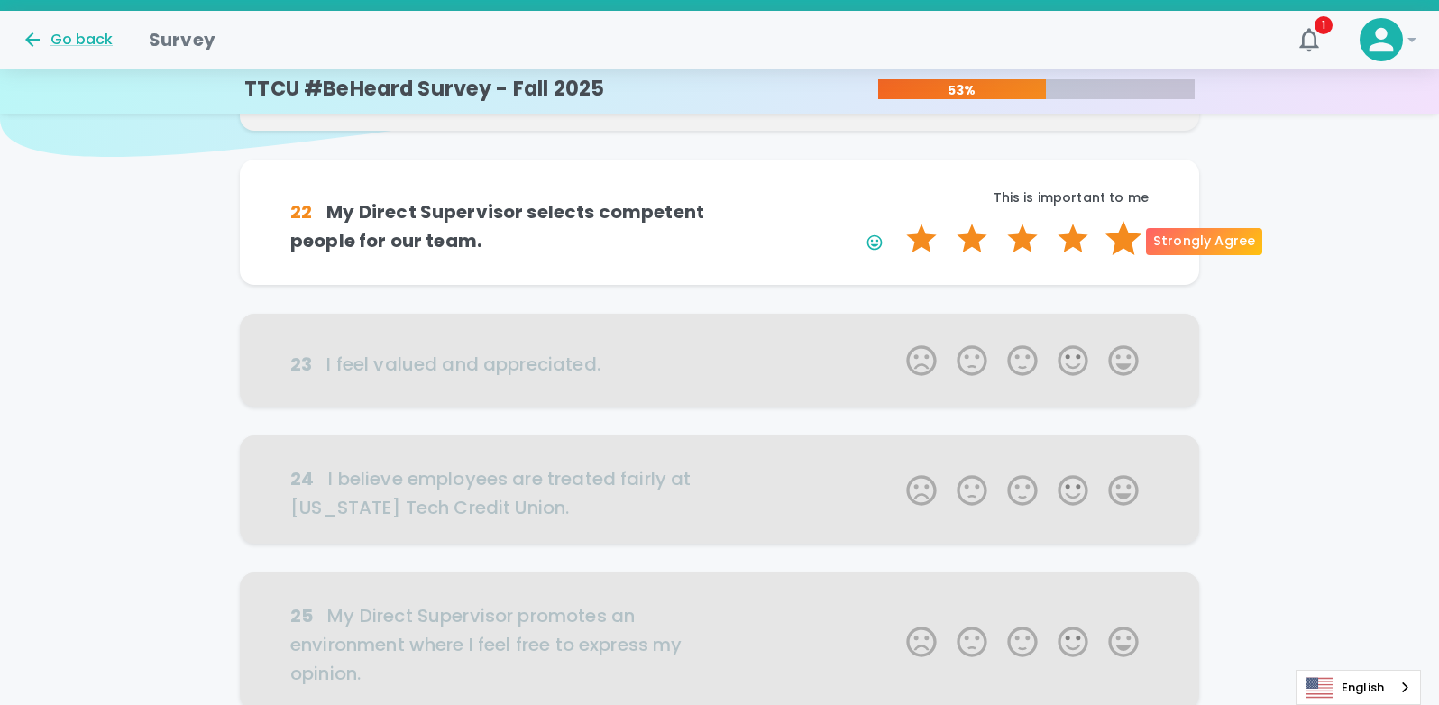
click at [1119, 243] on label "5 Stars" at bounding box center [1123, 239] width 50 height 36
click at [896, 221] on input "5 Stars" at bounding box center [895, 220] width 1 height 1
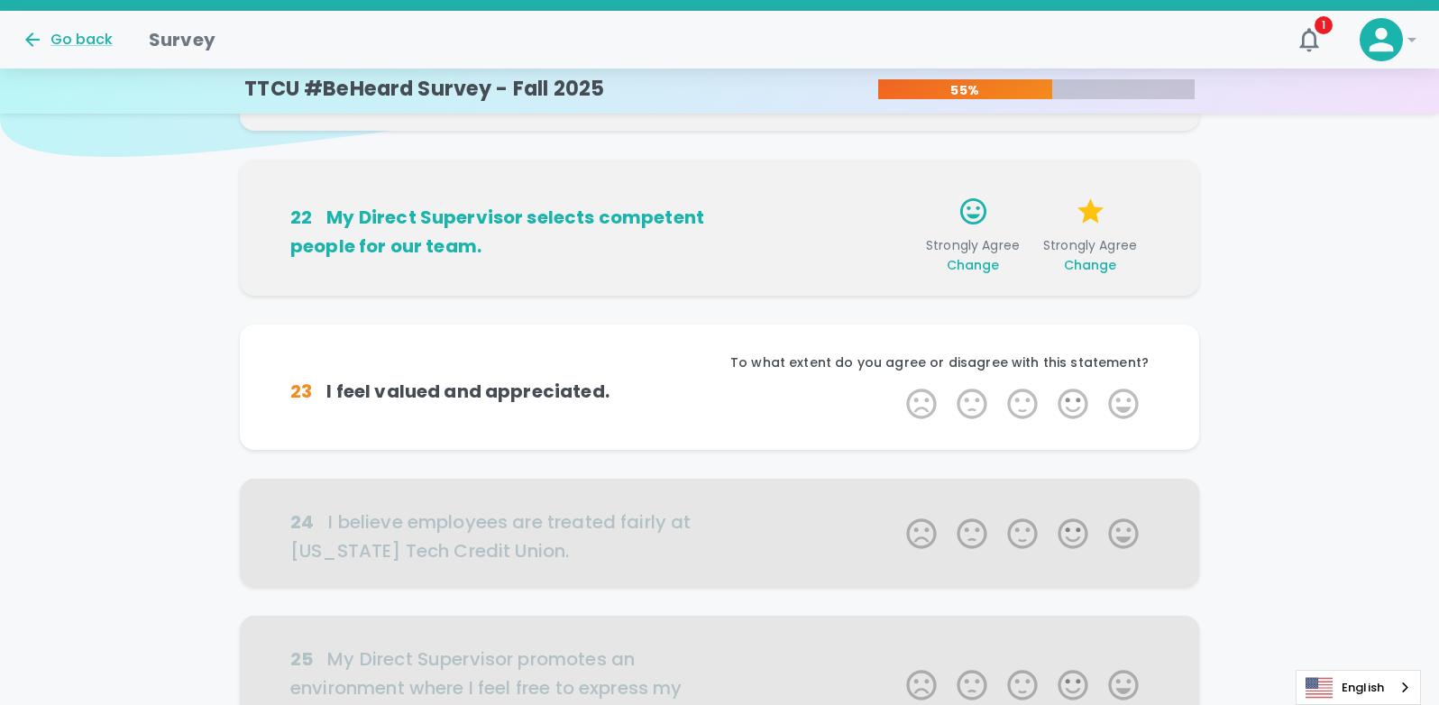
scroll to position [317, 0]
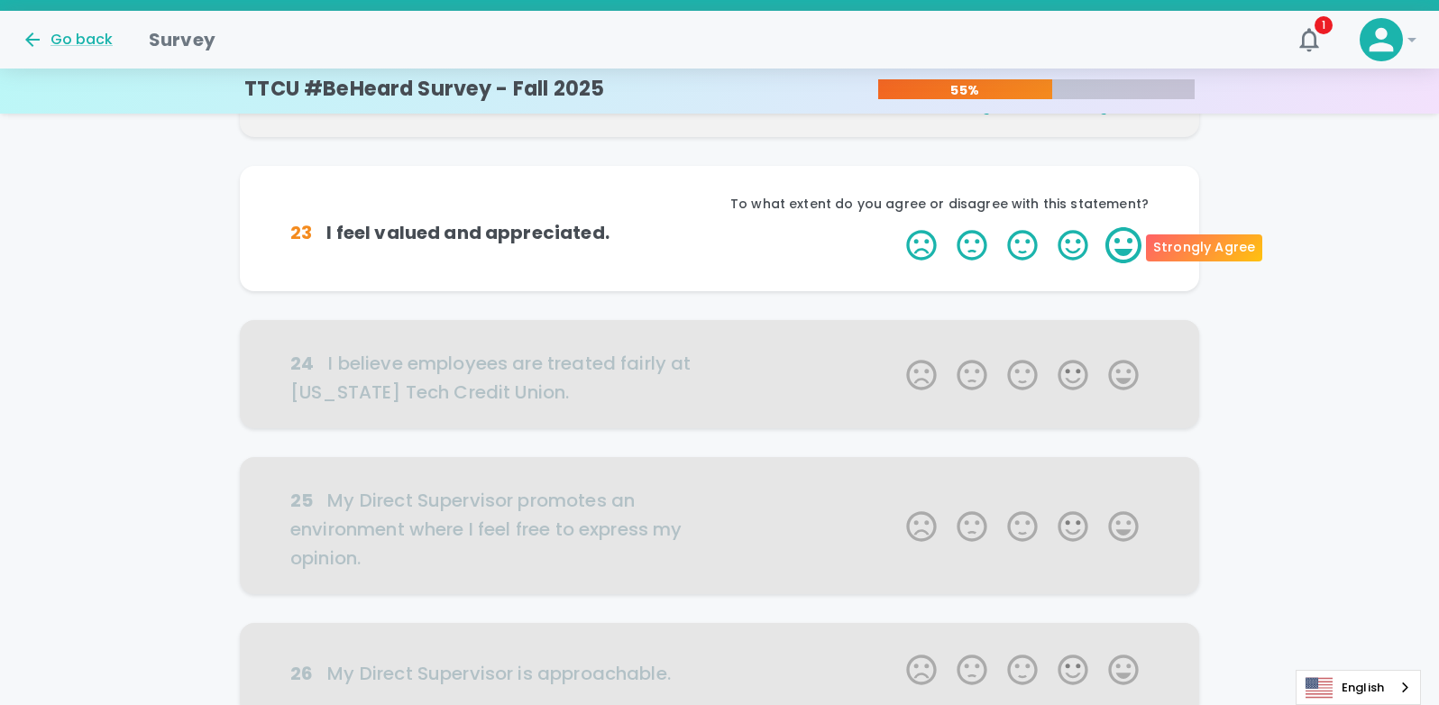
click at [1120, 243] on label "5 Stars" at bounding box center [1123, 245] width 50 height 36
click at [896, 227] on input "5 Stars" at bounding box center [895, 226] width 1 height 1
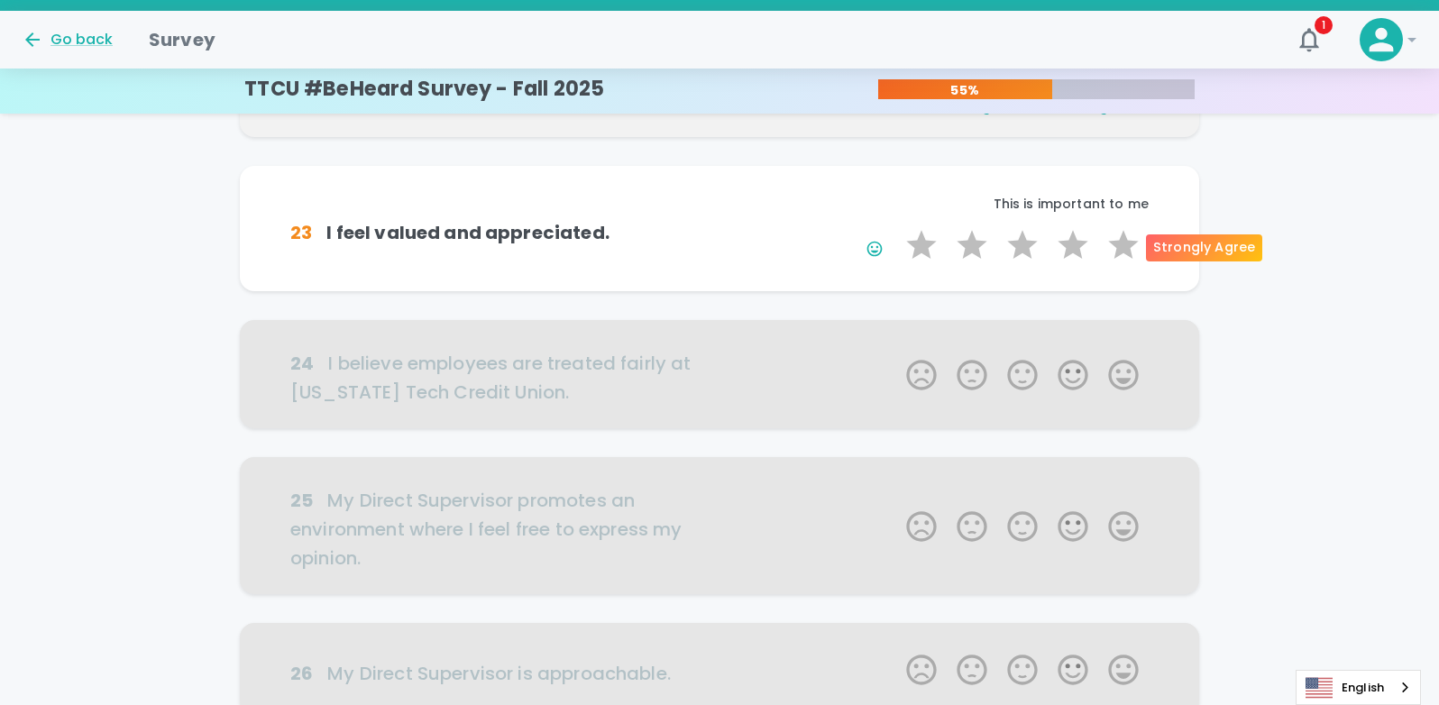
click at [1120, 243] on label "5 Stars" at bounding box center [1123, 245] width 50 height 36
click at [896, 227] on input "5 Stars" at bounding box center [895, 226] width 1 height 1
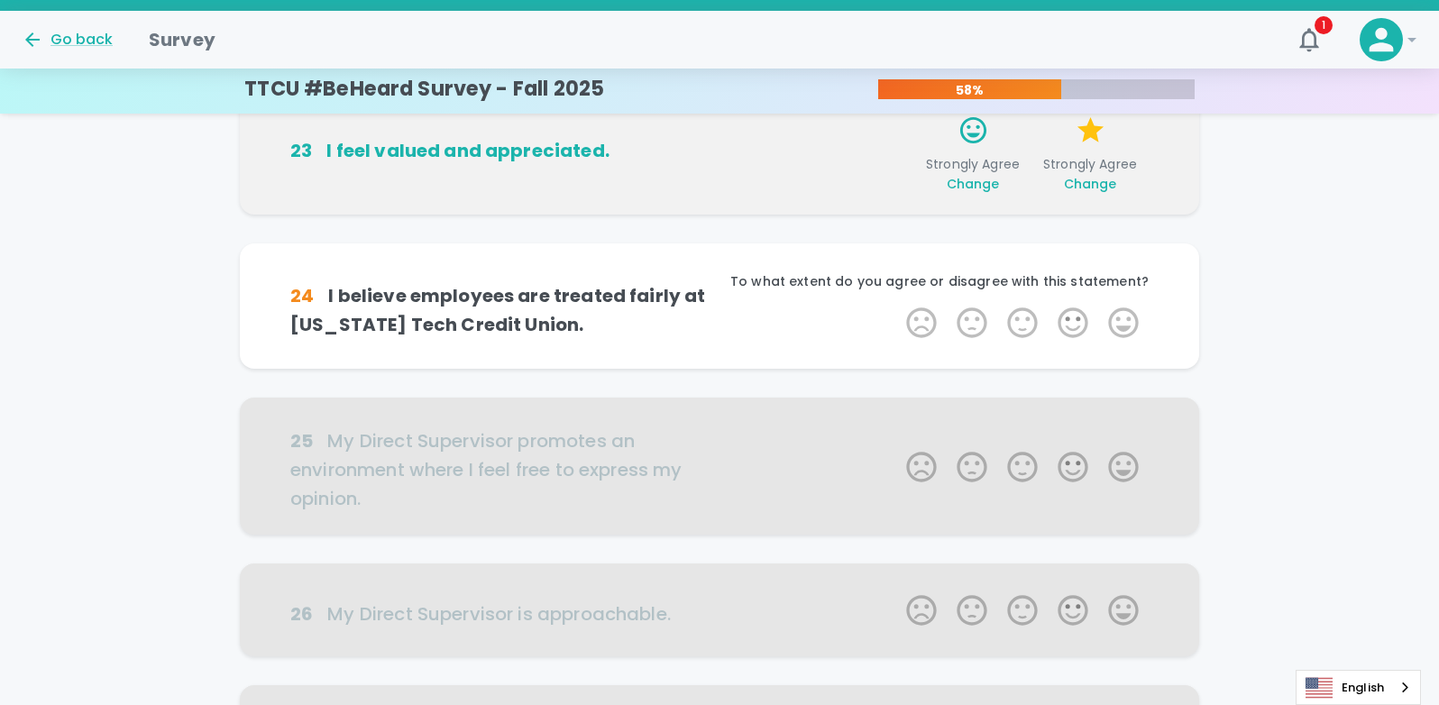
scroll to position [476, 0]
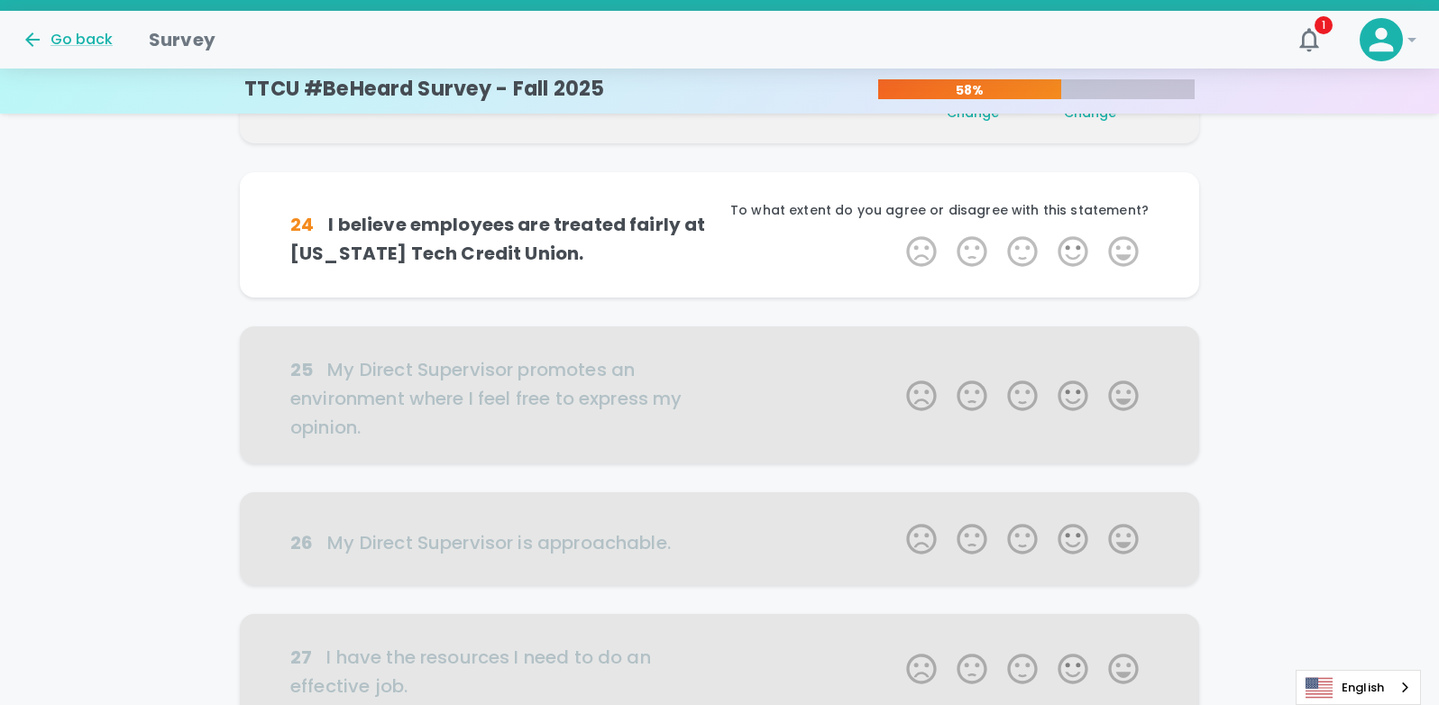
click at [1120, 243] on label "5 Stars" at bounding box center [1123, 252] width 50 height 36
click at [896, 234] on input "5 Stars" at bounding box center [895, 233] width 1 height 1
click at [873, 251] on icon "button" at bounding box center [875, 255] width 18 height 18
click at [1027, 252] on label "3 Stars" at bounding box center [1022, 252] width 50 height 36
click at [896, 234] on input "3 Stars" at bounding box center [895, 233] width 1 height 1
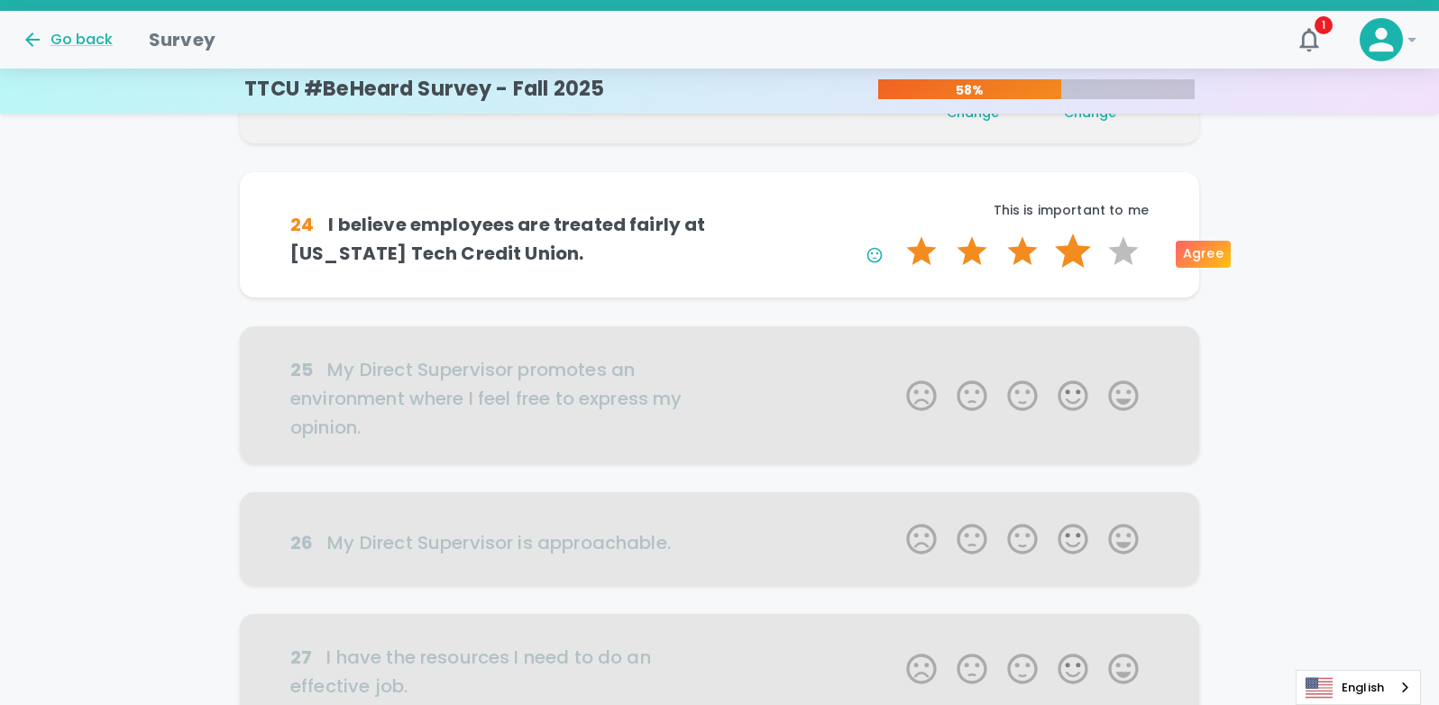
click at [1079, 253] on label "4 Stars" at bounding box center [1073, 252] width 50 height 36
click at [896, 234] on input "4 Stars" at bounding box center [895, 233] width 1 height 1
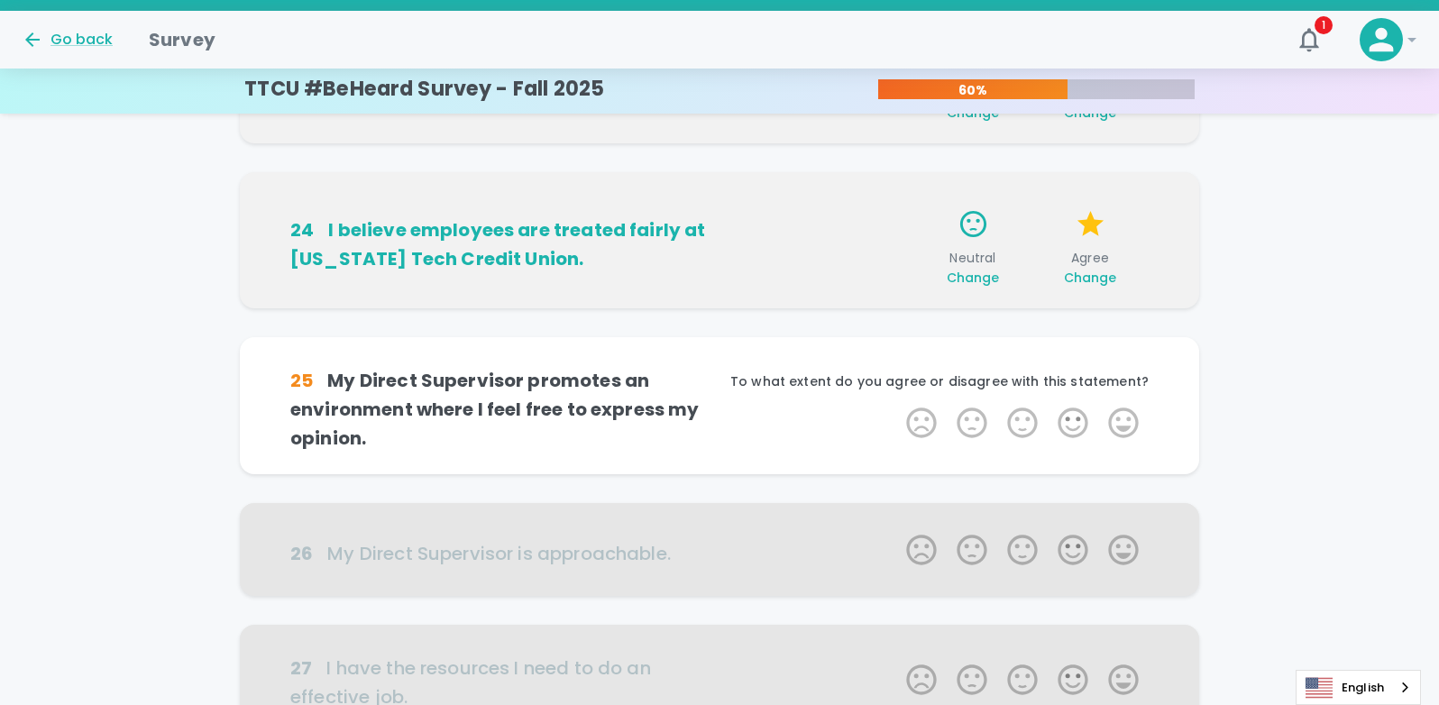
scroll to position [635, 0]
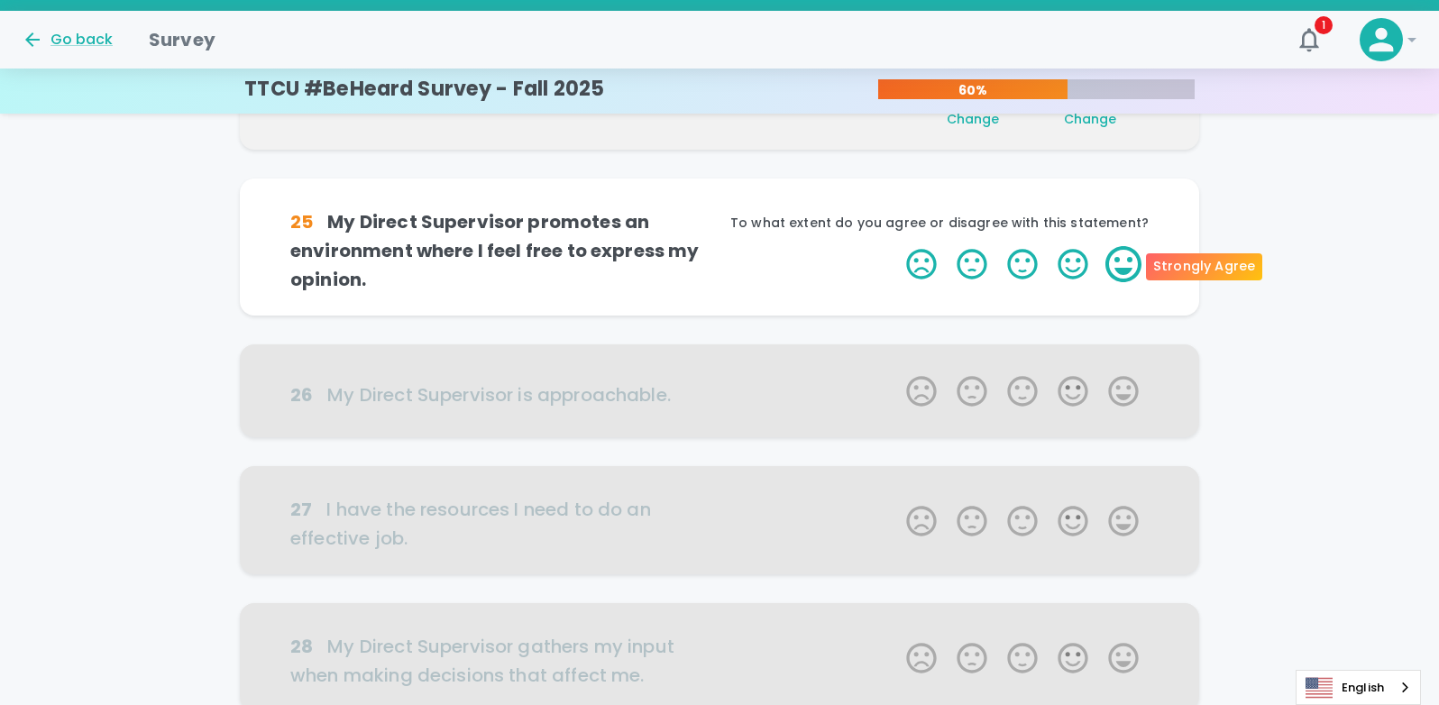
click at [1118, 261] on label "5 Stars" at bounding box center [1123, 264] width 50 height 36
click at [896, 246] on input "5 Stars" at bounding box center [895, 245] width 1 height 1
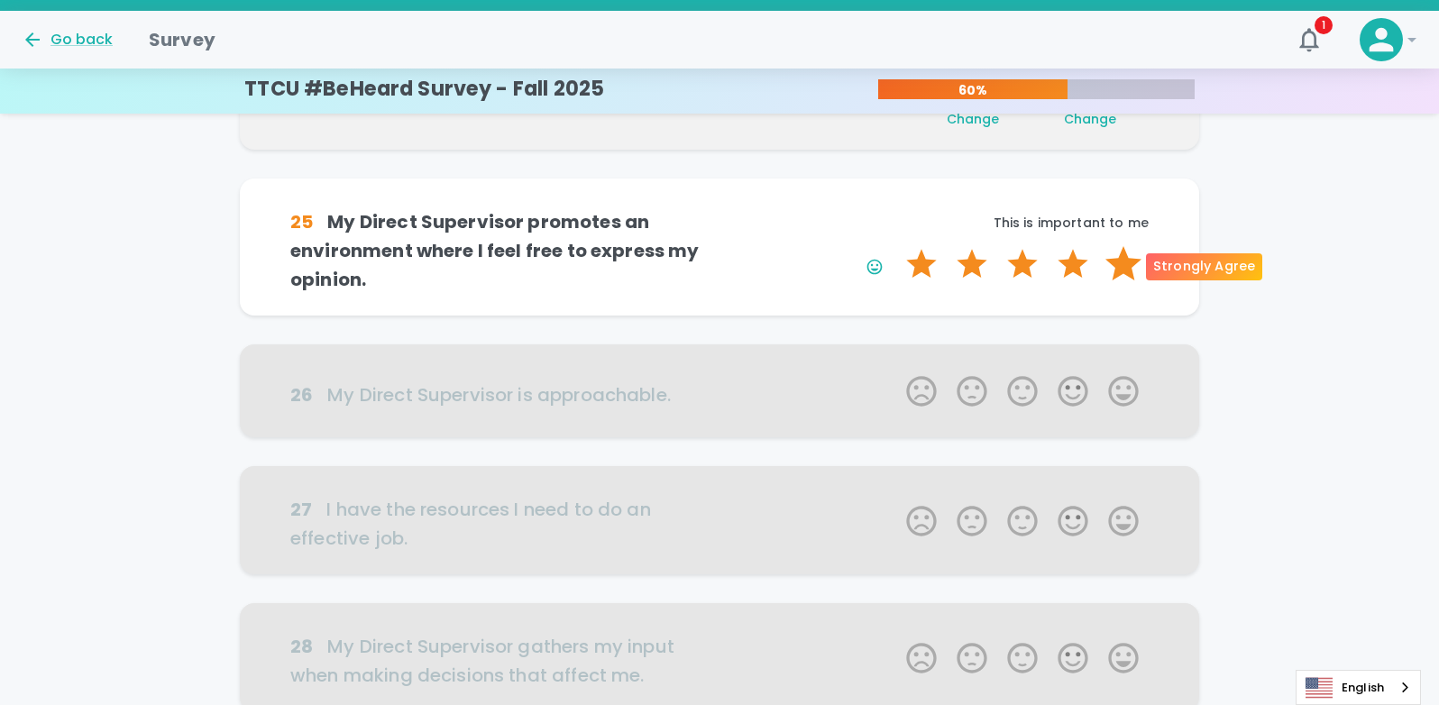
click at [1119, 263] on label "5 Stars" at bounding box center [1123, 264] width 50 height 36
click at [896, 246] on input "5 Stars" at bounding box center [895, 245] width 1 height 1
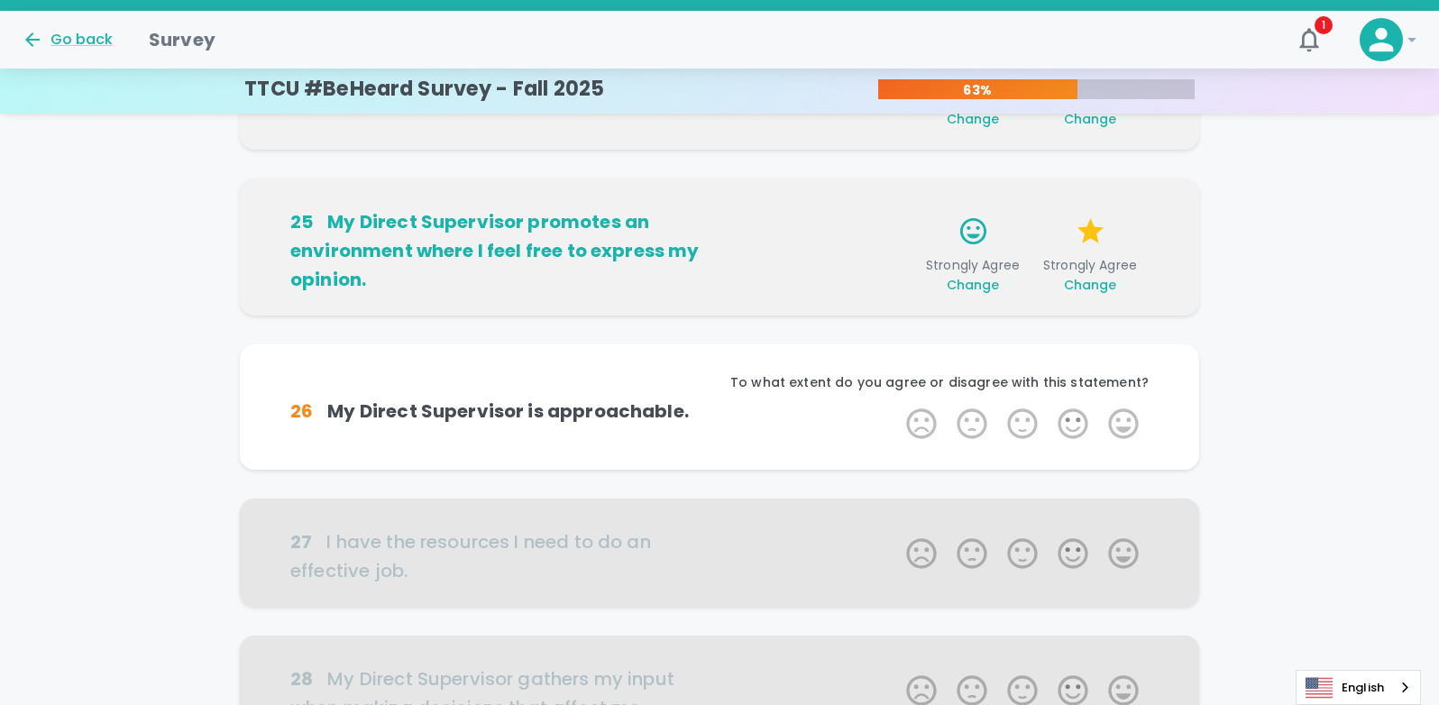
scroll to position [793, 0]
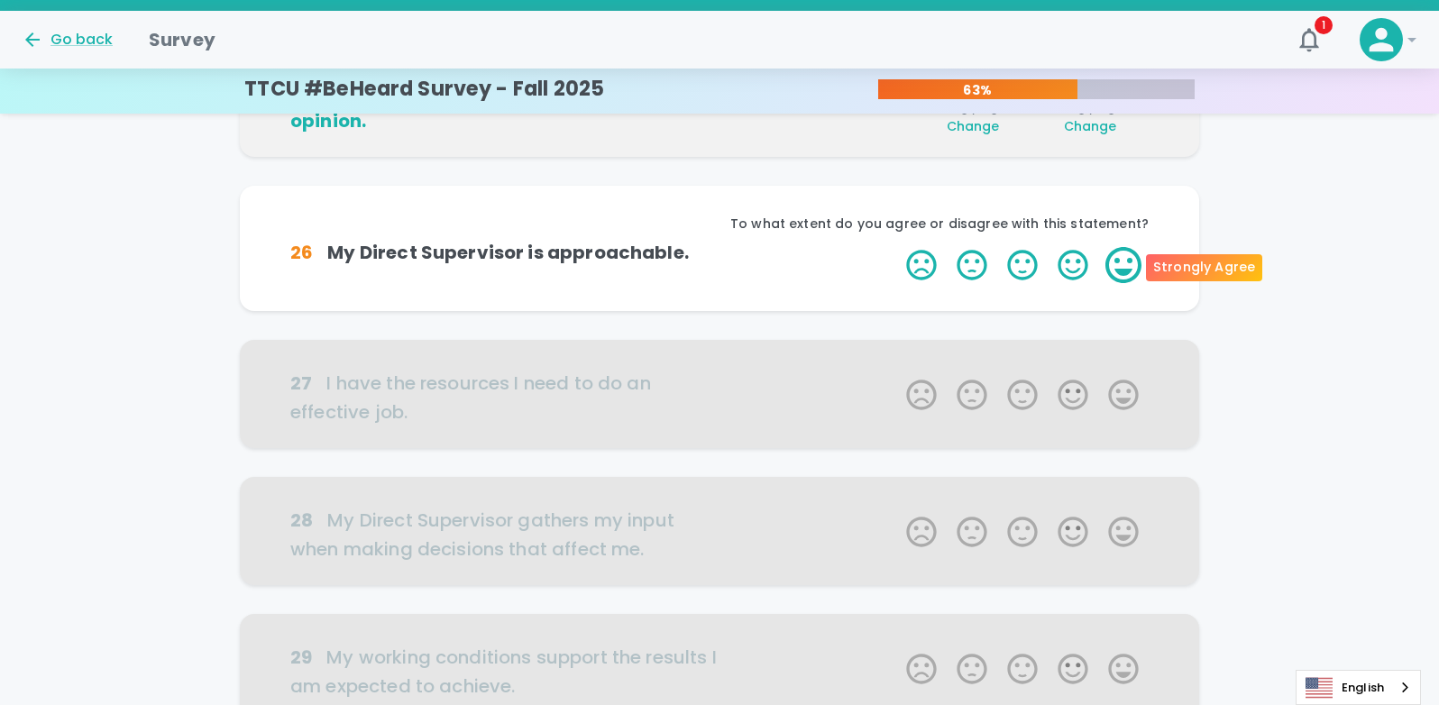
click at [1120, 263] on label "5 Stars" at bounding box center [1123, 265] width 50 height 36
click at [896, 247] on input "5 Stars" at bounding box center [895, 246] width 1 height 1
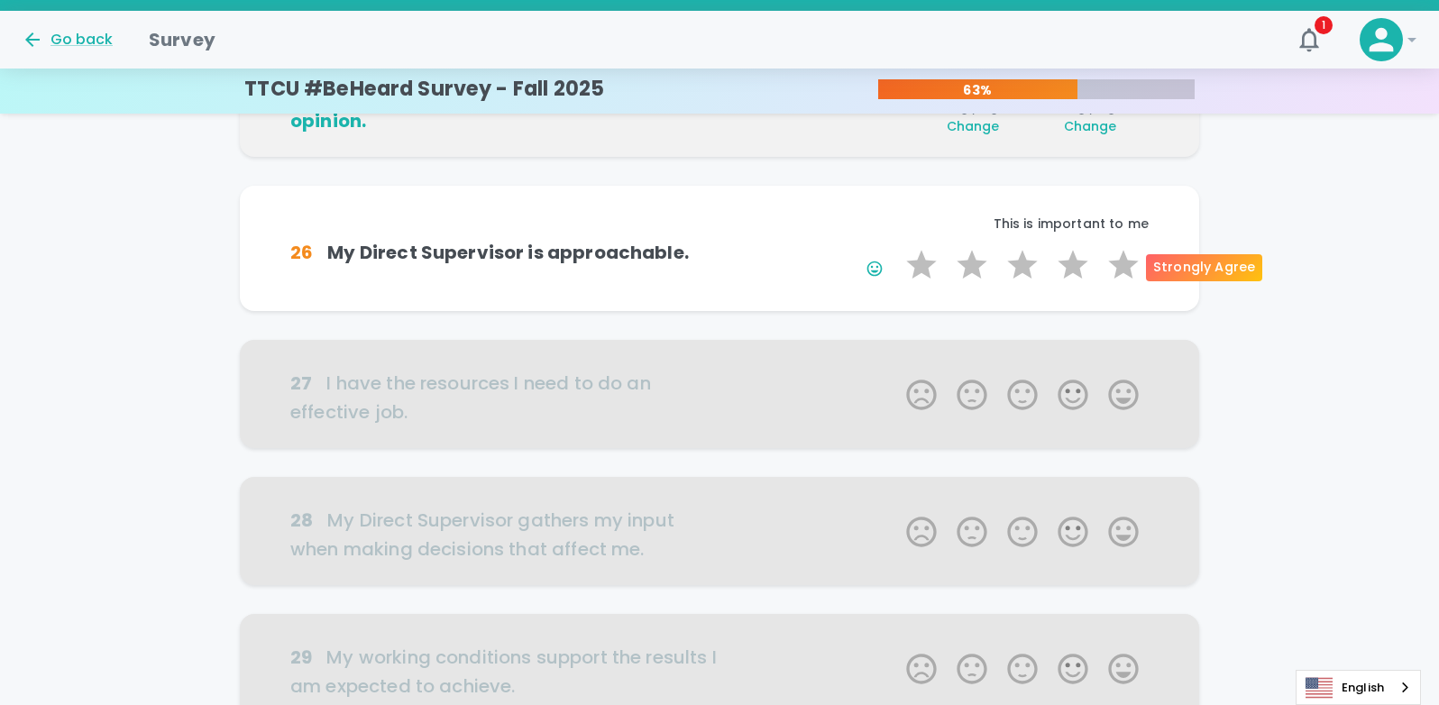
click at [1120, 263] on label "5 Stars" at bounding box center [1123, 265] width 50 height 36
click at [896, 247] on input "5 Stars" at bounding box center [895, 246] width 1 height 1
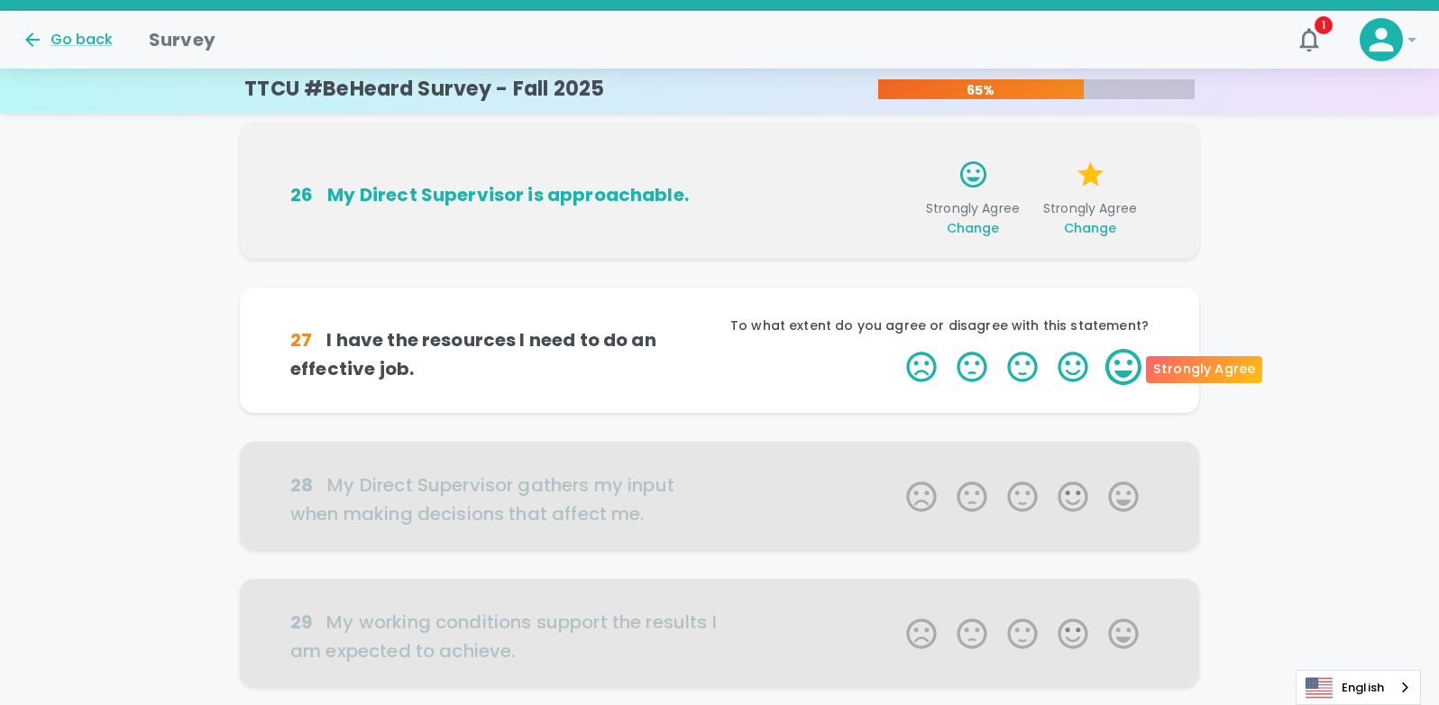
scroll to position [772, 0]
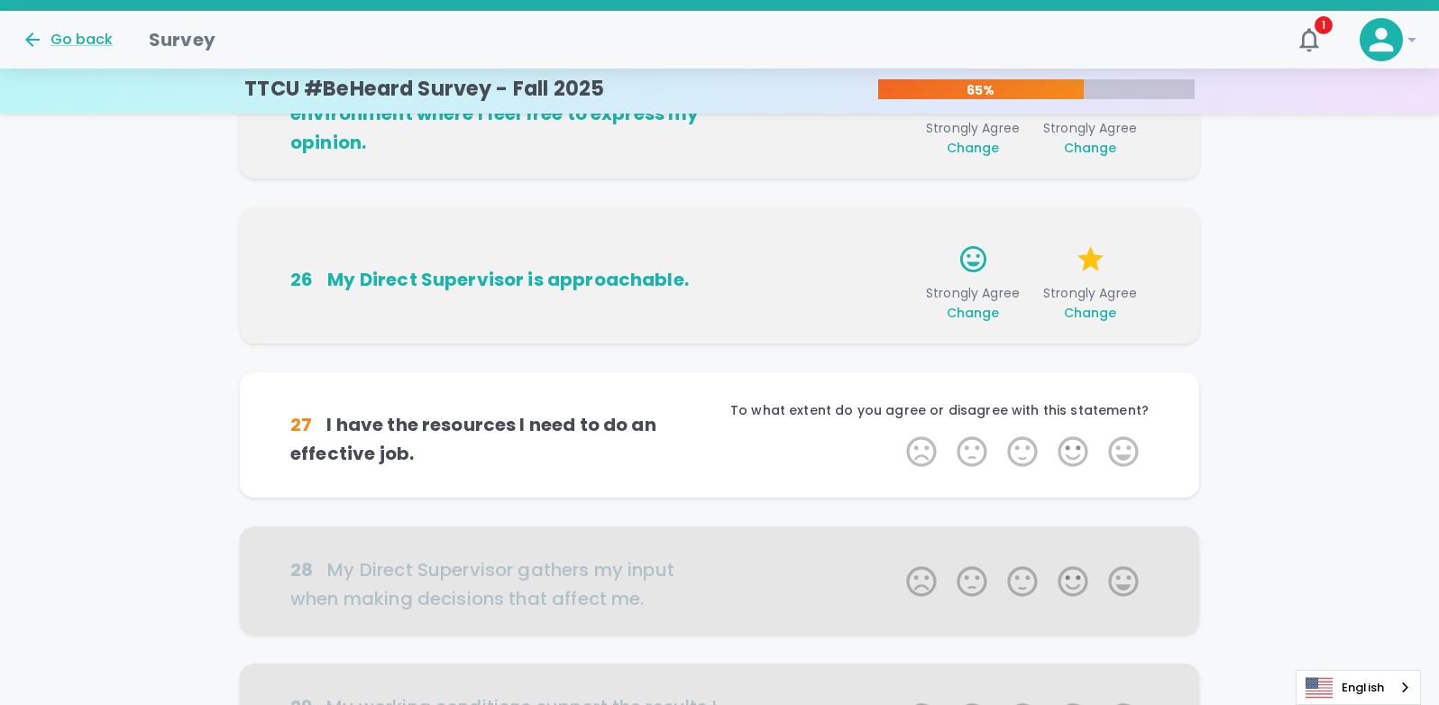
click at [972, 316] on span "Change" at bounding box center [973, 313] width 53 height 18
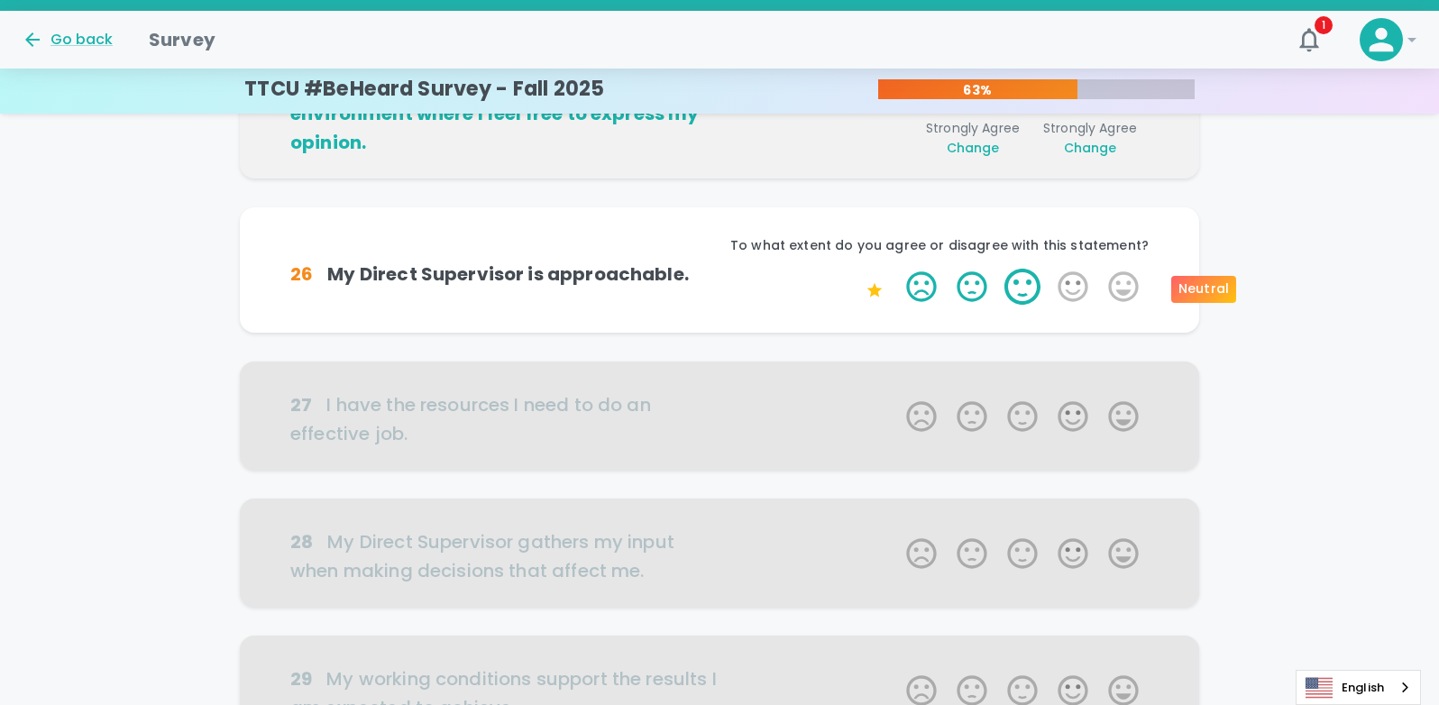
click at [1018, 276] on label "3 Stars" at bounding box center [1022, 287] width 50 height 36
click at [896, 269] on input "3 Stars" at bounding box center [895, 268] width 1 height 1
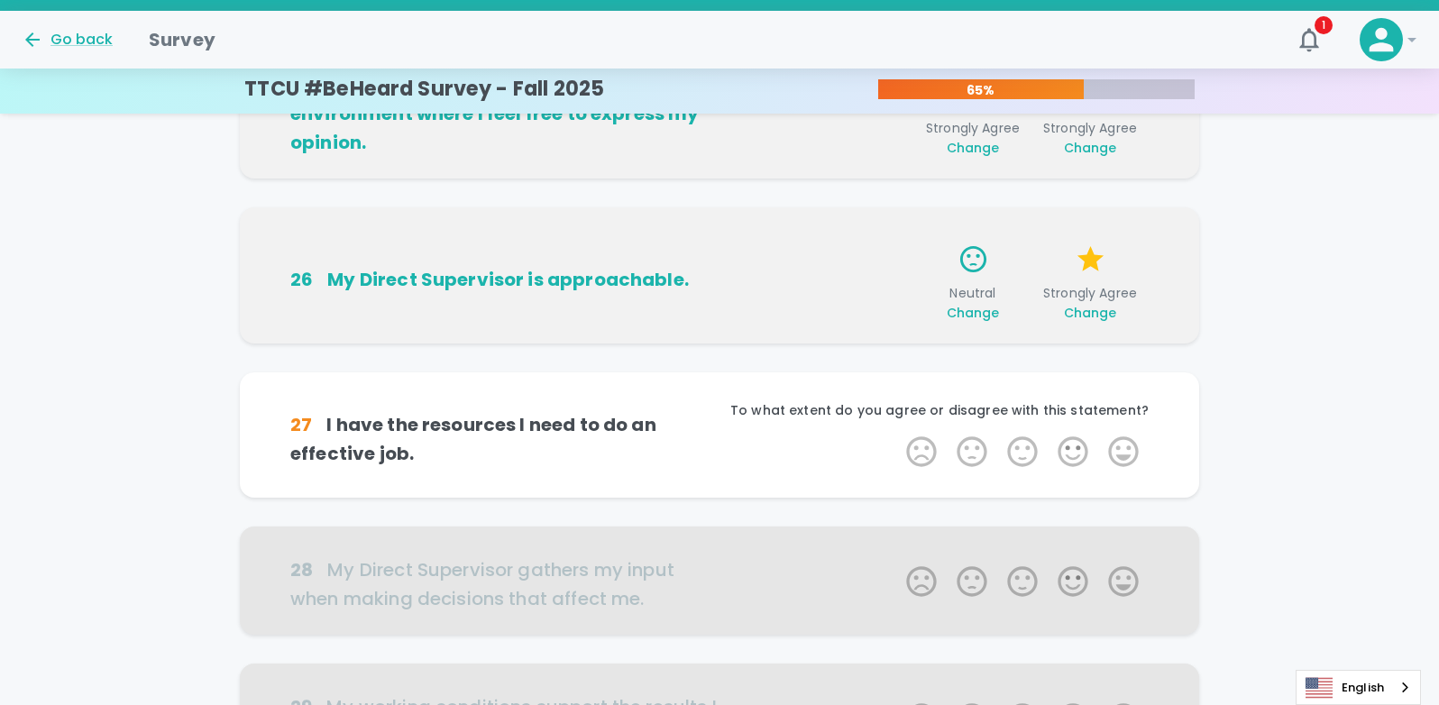
click at [1090, 311] on span "Change" at bounding box center [1090, 313] width 53 height 18
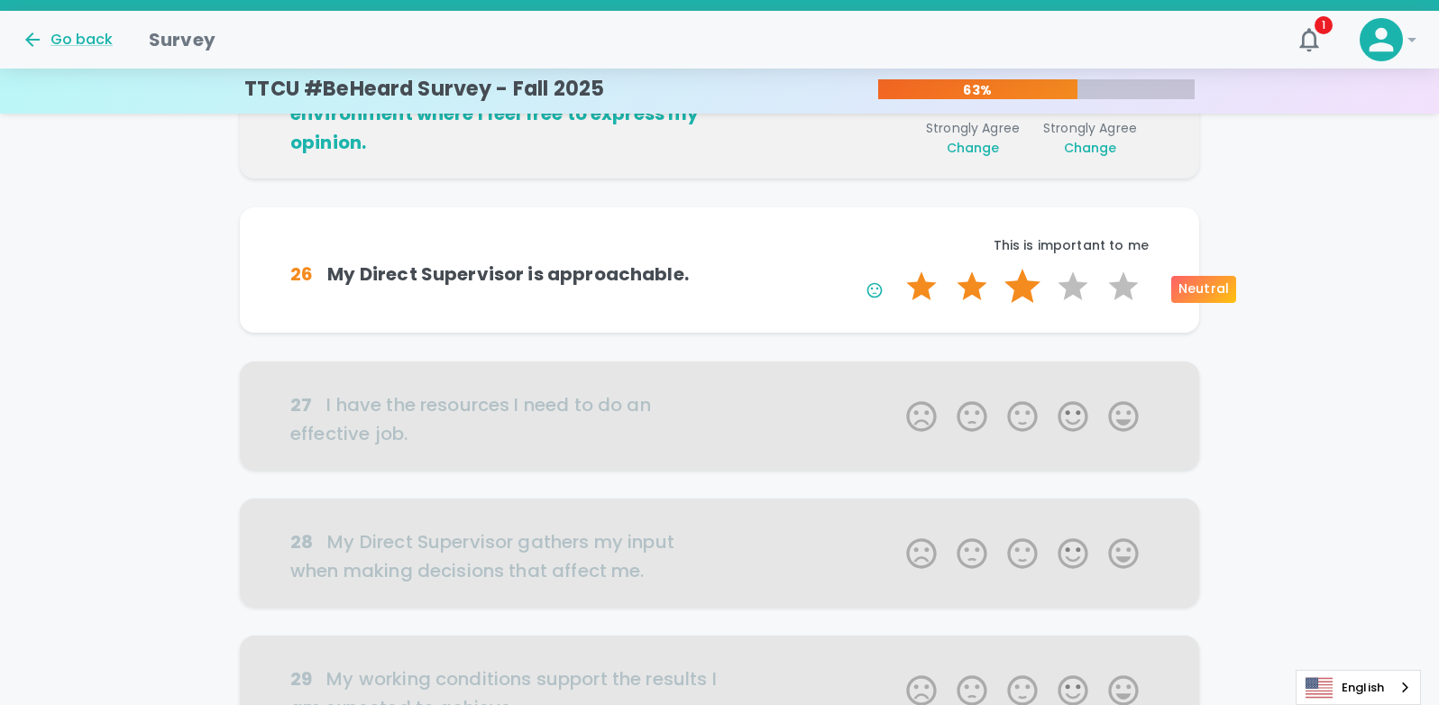
click at [1040, 288] on label "3 Stars" at bounding box center [1022, 287] width 50 height 36
click at [896, 269] on input "3 Stars" at bounding box center [895, 268] width 1 height 1
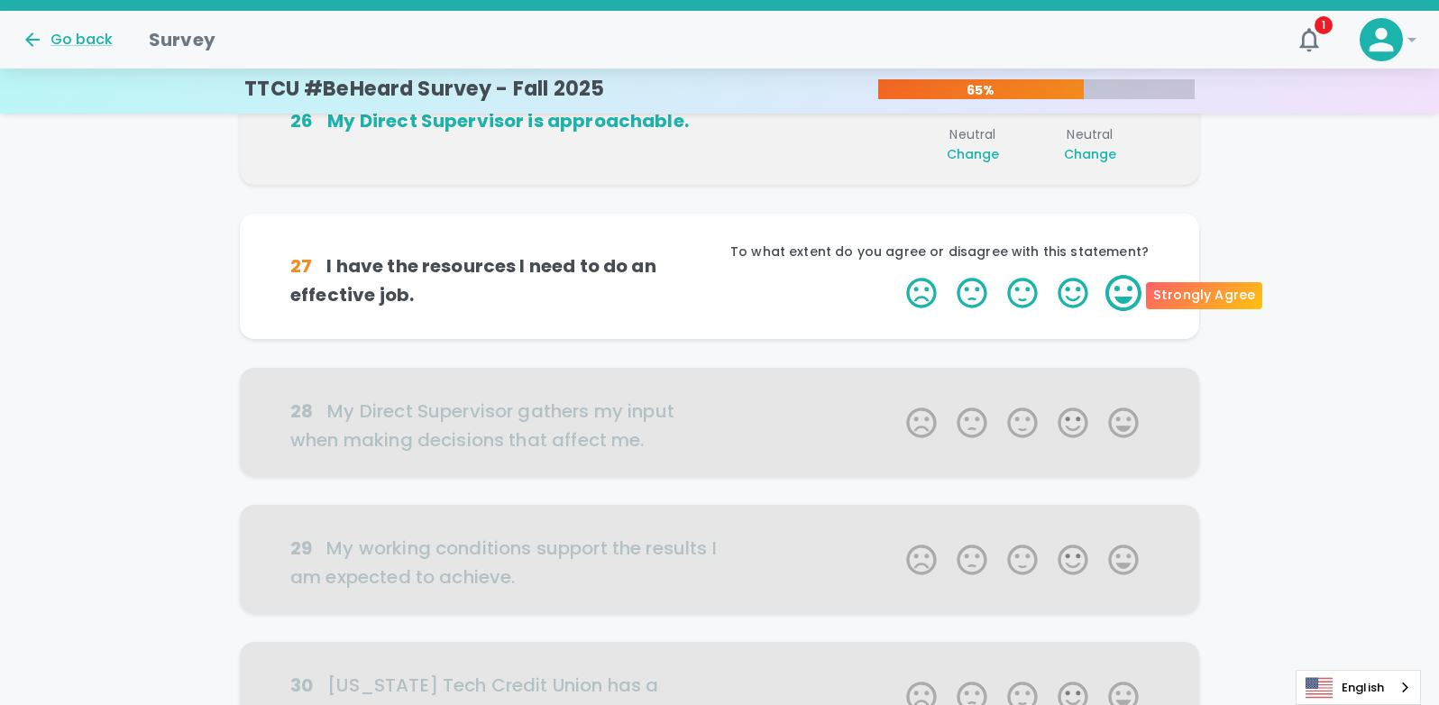
click at [1118, 288] on label "5 Stars" at bounding box center [1123, 293] width 50 height 36
click at [896, 275] on input "5 Stars" at bounding box center [895, 274] width 1 height 1
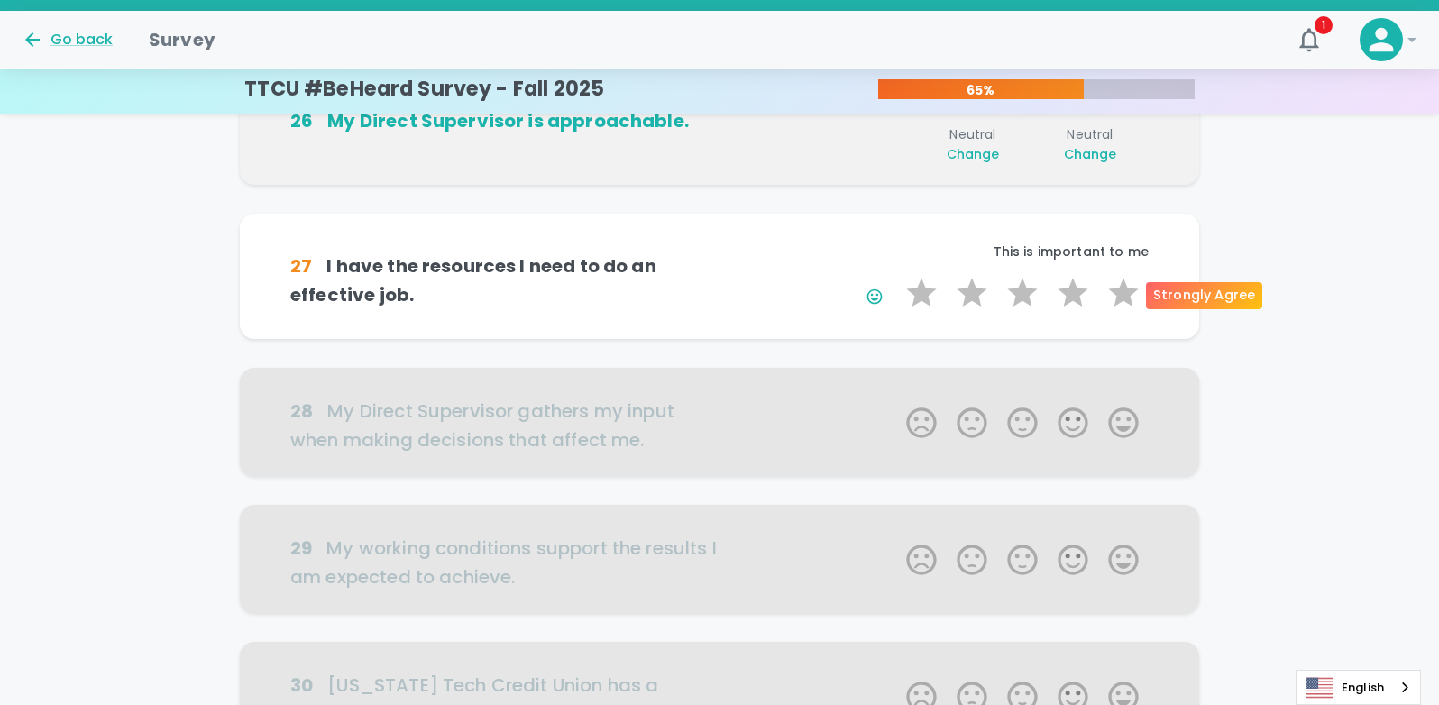
click at [1118, 288] on label "5 Stars" at bounding box center [1123, 293] width 50 height 36
click at [896, 275] on input "5 Stars" at bounding box center [895, 274] width 1 height 1
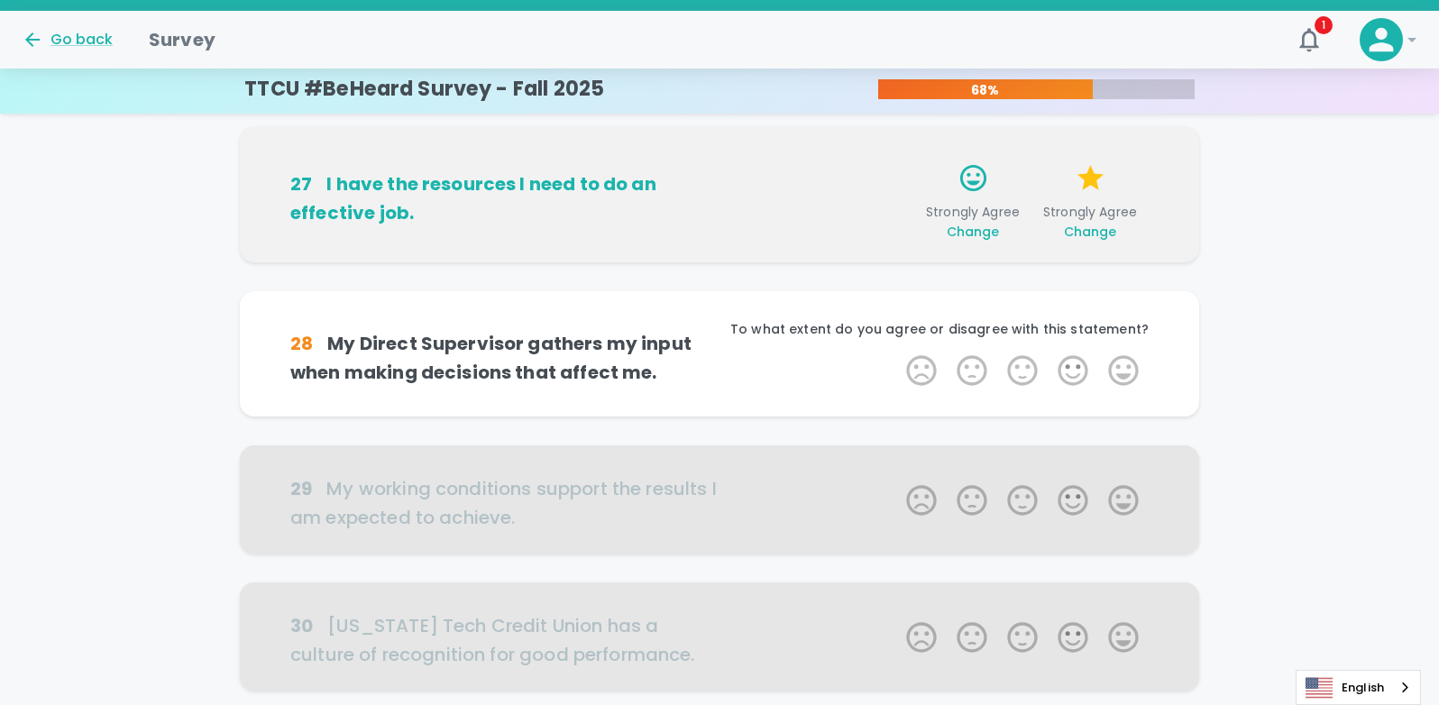
scroll to position [1089, 0]
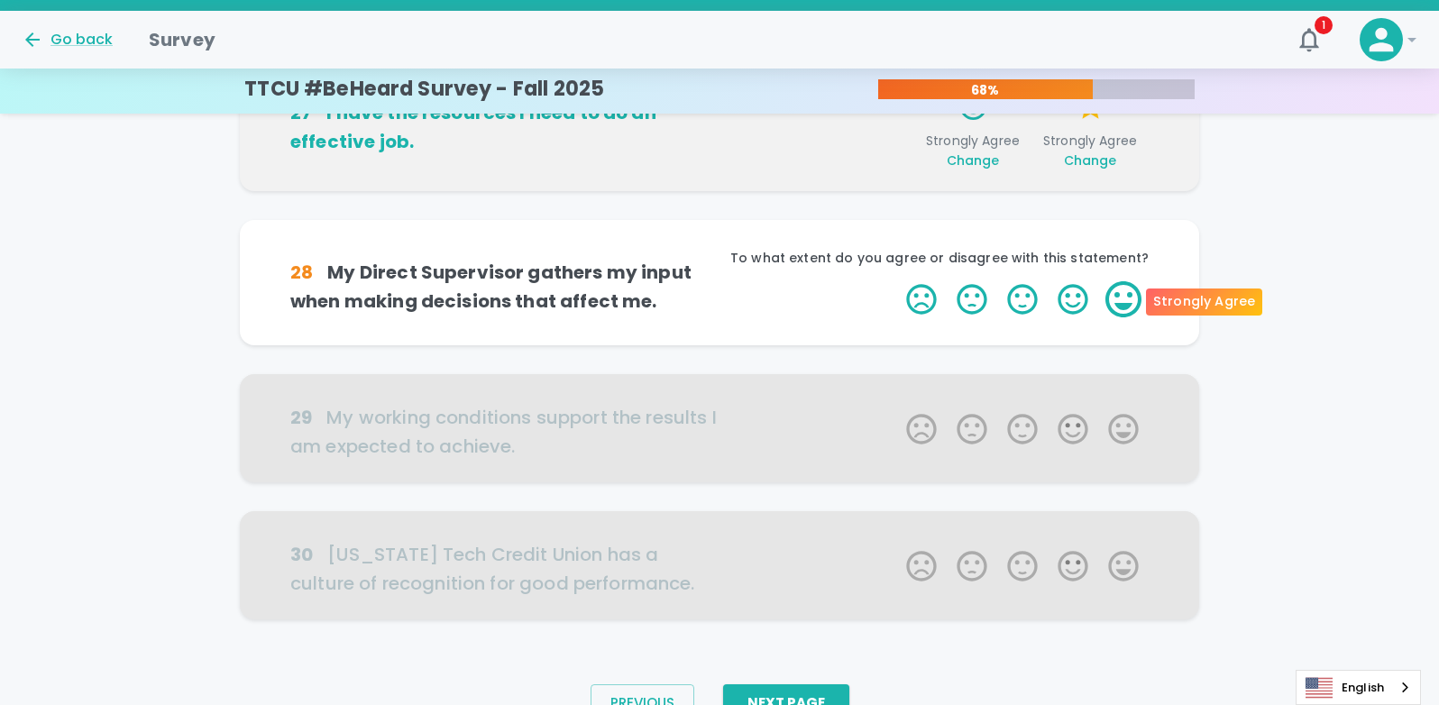
click at [1127, 294] on label "5 Stars" at bounding box center [1123, 299] width 50 height 36
click at [896, 281] on input "5 Stars" at bounding box center [895, 280] width 1 height 1
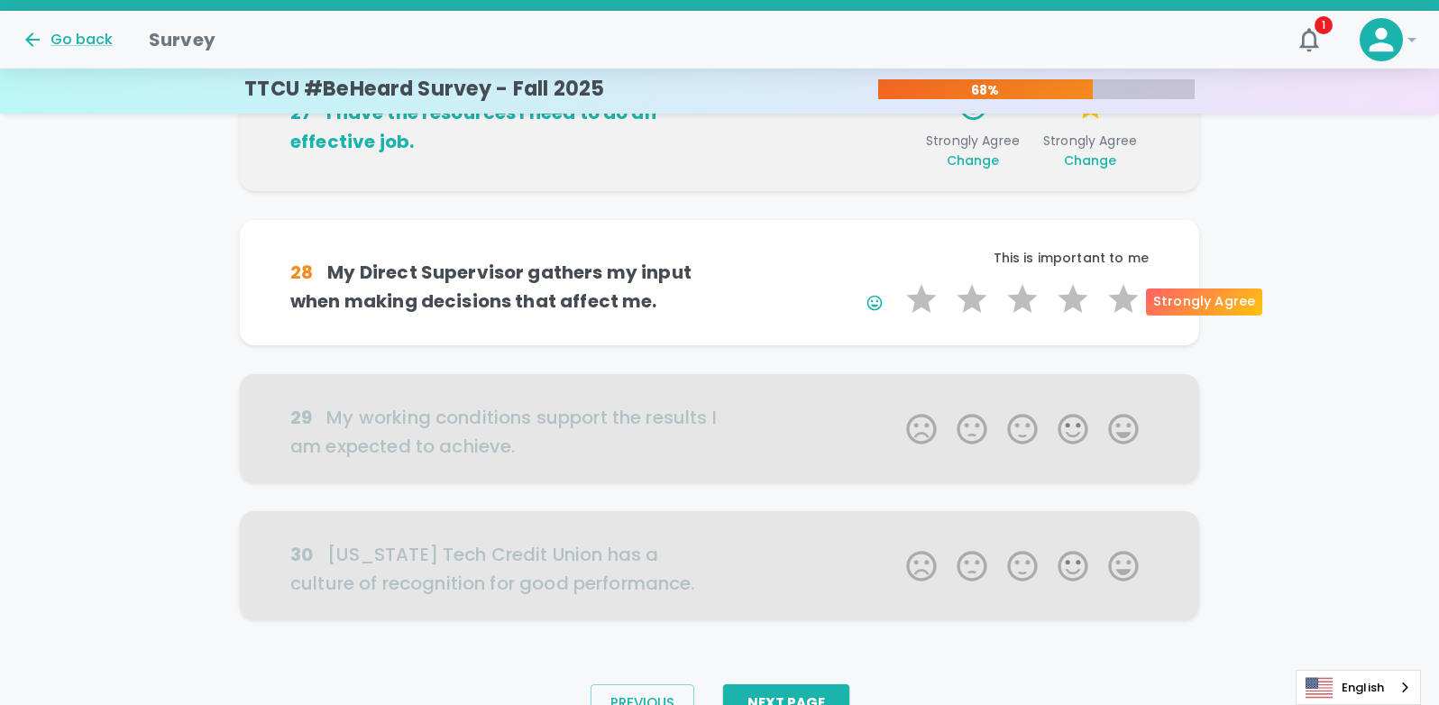
click at [1127, 294] on label "5 Stars" at bounding box center [1123, 299] width 50 height 36
click at [896, 281] on input "5 Stars" at bounding box center [895, 280] width 1 height 1
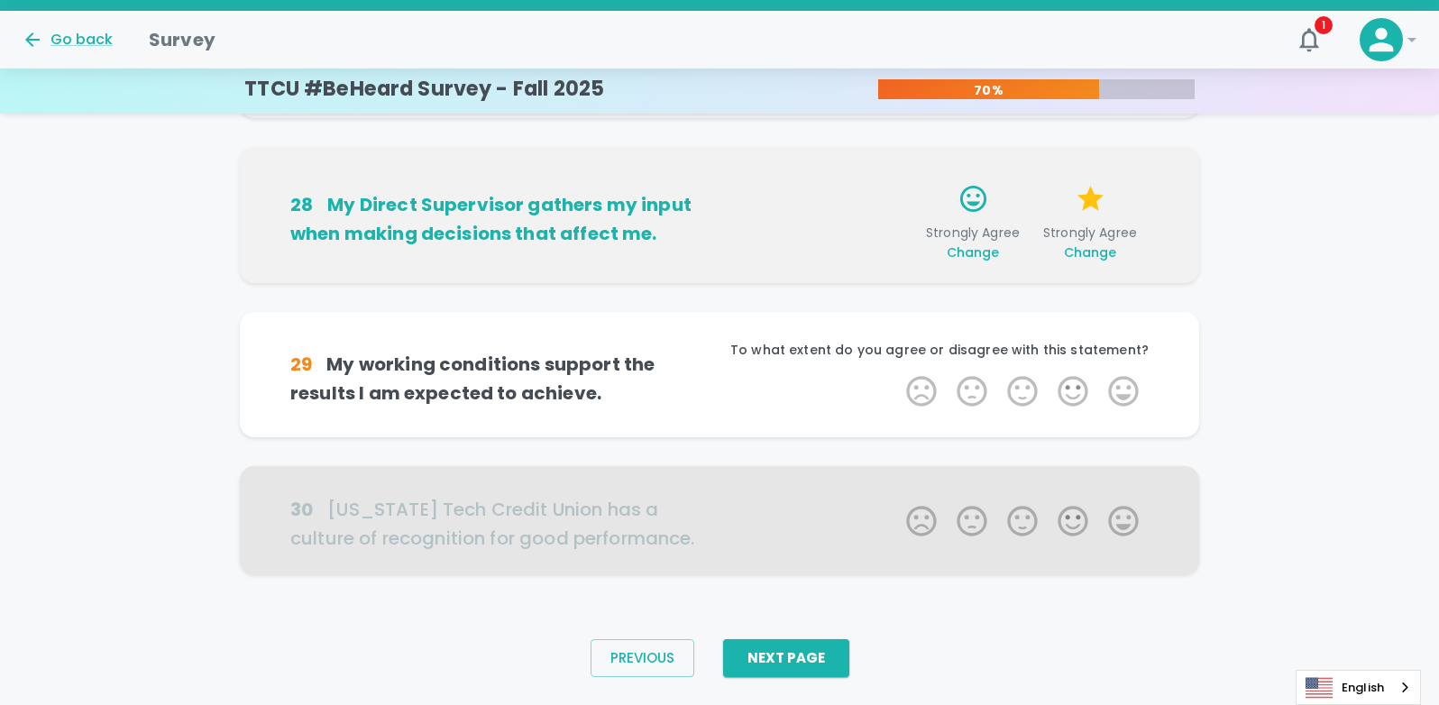
scroll to position [1178, 0]
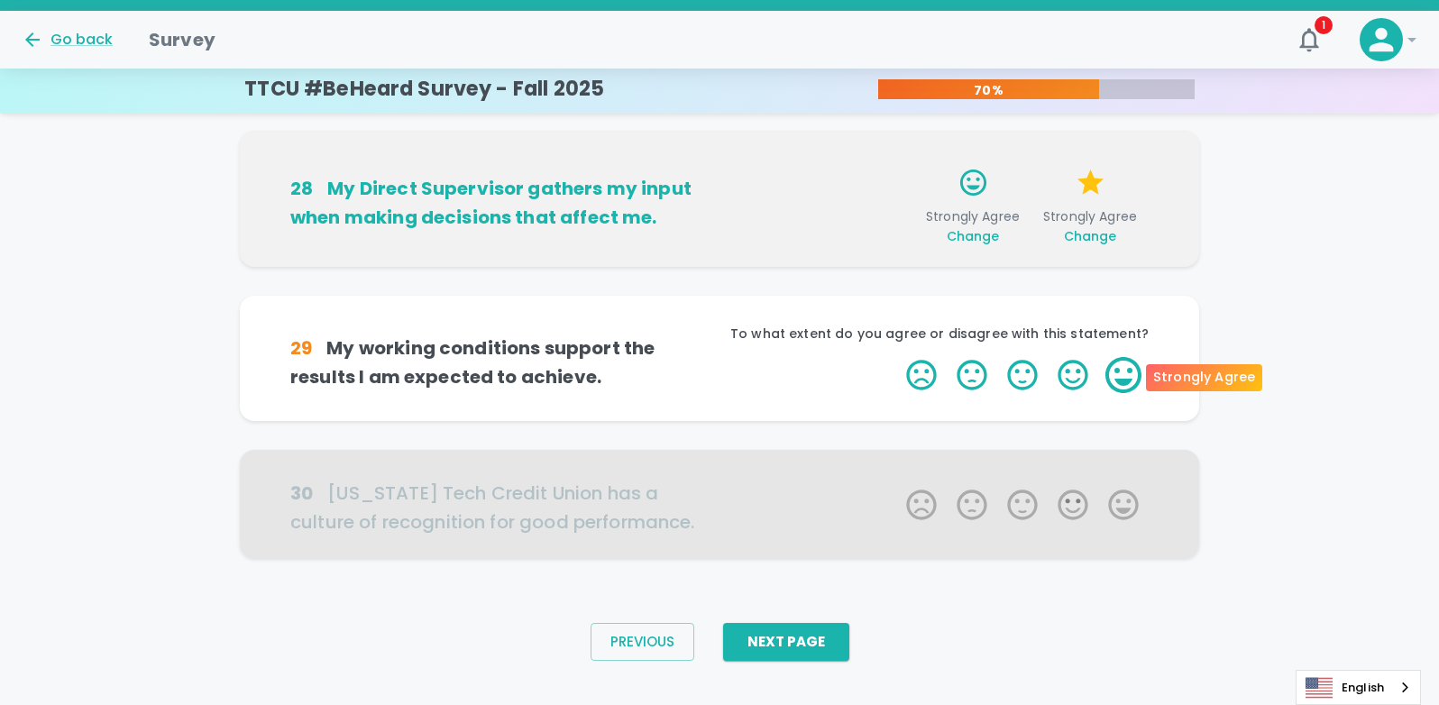
click at [1121, 366] on label "5 Stars" at bounding box center [1123, 375] width 50 height 36
click at [896, 357] on input "5 Stars" at bounding box center [895, 356] width 1 height 1
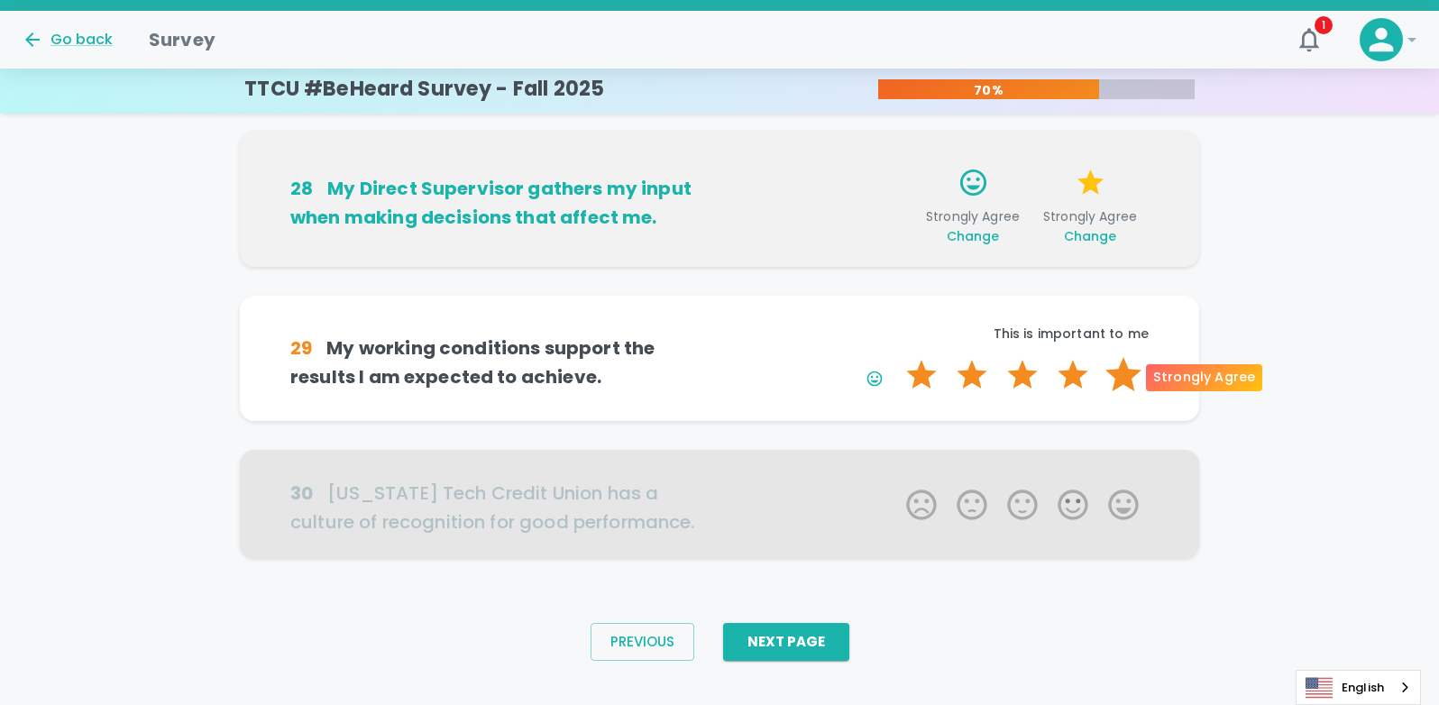
click at [1121, 366] on label "5 Stars" at bounding box center [1123, 375] width 50 height 36
click at [896, 357] on input "5 Stars" at bounding box center [895, 356] width 1 height 1
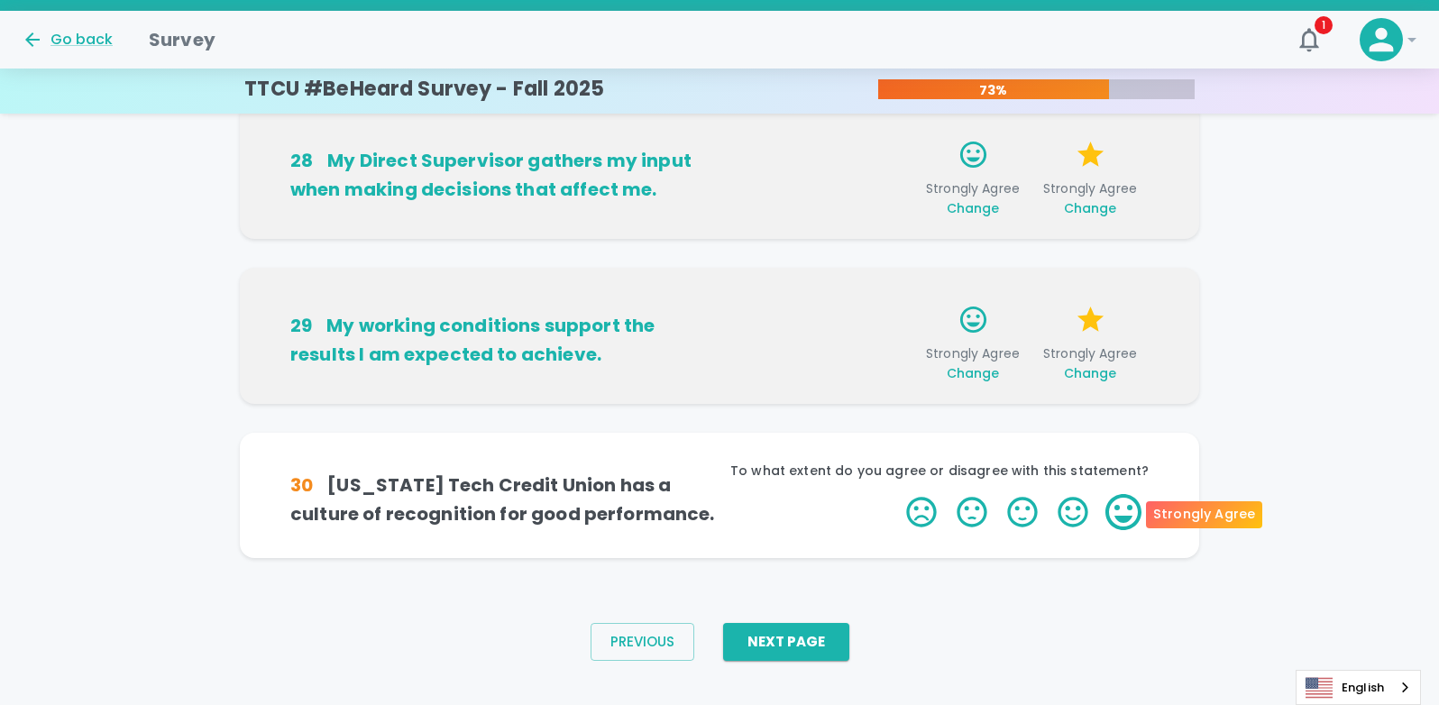
click at [1113, 518] on label "5 Stars" at bounding box center [1123, 512] width 50 height 36
click at [896, 494] on input "5 Stars" at bounding box center [895, 493] width 1 height 1
click at [1113, 518] on label "5 Stars" at bounding box center [1123, 512] width 50 height 36
click at [896, 494] on input "5 Stars" at bounding box center [895, 493] width 1 height 1
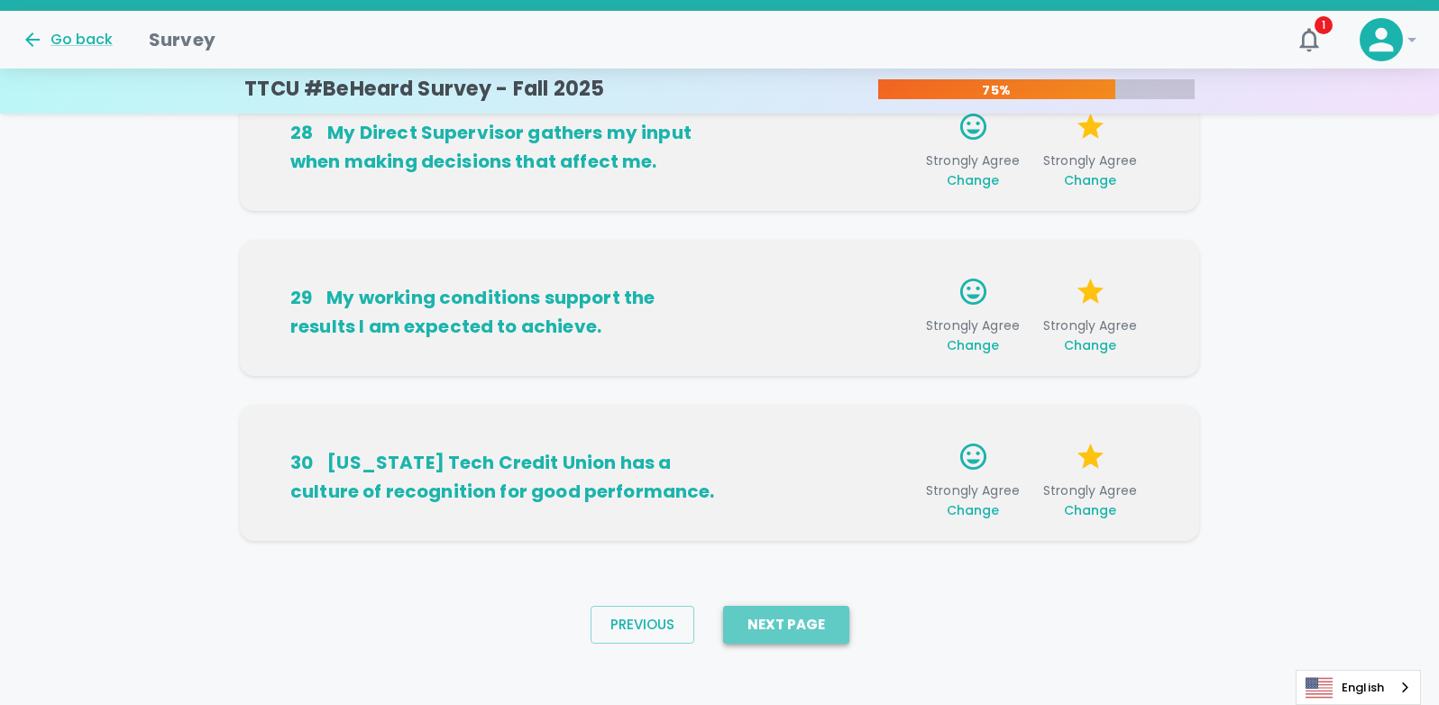
click at [809, 628] on button "Next Page" at bounding box center [786, 625] width 126 height 38
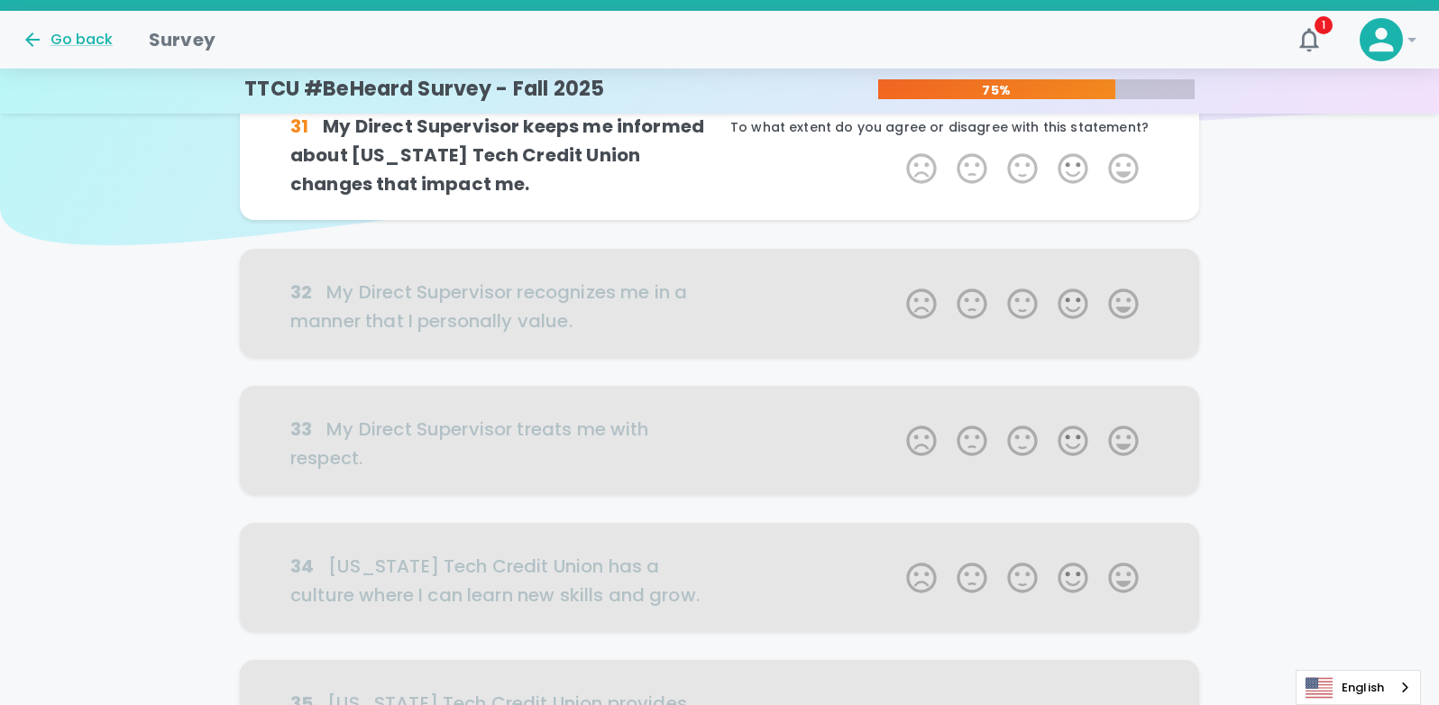
scroll to position [0, 0]
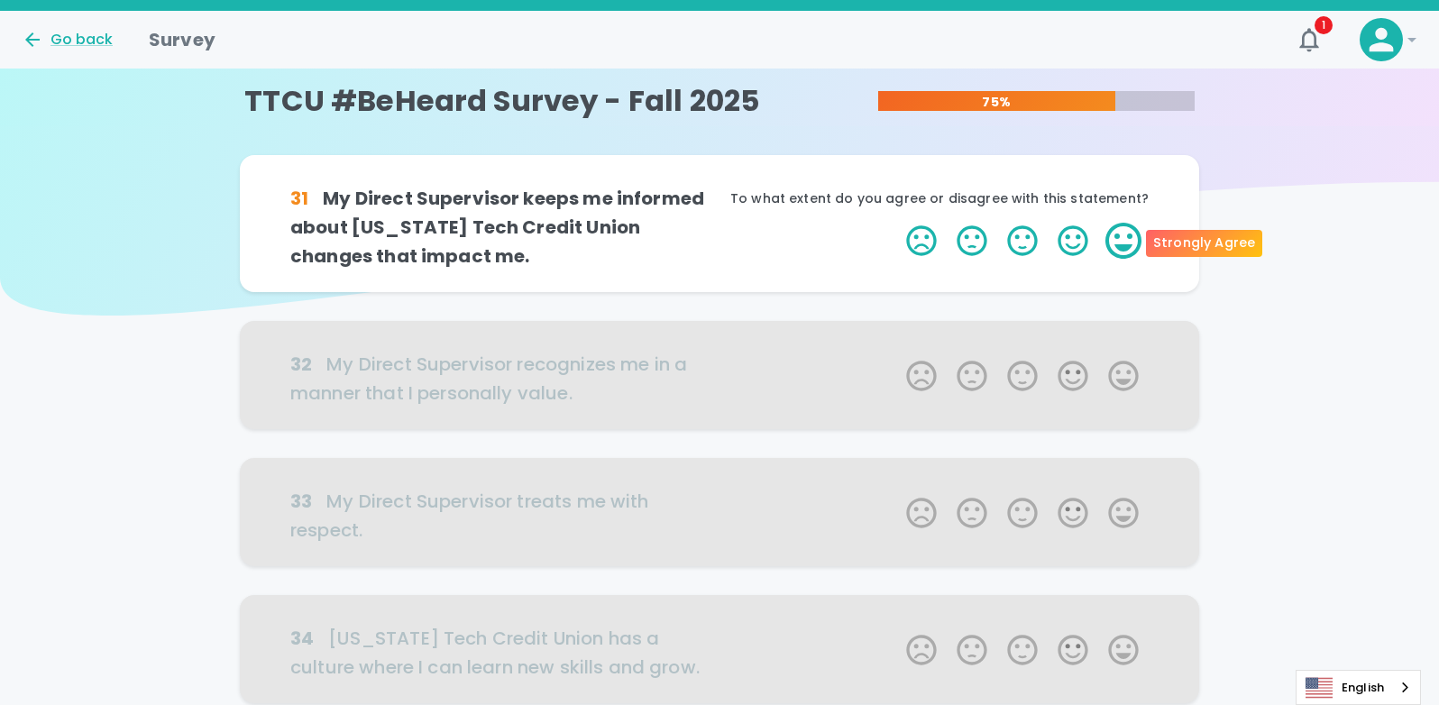
click at [1125, 243] on label "5 Stars" at bounding box center [1123, 241] width 50 height 36
click at [896, 223] on input "5 Stars" at bounding box center [895, 222] width 1 height 1
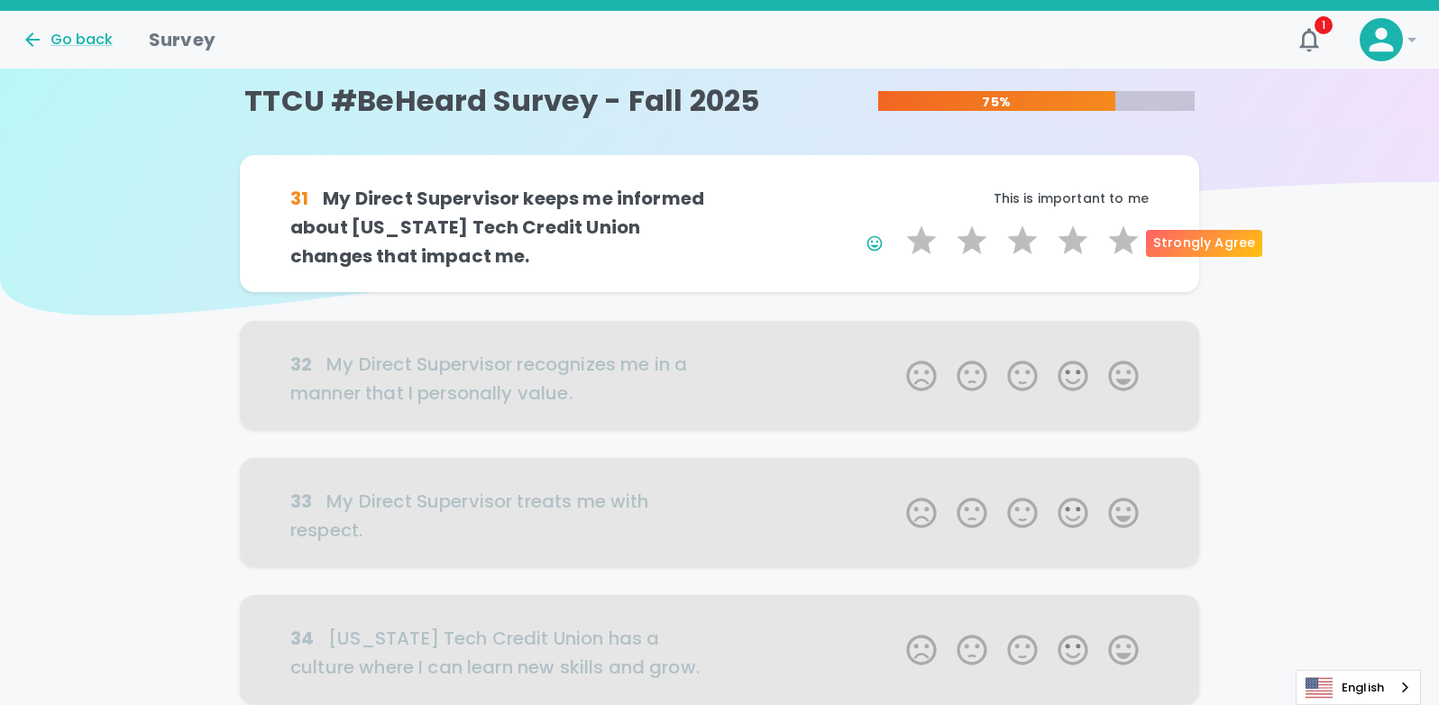
click at [1125, 243] on label "5 Stars" at bounding box center [1123, 241] width 50 height 36
click at [896, 223] on input "5 Stars" at bounding box center [895, 222] width 1 height 1
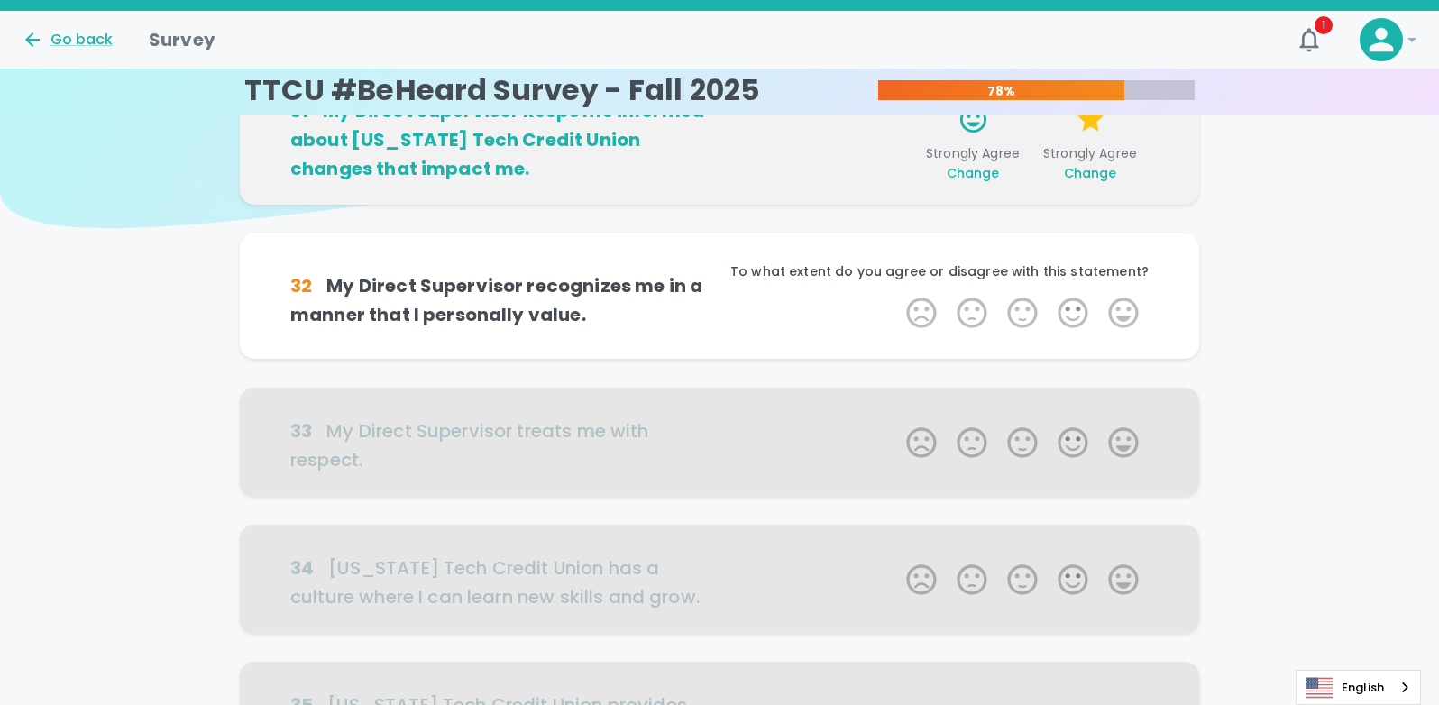
scroll to position [159, 0]
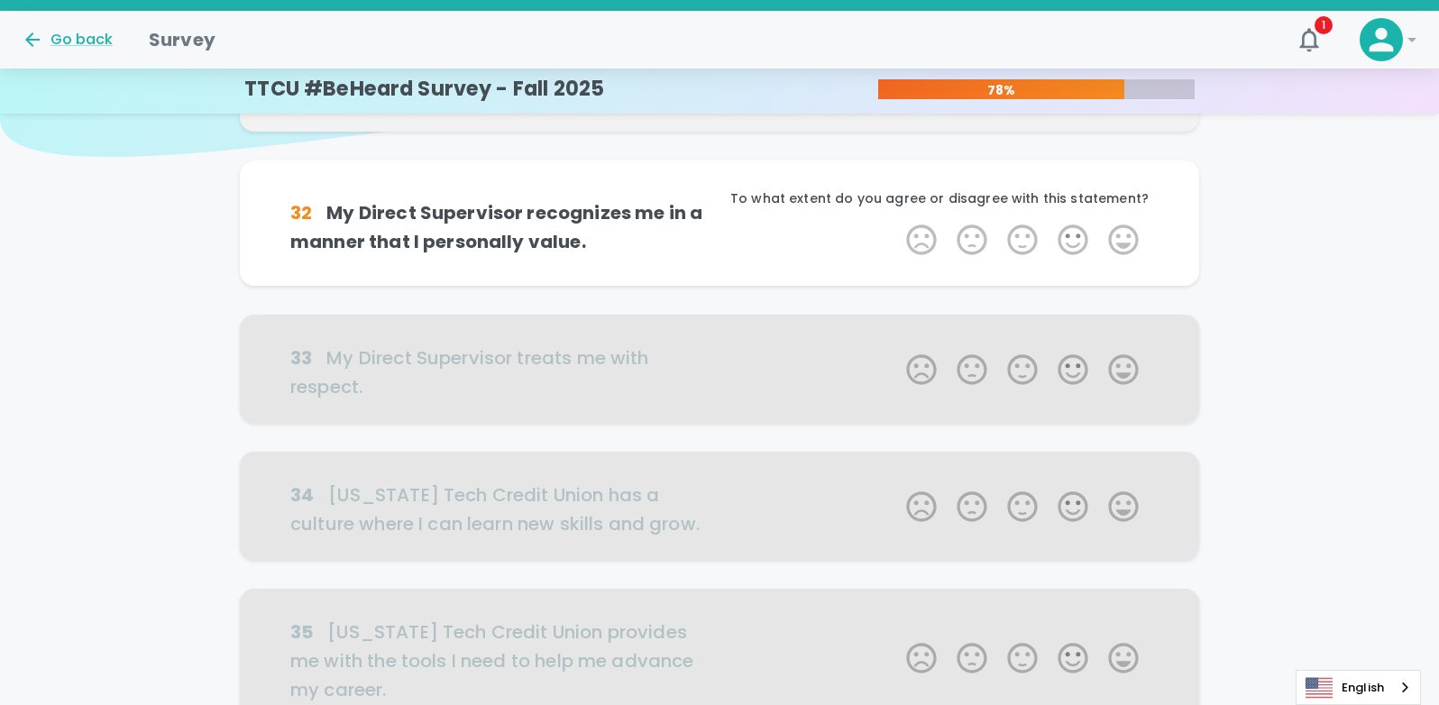
click at [1125, 243] on label "5 Stars" at bounding box center [1123, 240] width 50 height 36
click at [896, 222] on input "5 Stars" at bounding box center [895, 221] width 1 height 1
click at [1125, 243] on label "5 Stars" at bounding box center [1123, 240] width 50 height 36
click at [896, 222] on input "5 Stars" at bounding box center [895, 221] width 1 height 1
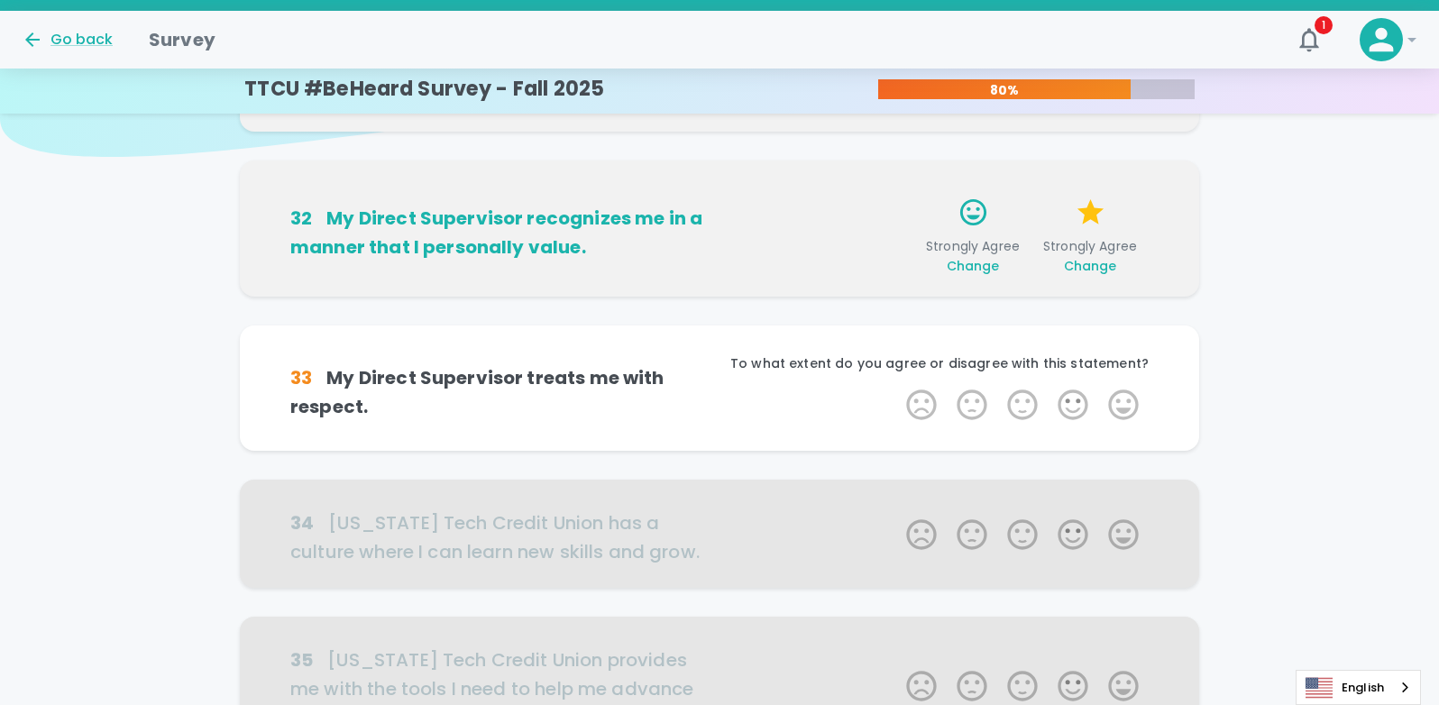
scroll to position [317, 0]
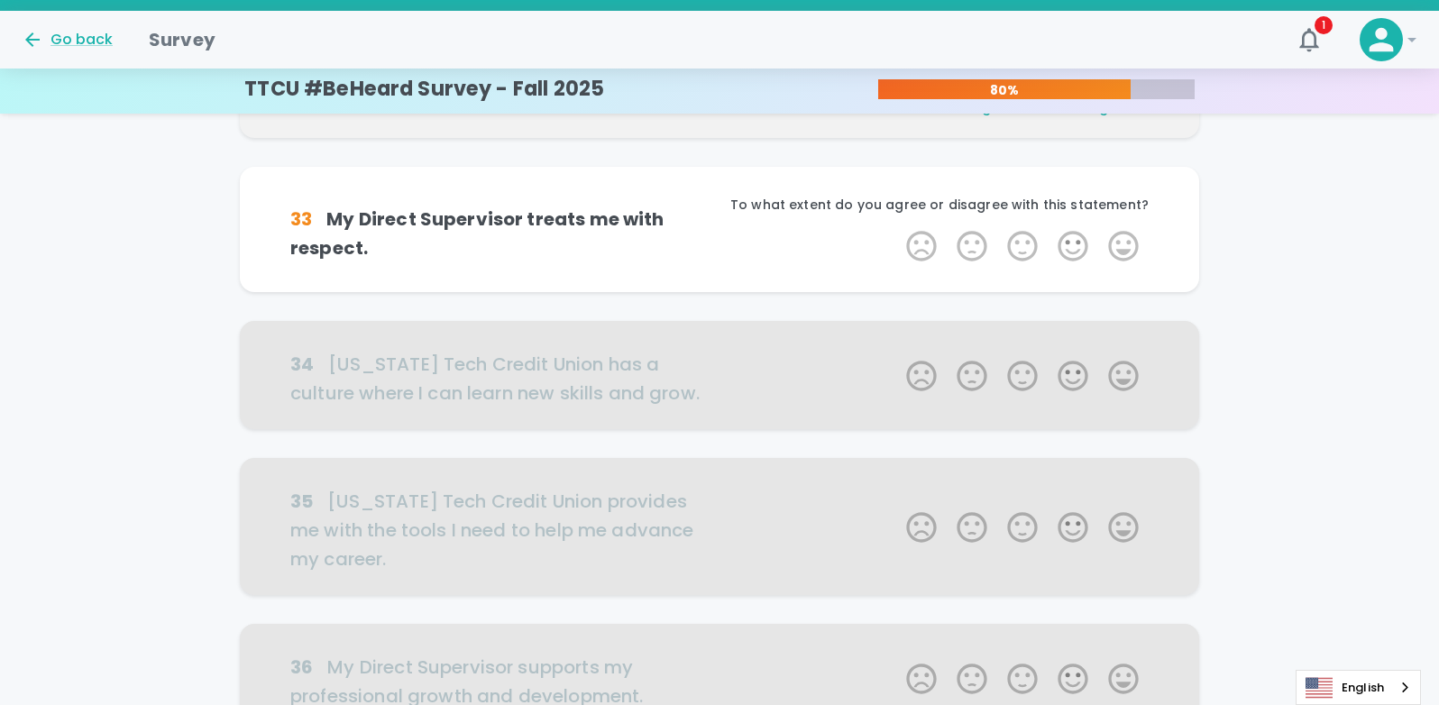
click at [1125, 243] on label "5 Stars" at bounding box center [1123, 246] width 50 height 36
click at [896, 228] on input "5 Stars" at bounding box center [895, 227] width 1 height 1
click at [1125, 243] on label "5 Stars" at bounding box center [1123, 246] width 50 height 36
click at [896, 228] on input "5 Stars" at bounding box center [895, 227] width 1 height 1
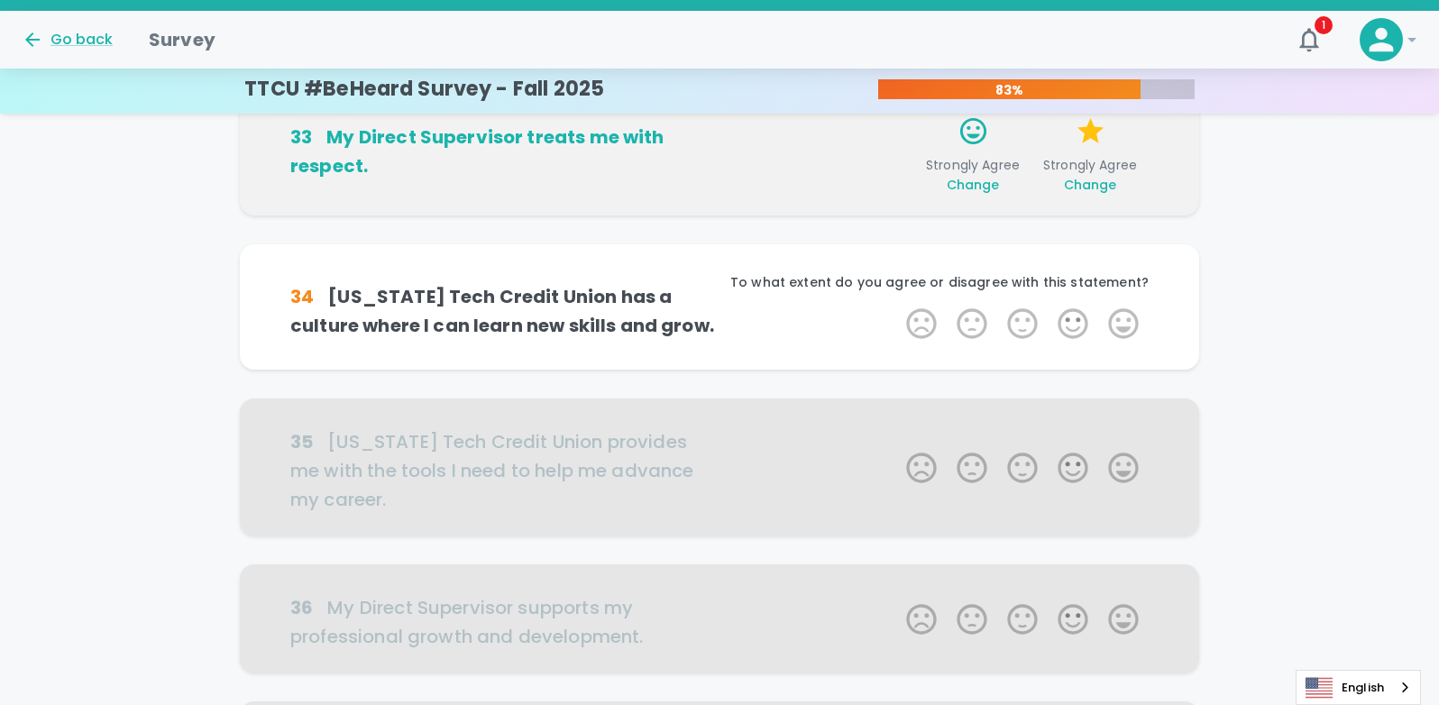
scroll to position [476, 0]
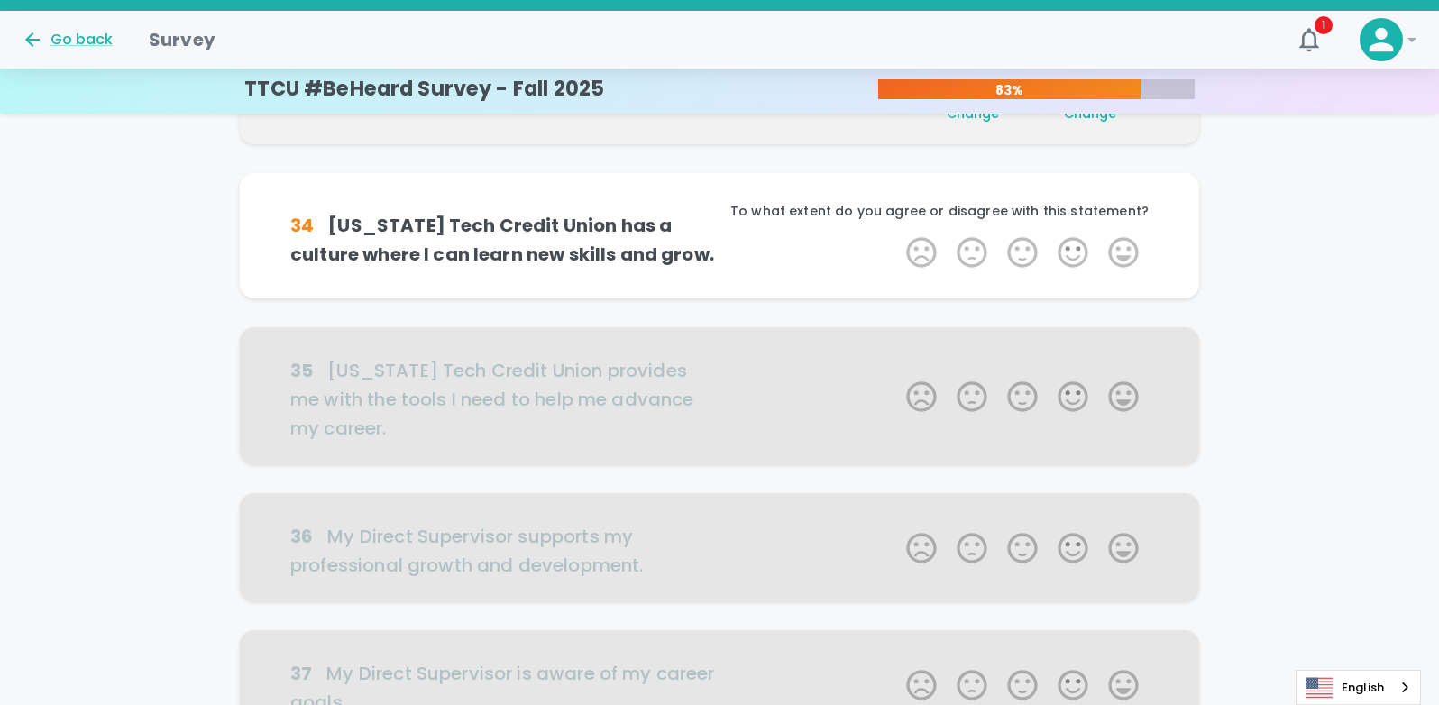
click at [1125, 243] on label "5 Stars" at bounding box center [1123, 252] width 50 height 36
click at [896, 234] on input "5 Stars" at bounding box center [895, 234] width 1 height 1
click at [1125, 243] on label "5 Stars" at bounding box center [1123, 252] width 50 height 36
click at [896, 234] on input "5 Stars" at bounding box center [895, 234] width 1 height 1
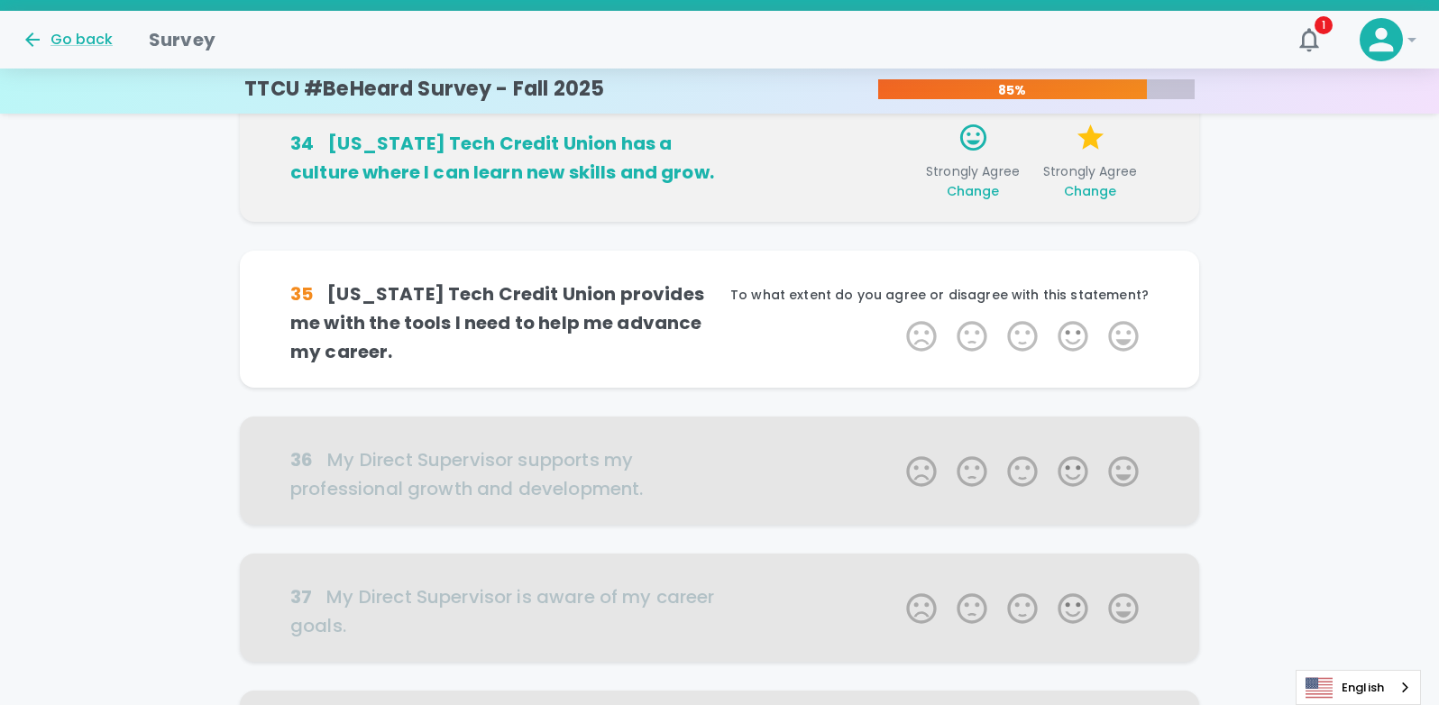
scroll to position [635, 0]
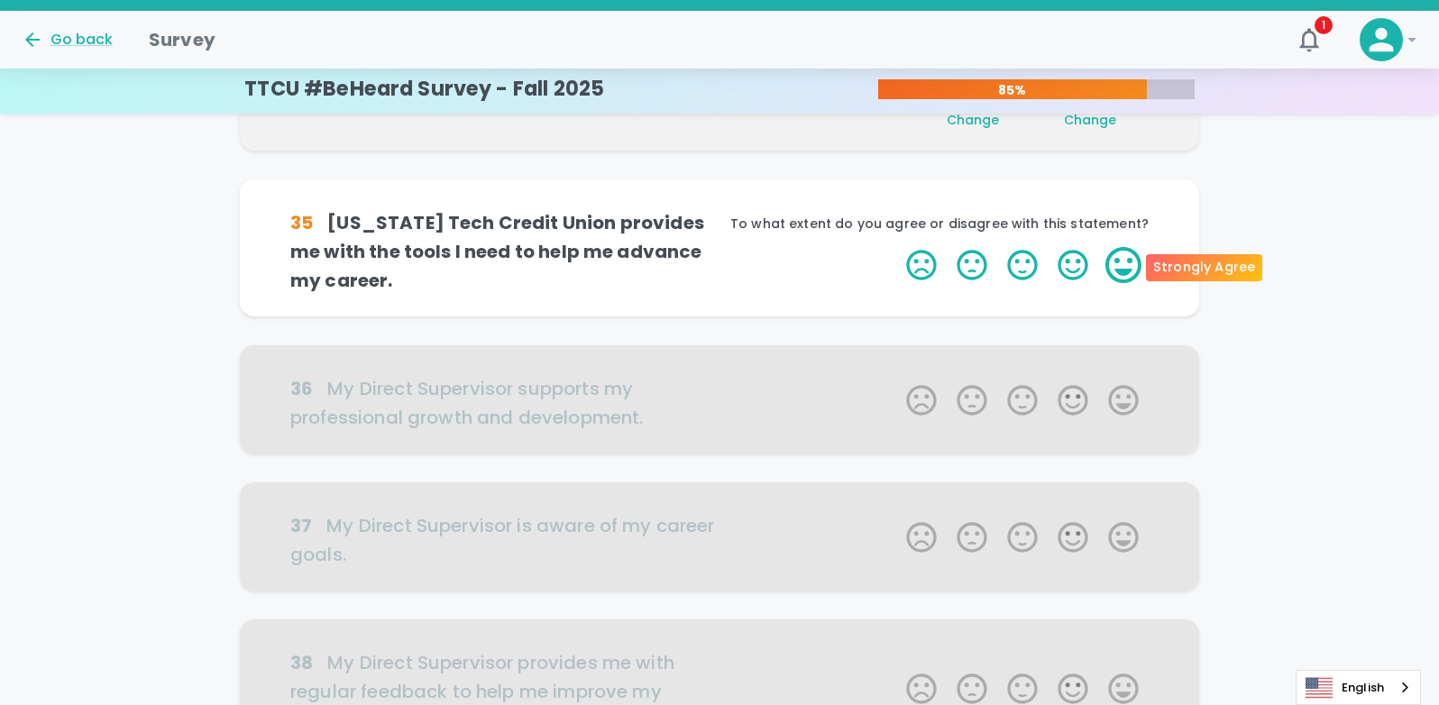
click at [1113, 259] on label "5 Stars" at bounding box center [1123, 265] width 50 height 36
click at [896, 247] on input "5 Stars" at bounding box center [895, 246] width 1 height 1
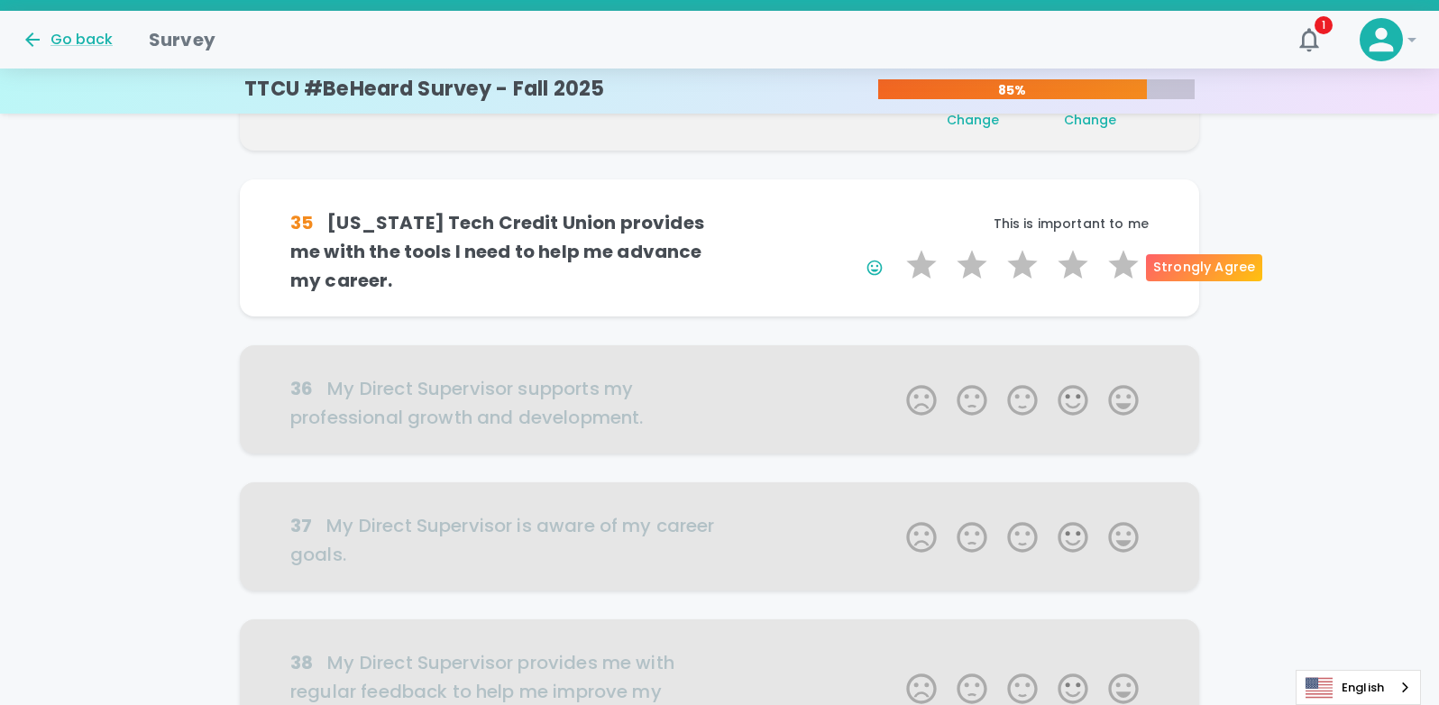
click at [1113, 259] on label "5 Stars" at bounding box center [1123, 265] width 50 height 36
click at [896, 247] on input "5 Stars" at bounding box center [895, 246] width 1 height 1
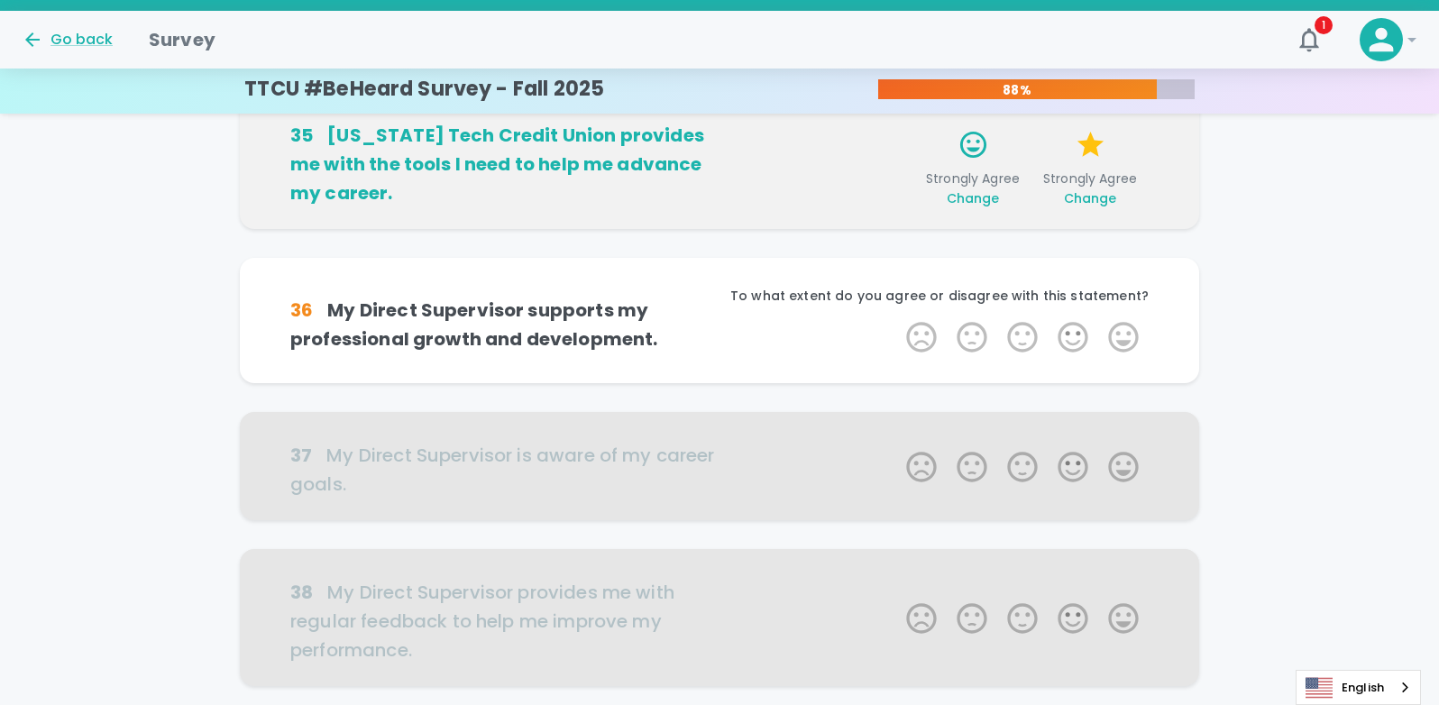
scroll to position [793, 0]
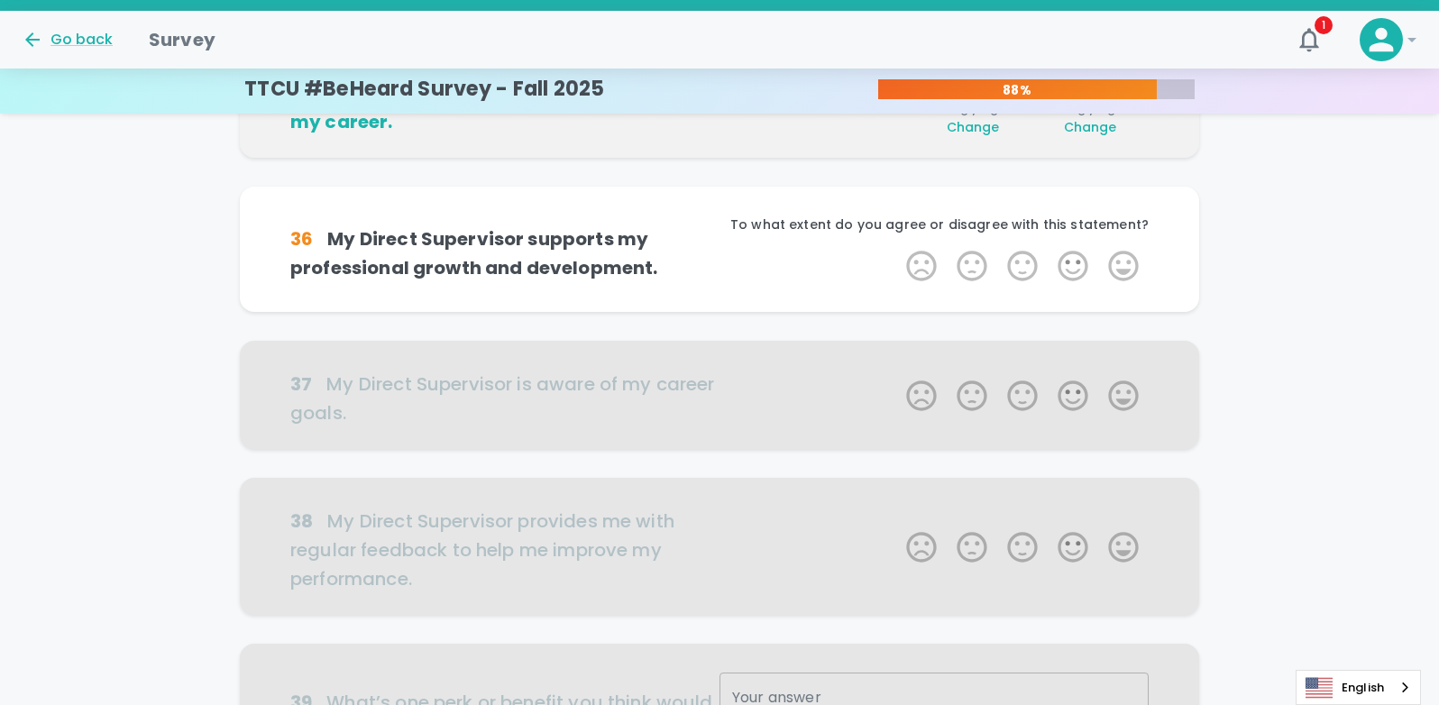
click at [1113, 259] on label "5 Stars" at bounding box center [1123, 266] width 50 height 36
click at [896, 248] on input "5 Stars" at bounding box center [895, 247] width 1 height 1
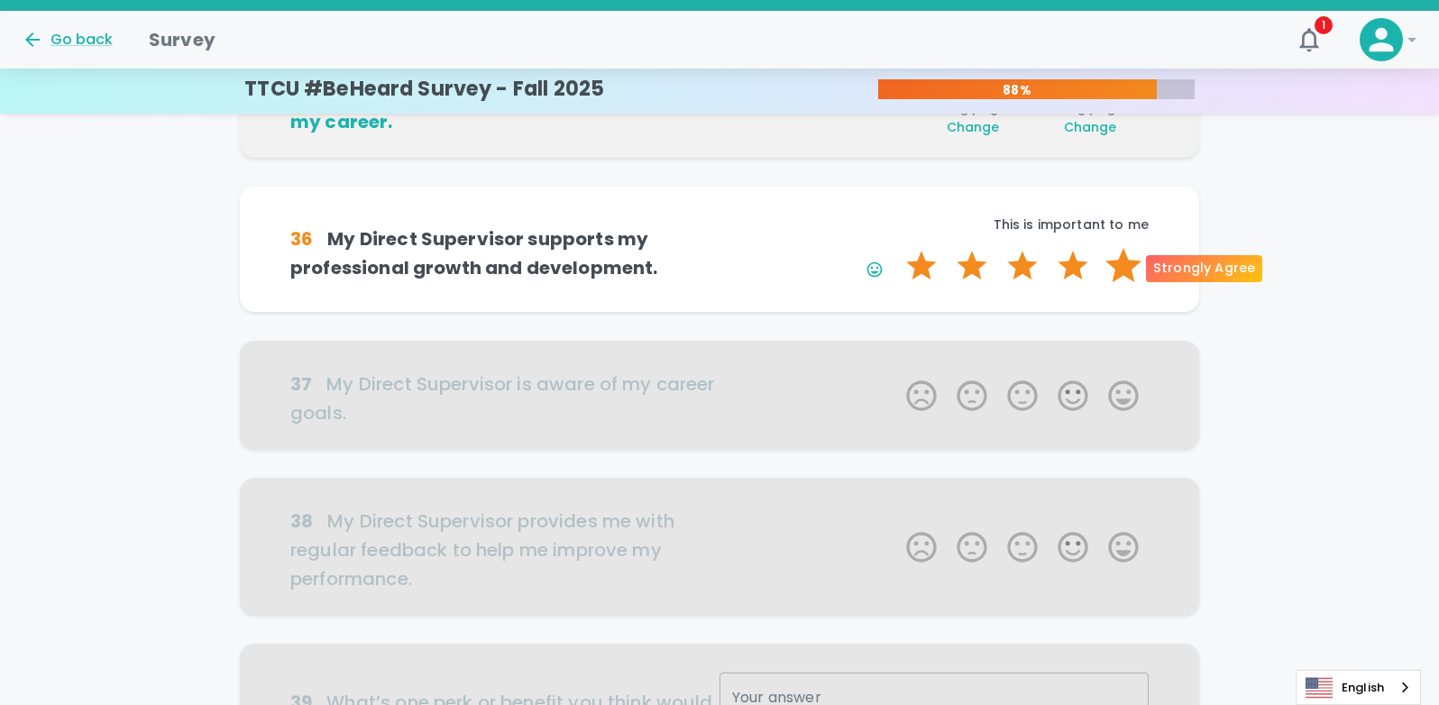
click at [1116, 264] on label "5 Stars" at bounding box center [1123, 266] width 50 height 36
click at [896, 248] on input "5 Stars" at bounding box center [895, 247] width 1 height 1
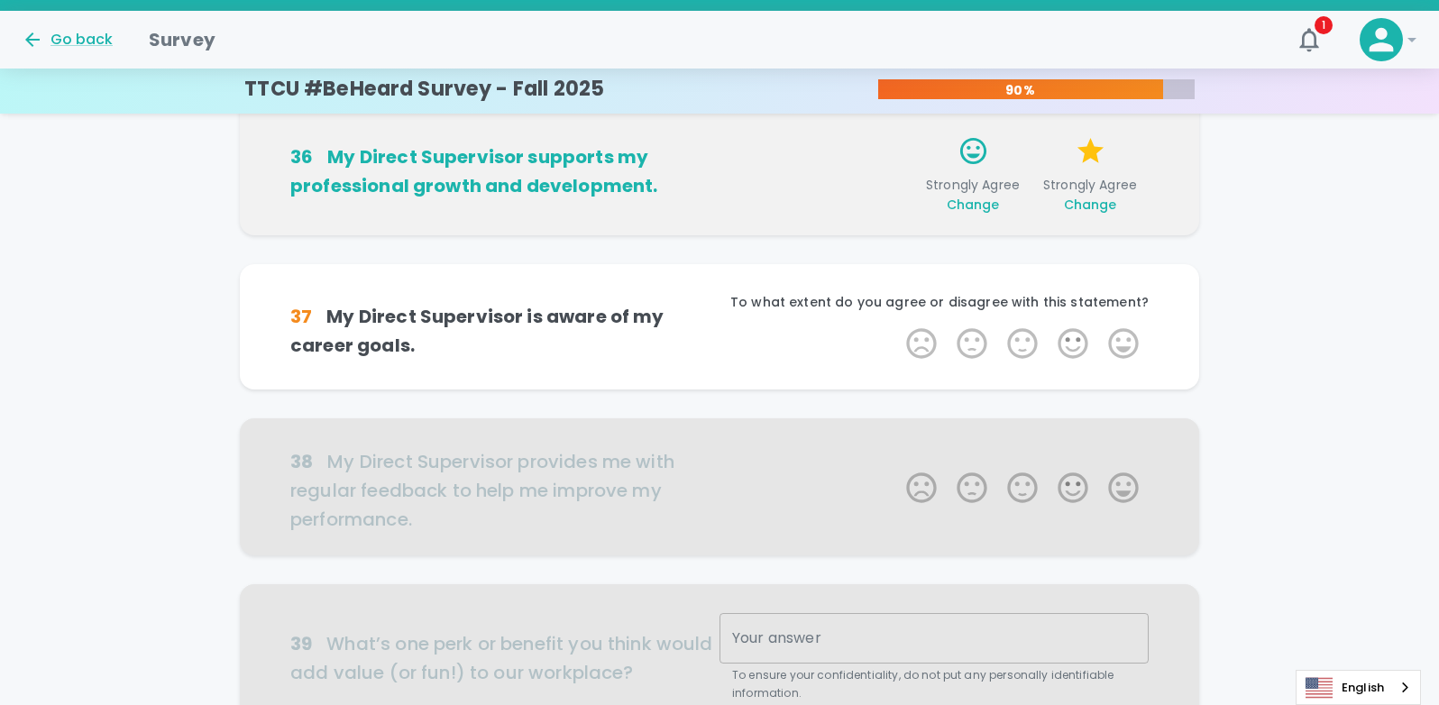
scroll to position [952, 0]
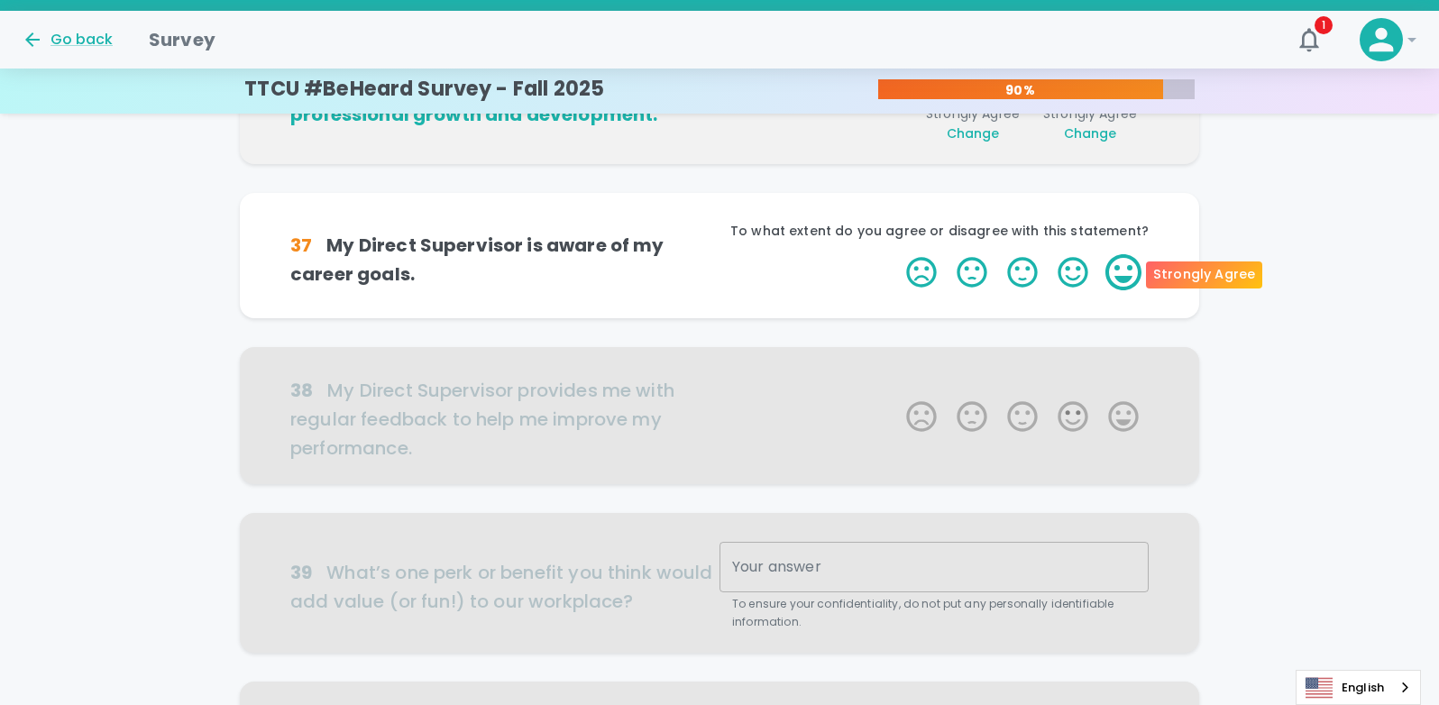
click at [1113, 269] on label "5 Stars" at bounding box center [1123, 272] width 50 height 36
click at [896, 254] on input "5 Stars" at bounding box center [895, 253] width 1 height 1
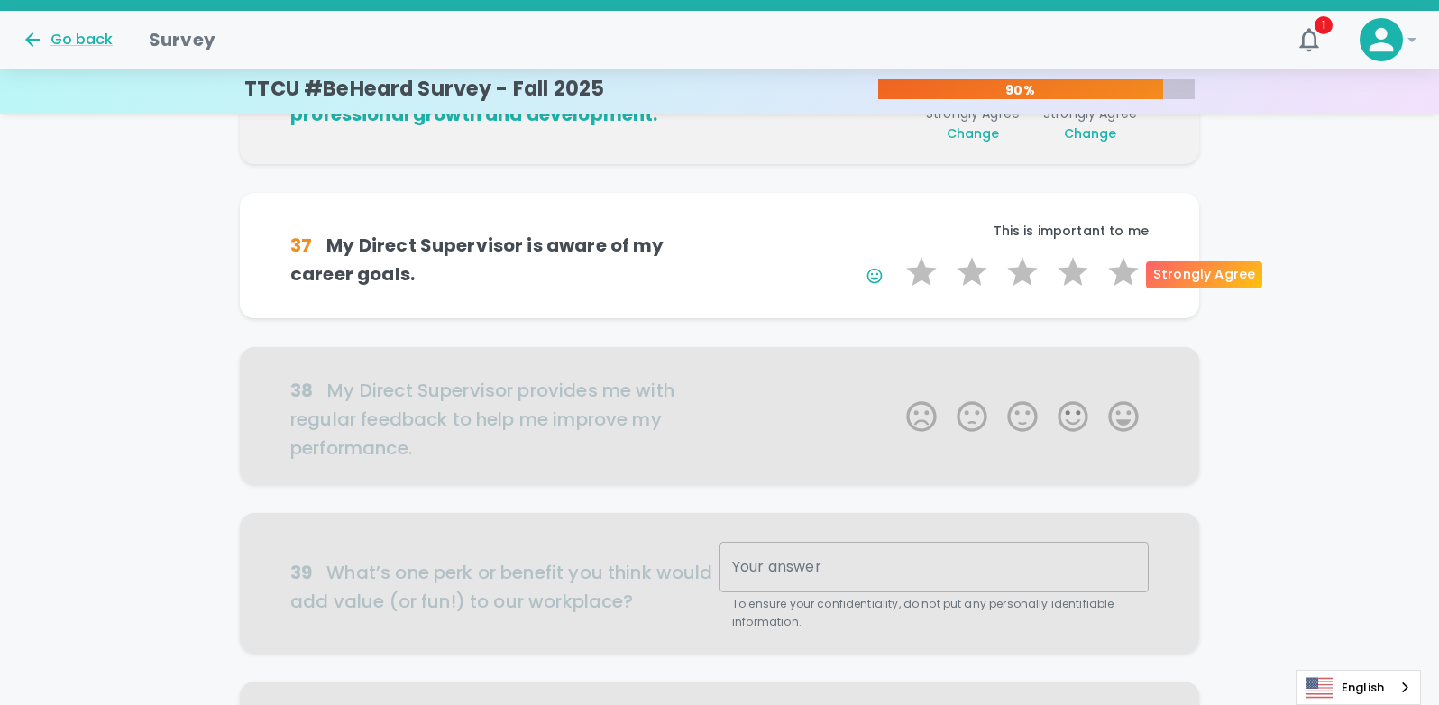
click at [1113, 269] on label "5 Stars" at bounding box center [1123, 272] width 50 height 36
click at [896, 254] on input "5 Stars" at bounding box center [895, 253] width 1 height 1
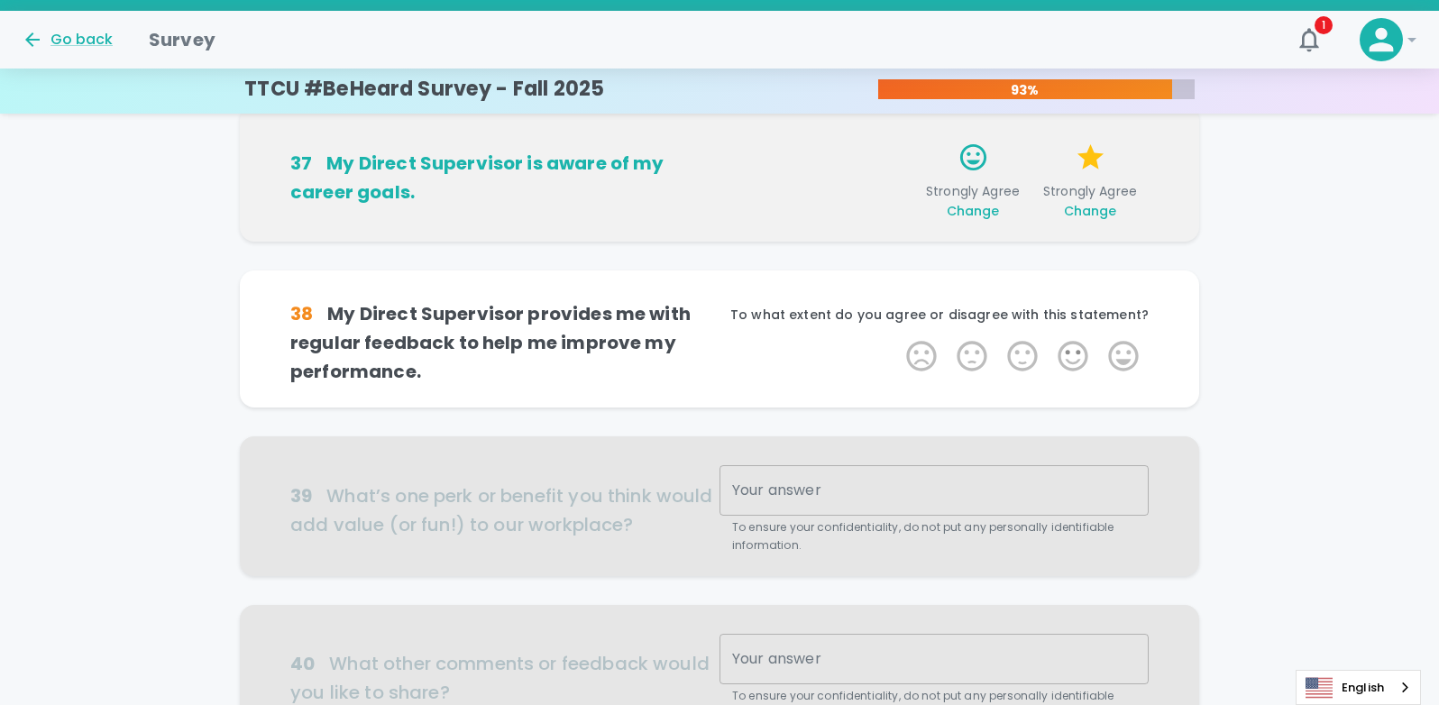
scroll to position [1111, 0]
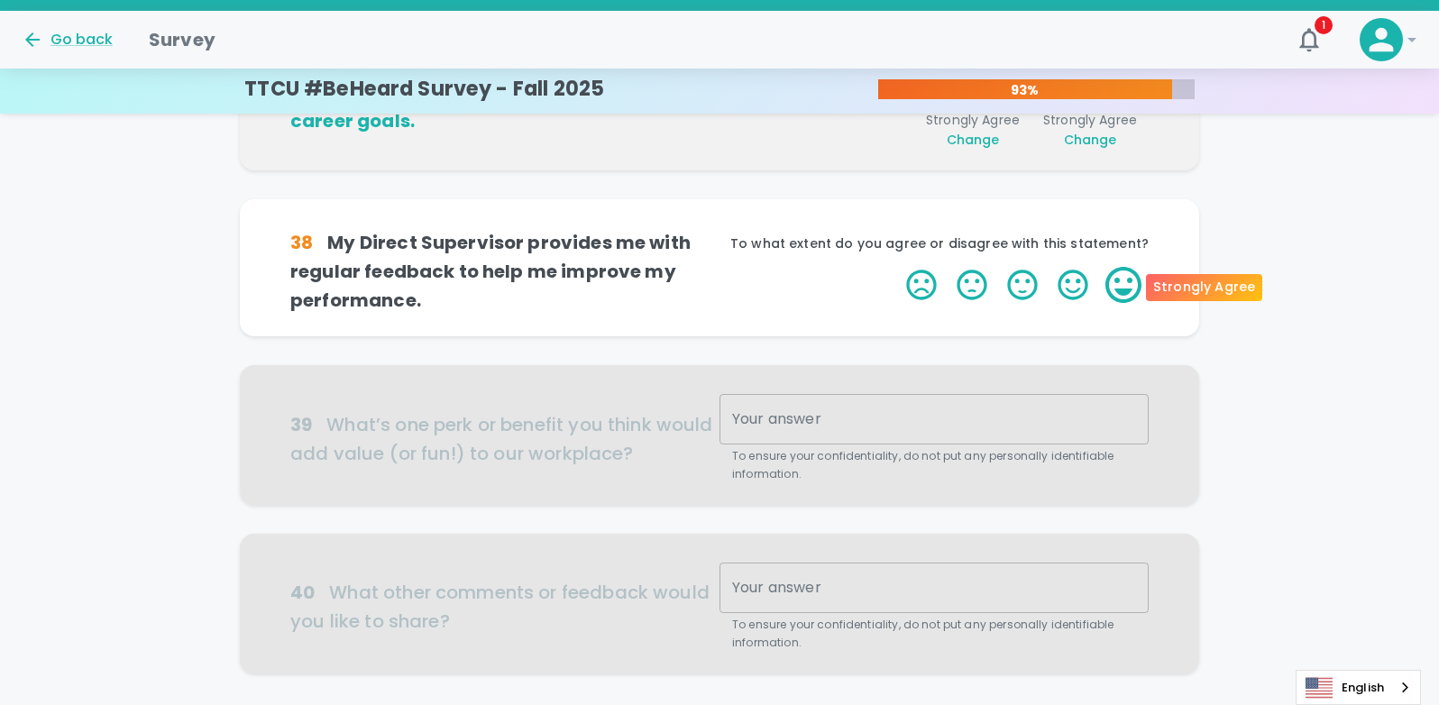
click at [1139, 287] on label "5 Stars" at bounding box center [1123, 285] width 50 height 36
click at [896, 267] on input "5 Stars" at bounding box center [895, 266] width 1 height 1
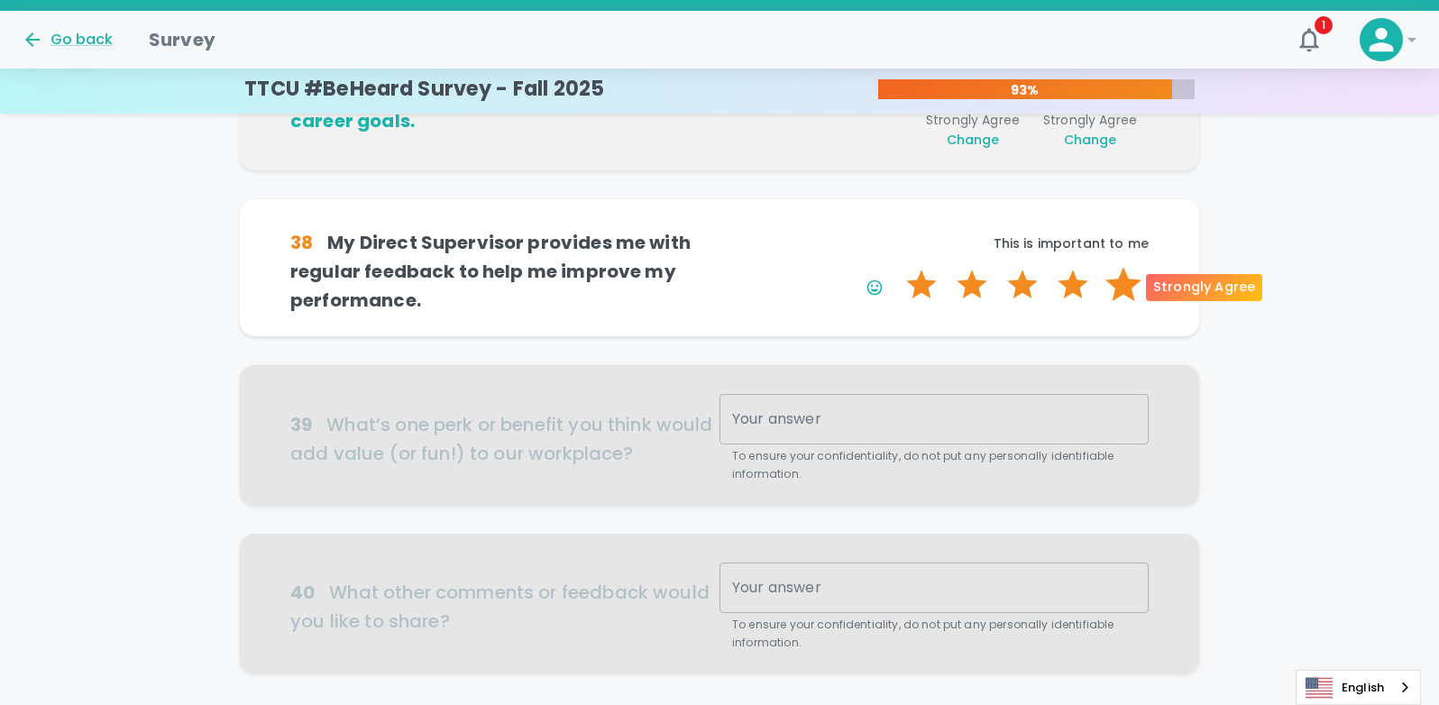
click at [1123, 287] on label "5 Stars" at bounding box center [1123, 285] width 50 height 36
click at [896, 267] on input "5 Stars" at bounding box center [895, 266] width 1 height 1
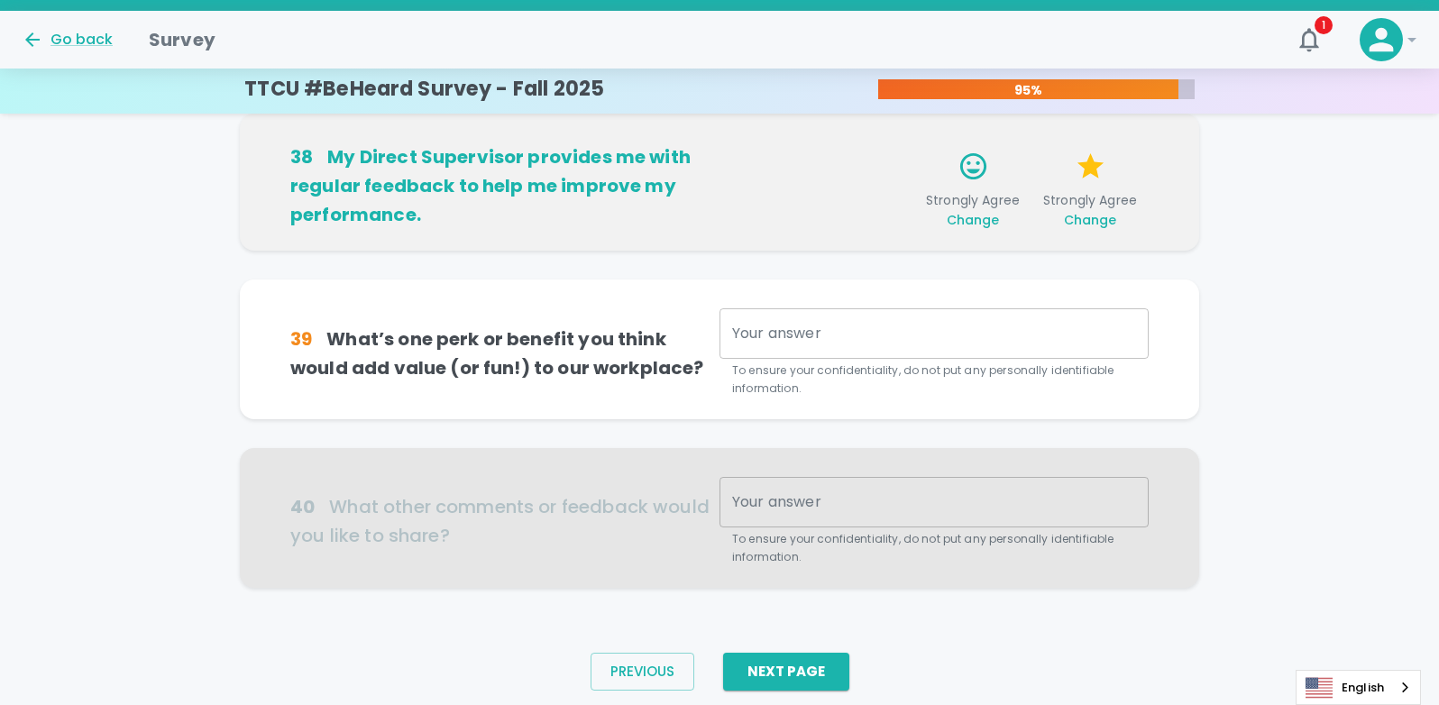
scroll to position [1254, 0]
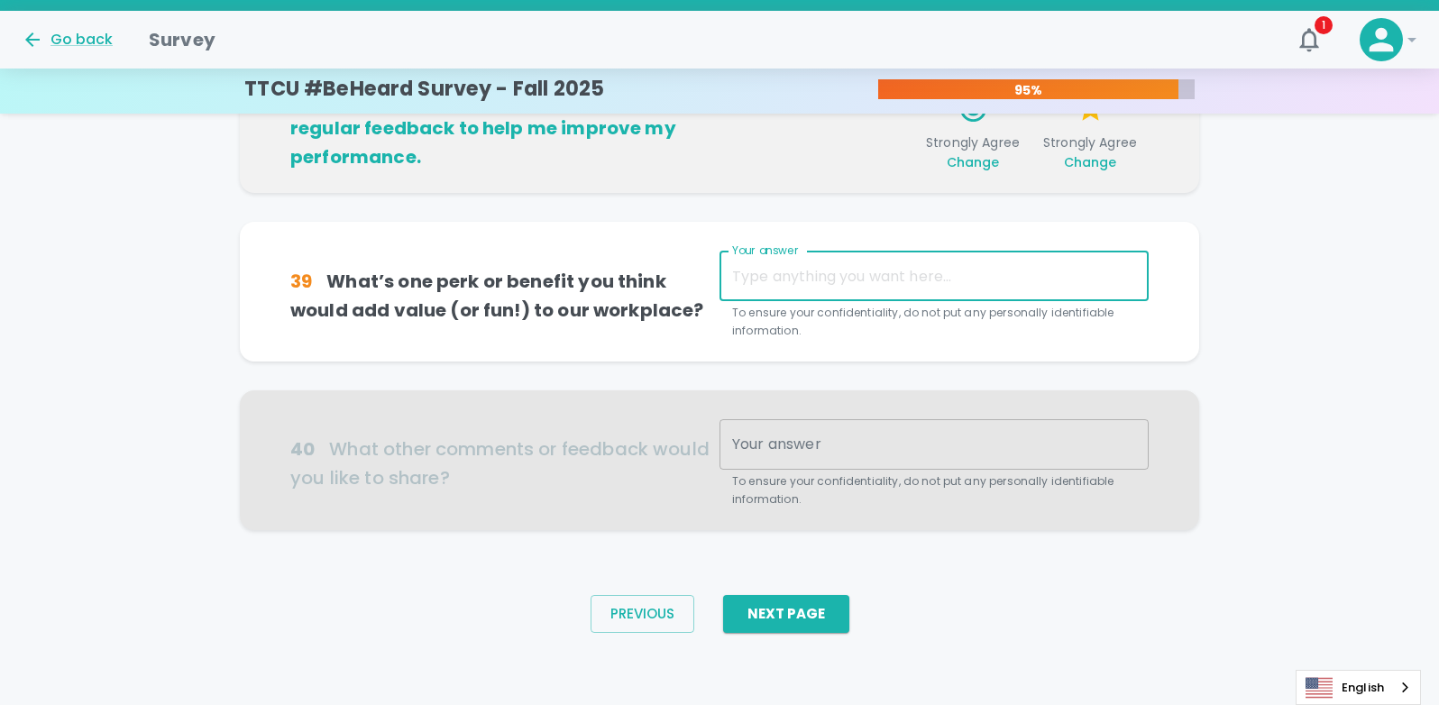
click at [848, 280] on textarea "Your answer" at bounding box center [934, 276] width 404 height 21
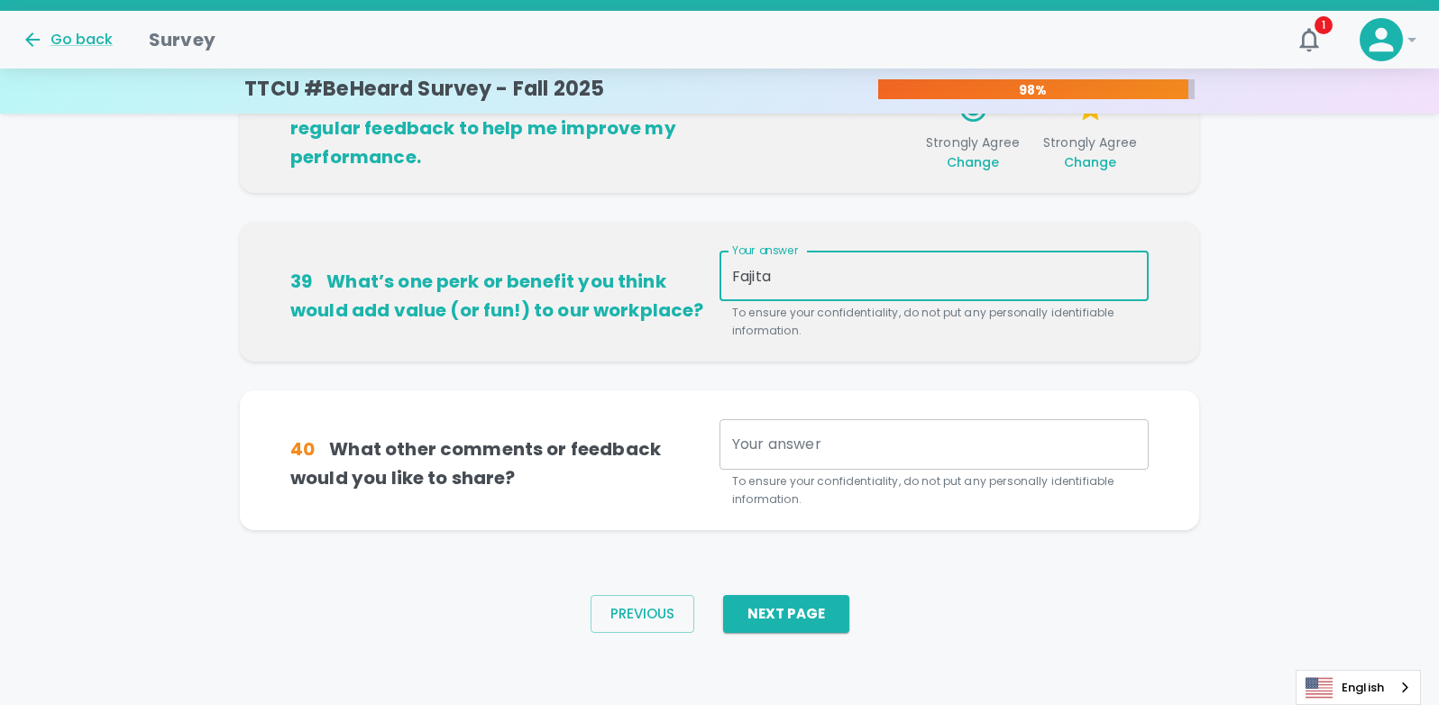
click at [828, 291] on div "Fajita x Your answer" at bounding box center [934, 276] width 429 height 50
type textarea "Fajita [DATE]!"
click at [768, 610] on button "Next Page" at bounding box center [786, 614] width 126 height 38
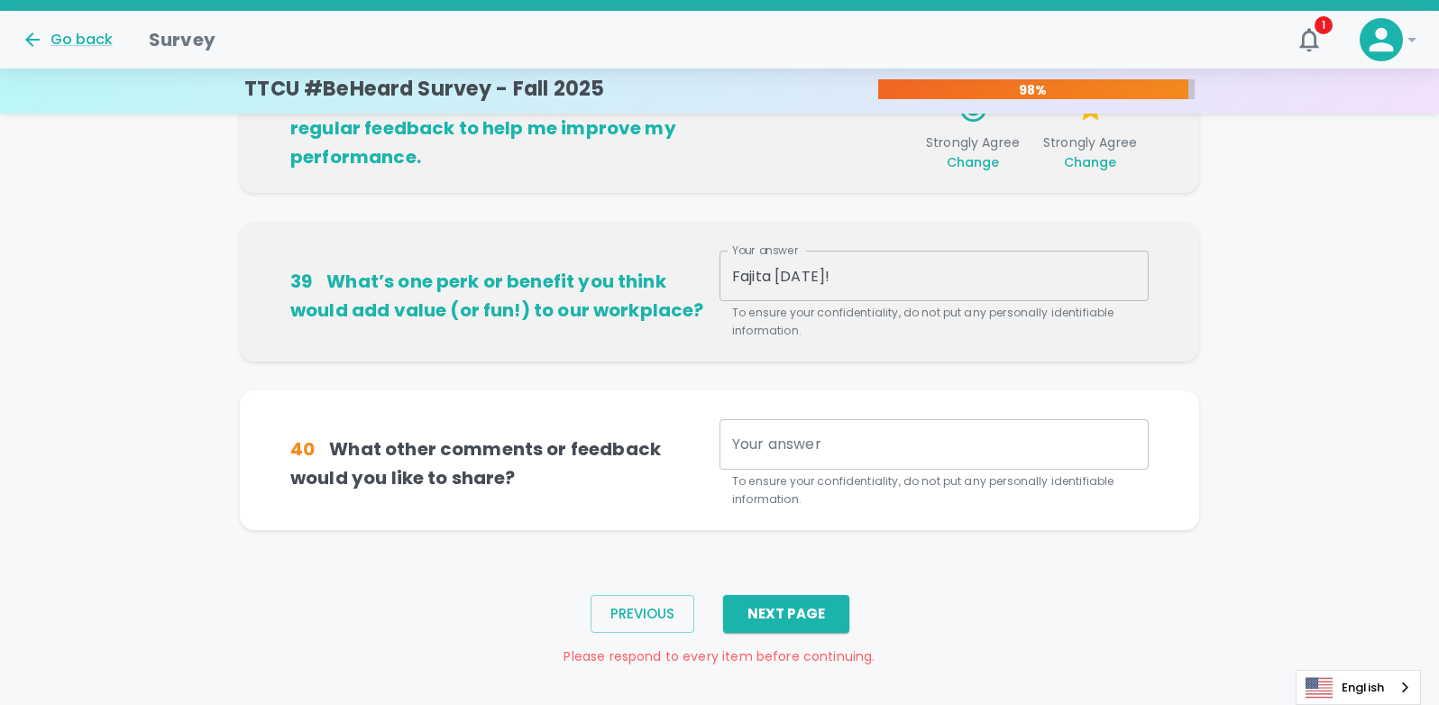
click at [802, 454] on textarea "Your answer" at bounding box center [934, 444] width 404 height 21
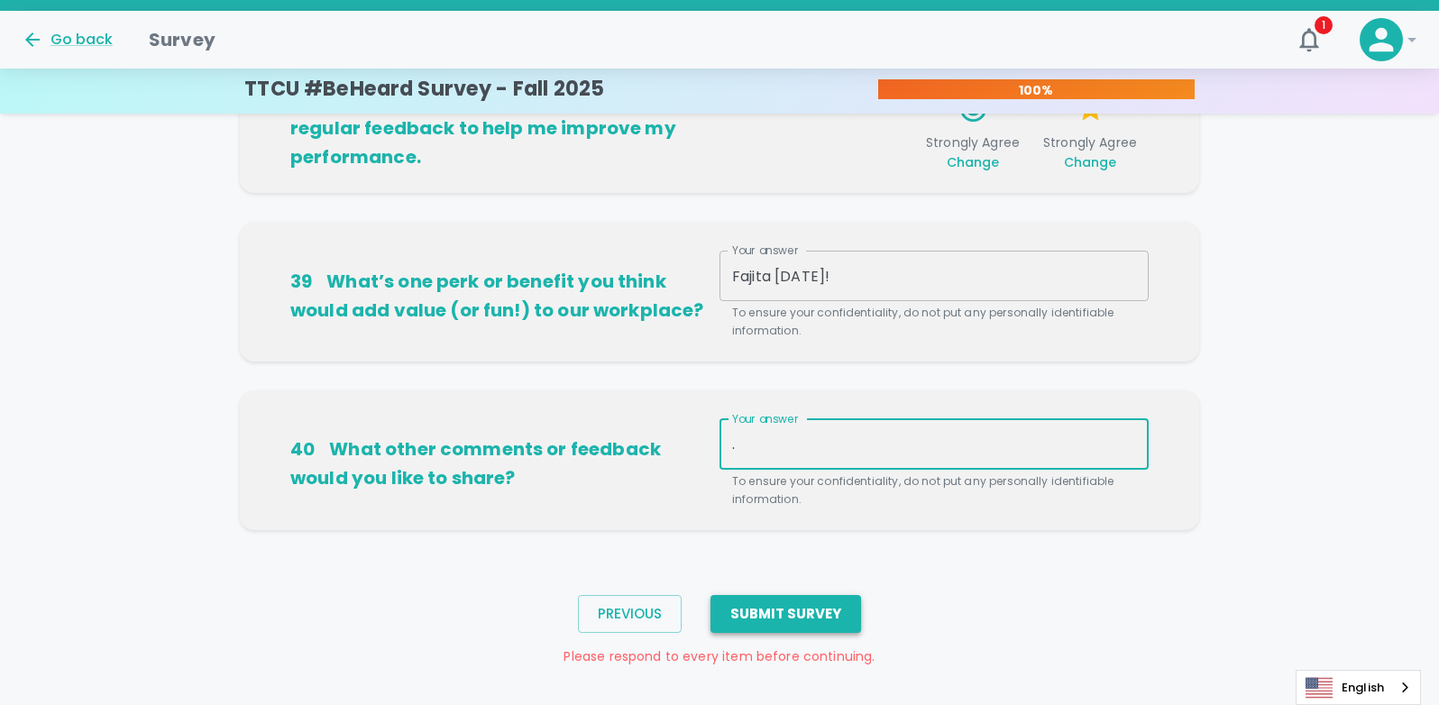
type textarea "."
click at [793, 619] on button "Submit Survey" at bounding box center [785, 614] width 151 height 38
